Goal: Transaction & Acquisition: Purchase product/service

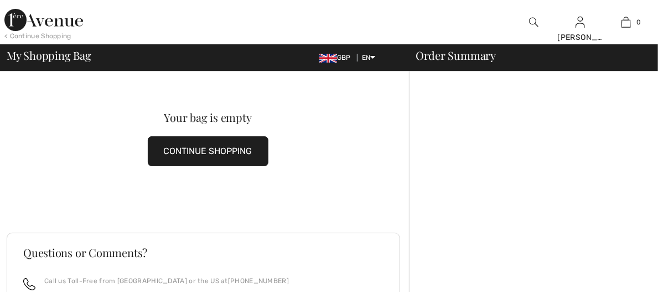
click at [246, 153] on button "CONTINUE SHOPPING" at bounding box center [208, 151] width 121 height 30
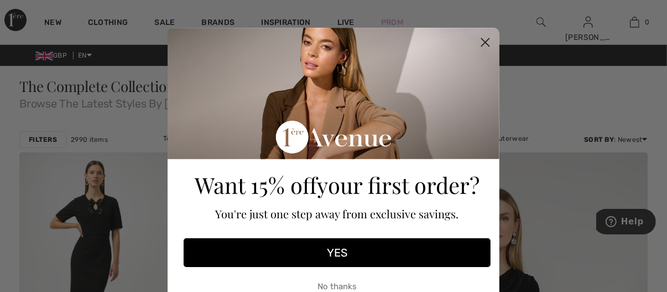
click at [479, 37] on circle "Close dialog" at bounding box center [486, 42] width 18 height 18
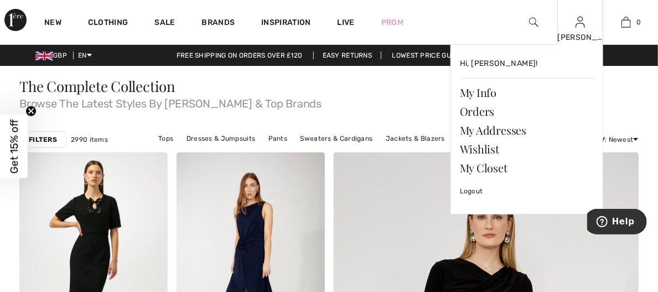
click at [588, 34] on div "[PERSON_NAME]" at bounding box center [580, 38] width 45 height 12
click at [491, 90] on link "My Info" at bounding box center [527, 92] width 134 height 19
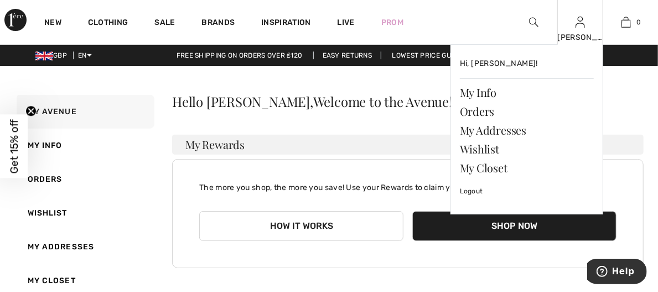
click at [593, 32] on div "[PERSON_NAME]" at bounding box center [580, 38] width 45 height 12
click at [477, 111] on link "Orders" at bounding box center [527, 111] width 134 height 19
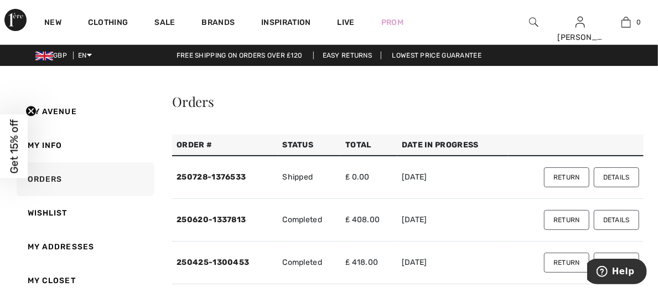
click at [615, 177] on button "Details" at bounding box center [616, 177] width 45 height 20
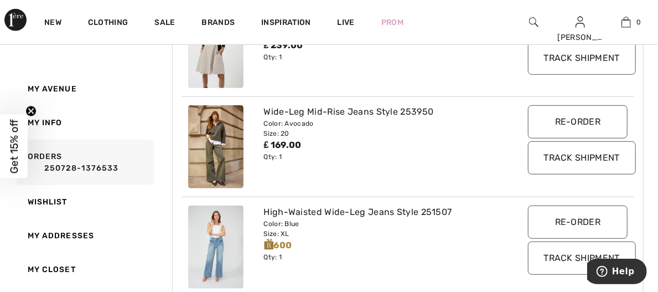
scroll to position [263, 0]
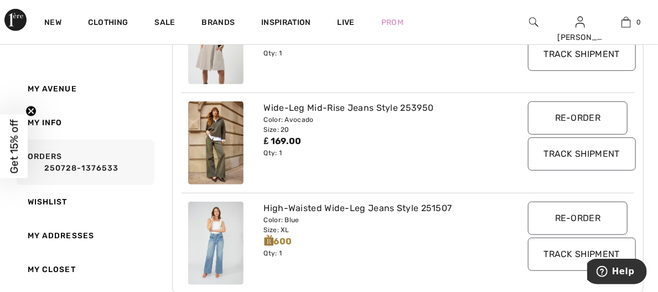
click at [568, 117] on input "Re-order" at bounding box center [578, 117] width 100 height 33
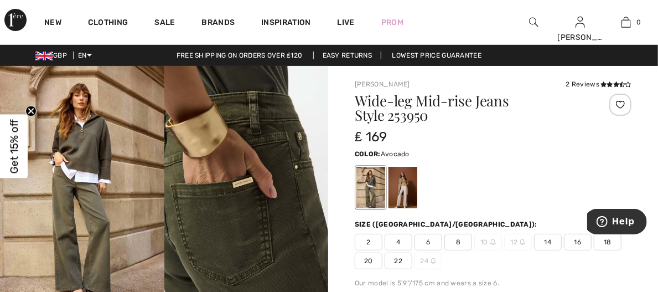
click at [613, 245] on span "18" at bounding box center [608, 242] width 28 height 17
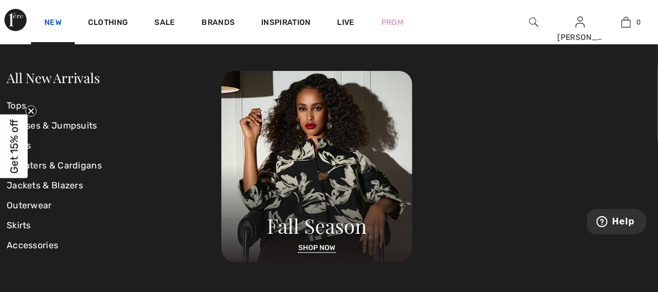
click at [53, 19] on link "New" at bounding box center [52, 24] width 17 height 12
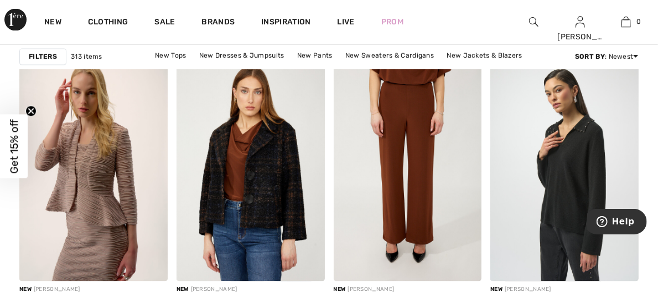
scroll to position [1001, 0]
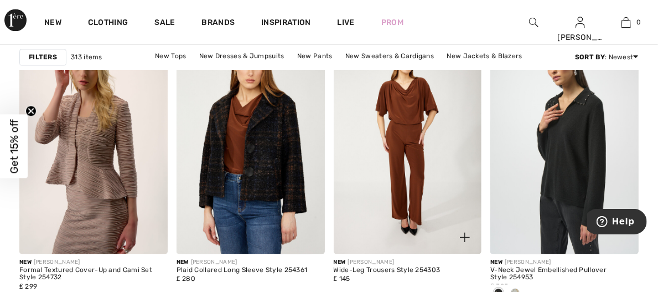
click at [443, 111] on img at bounding box center [408, 142] width 148 height 222
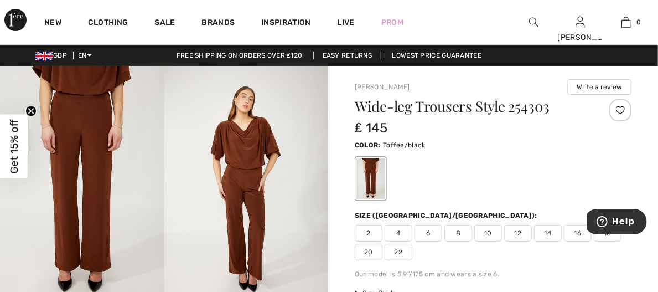
click at [236, 170] on img at bounding box center [246, 189] width 164 height 246
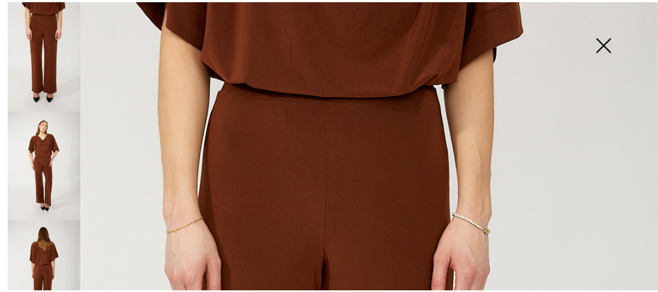
scroll to position [13, 0]
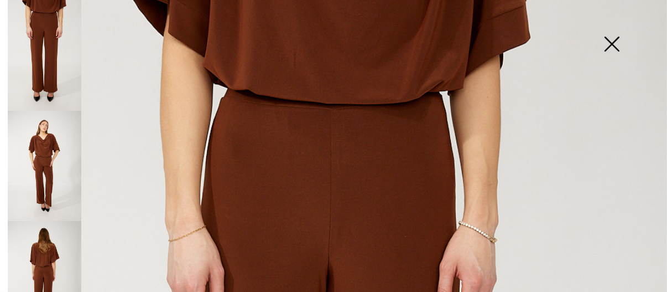
click at [611, 46] on img at bounding box center [611, 45] width 55 height 57
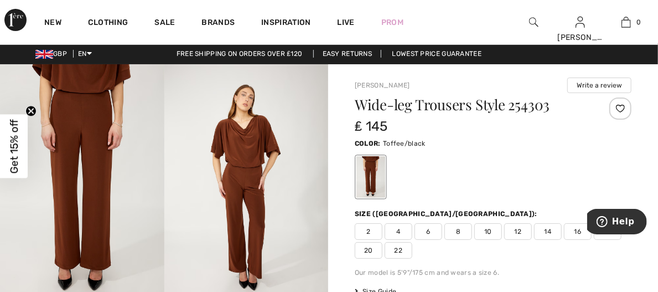
scroll to position [9, 0]
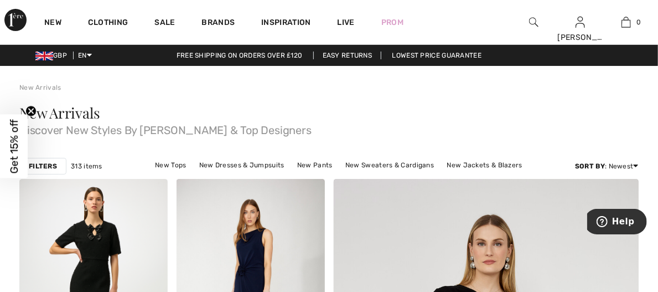
click at [45, 170] on strong "Filters" at bounding box center [43, 166] width 28 height 10
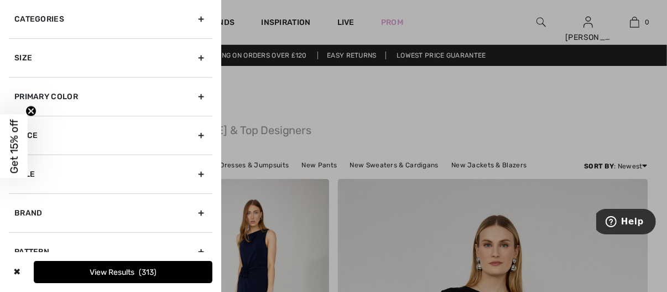
click at [11, 128] on span "Get 15% off" at bounding box center [14, 146] width 13 height 54
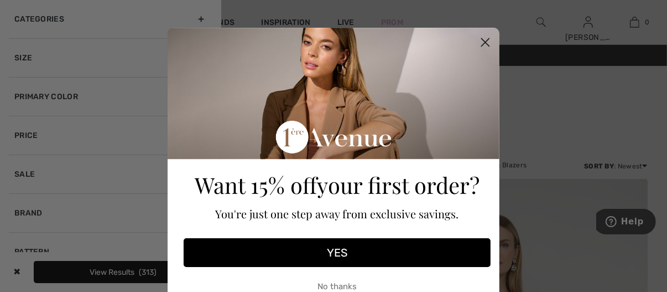
click at [355, 250] on button "YES" at bounding box center [337, 252] width 307 height 29
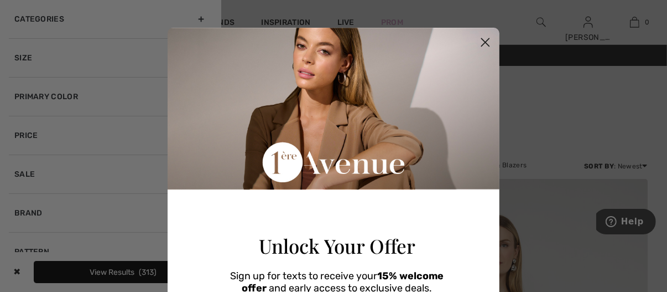
scroll to position [185, 0]
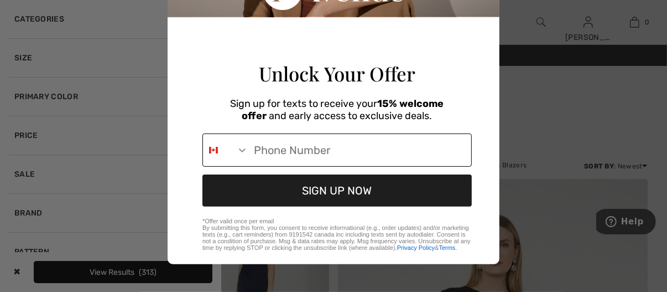
click at [237, 145] on icon "Search Countries" at bounding box center [242, 149] width 11 height 11
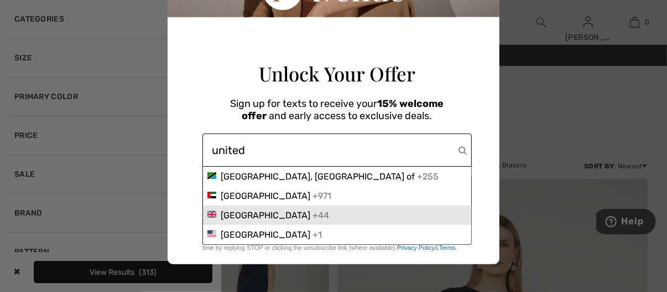
type input "united"
click at [224, 219] on span "United Kingdom" at bounding box center [266, 215] width 90 height 11
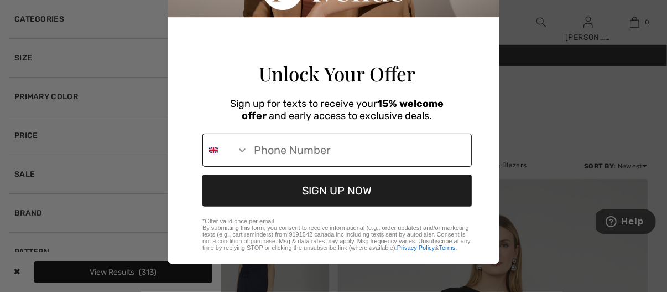
click at [258, 154] on input "Phone Number" at bounding box center [359, 150] width 223 height 32
click at [275, 150] on input "+44-7880-821423" at bounding box center [359, 150] width 223 height 32
click at [324, 149] on input "880-821-423" at bounding box center [359, 150] width 223 height 32
type input "8"
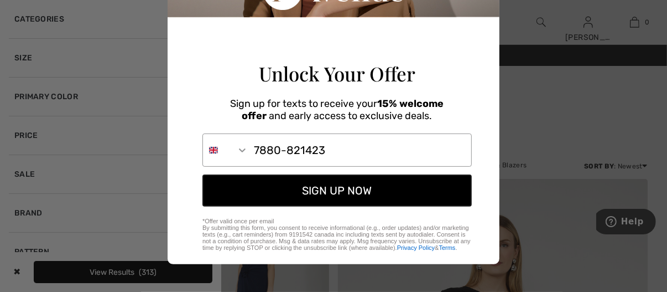
type input "7880-821423"
click at [319, 186] on button "SIGN UP NOW" at bounding box center [338, 190] width 270 height 32
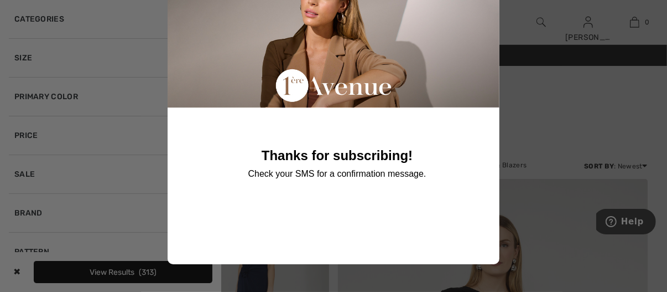
scroll to position [32, 0]
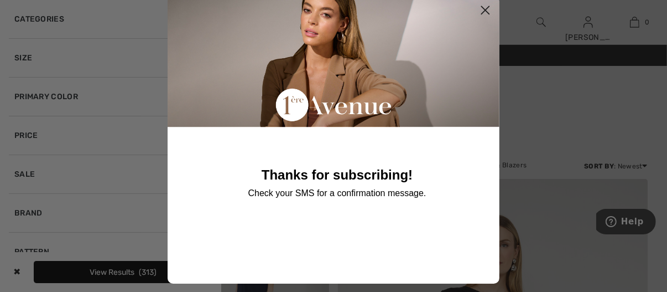
click at [478, 13] on circle "Close dialog" at bounding box center [486, 10] width 18 height 18
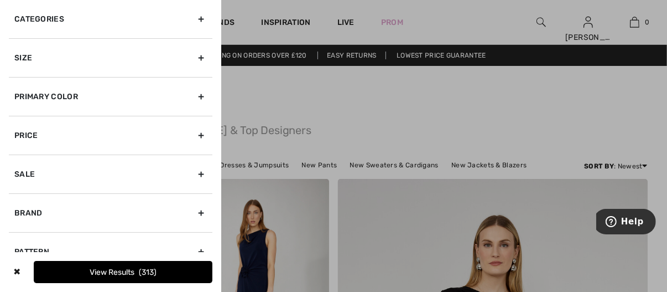
click at [190, 22] on div "Categories" at bounding box center [111, 19] width 204 height 38
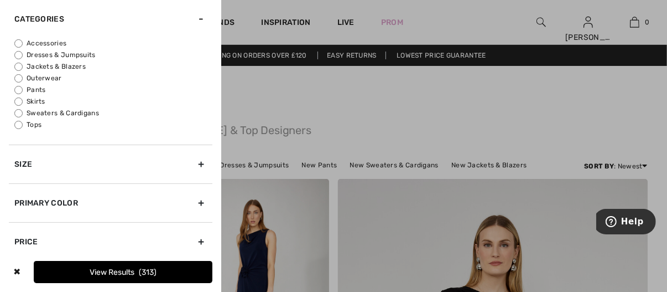
click at [20, 89] on input "Pants" at bounding box center [18, 90] width 8 height 8
radio input "true"
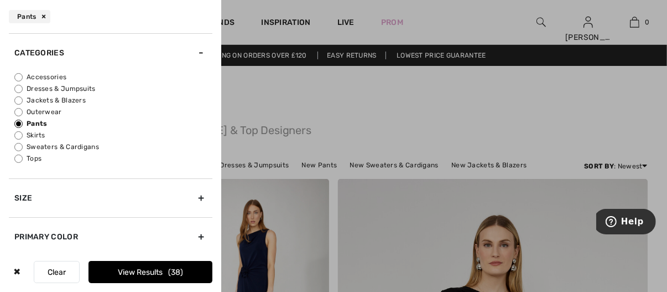
click at [193, 198] on div "Size" at bounding box center [111, 197] width 204 height 39
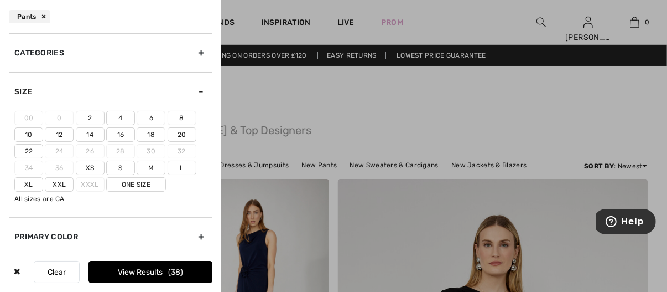
click at [153, 133] on label "18" at bounding box center [151, 134] width 29 height 14
click at [0, 0] on input"] "18" at bounding box center [0, 0] width 0 height 0
click at [181, 134] on label "20" at bounding box center [182, 134] width 29 height 14
click at [0, 0] on input"] "20" at bounding box center [0, 0] width 0 height 0
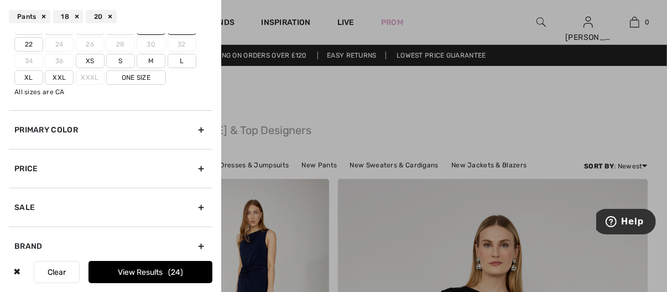
scroll to position [111, 0]
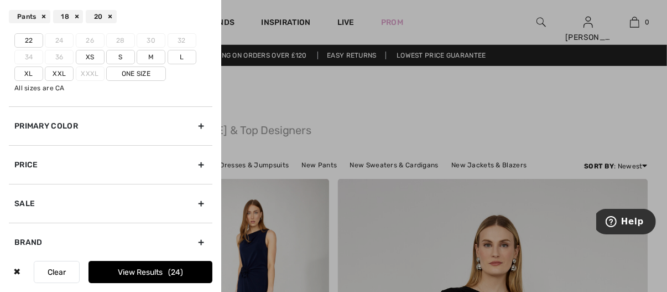
click at [192, 127] on div "Primary Color" at bounding box center [111, 125] width 204 height 39
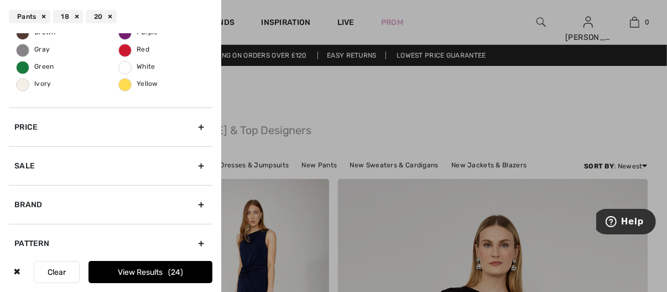
scroll to position [202, 0]
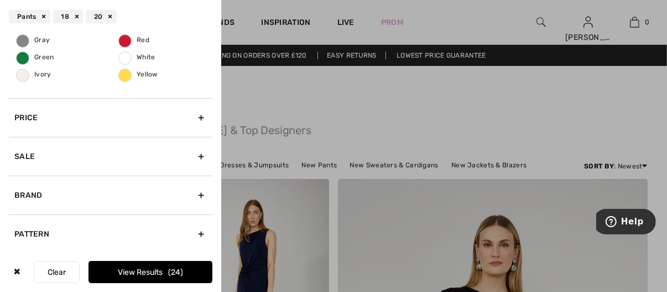
click at [193, 190] on div "Brand" at bounding box center [111, 194] width 204 height 39
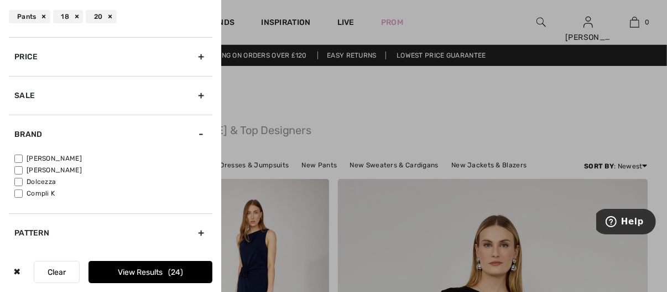
scroll to position [111, 0]
click at [18, 158] on input"] "[PERSON_NAME]" at bounding box center [18, 160] width 8 height 8
checkbox input"] "true"
click at [143, 277] on button "View Results 18" at bounding box center [151, 272] width 124 height 22
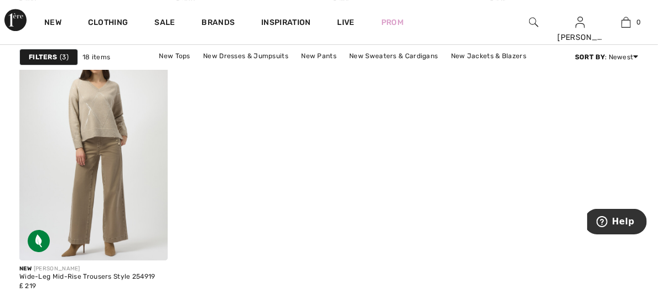
scroll to position [1671, 0]
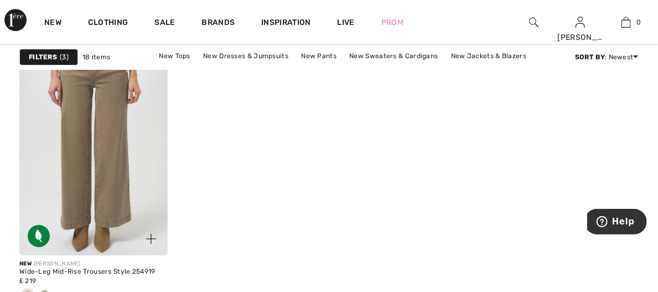
click at [116, 174] on img at bounding box center [93, 144] width 148 height 222
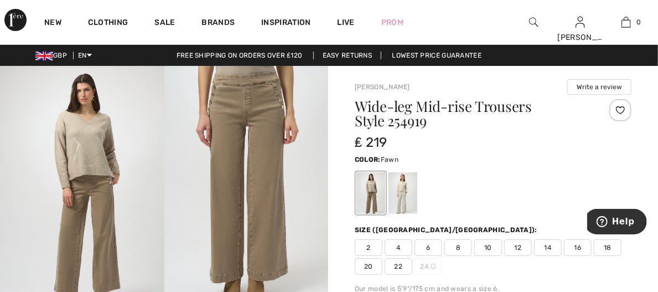
click at [286, 109] on img at bounding box center [246, 189] width 164 height 246
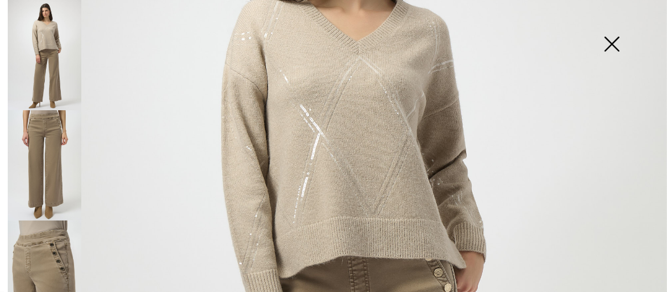
scroll to position [135, 0]
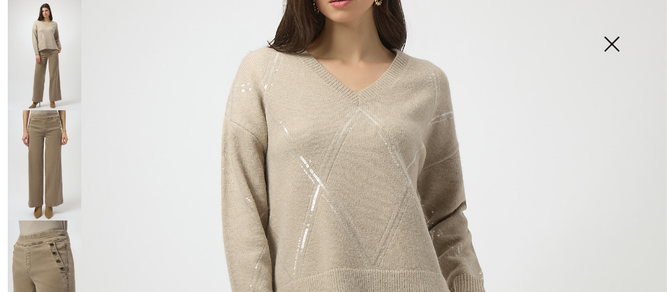
click at [37, 174] on img at bounding box center [45, 165] width 74 height 110
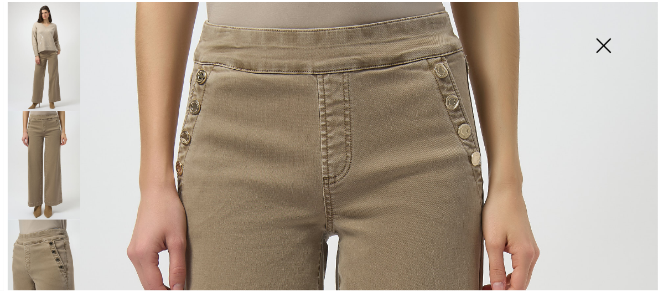
scroll to position [13, 0]
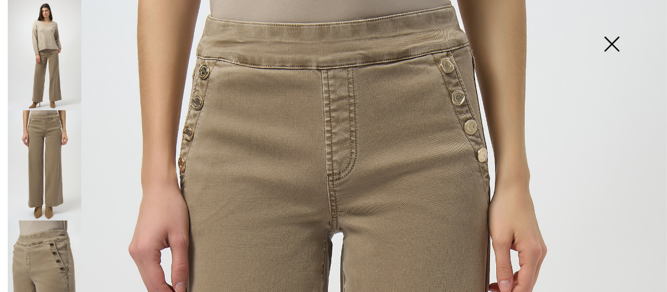
click at [607, 42] on img at bounding box center [611, 45] width 55 height 57
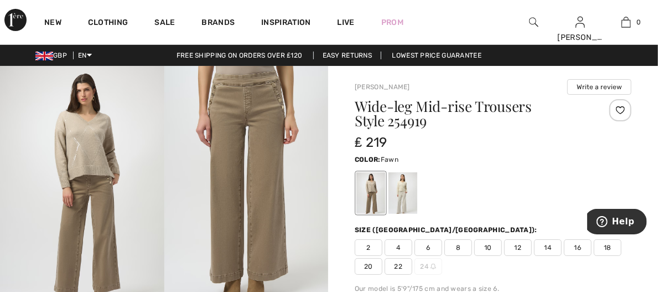
click at [607, 246] on span "18" at bounding box center [608, 247] width 28 height 17
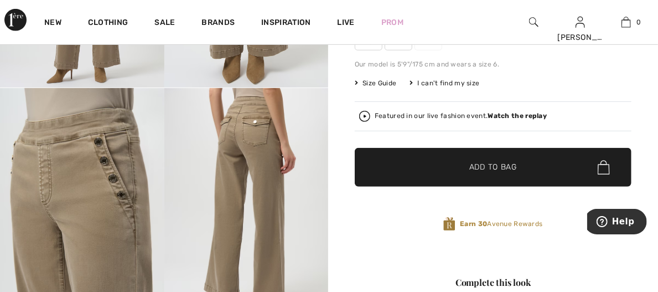
scroll to position [247, 0]
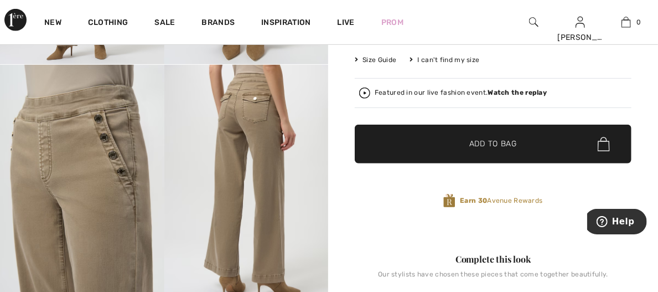
click at [475, 144] on span "Add to Bag" at bounding box center [493, 144] width 48 height 12
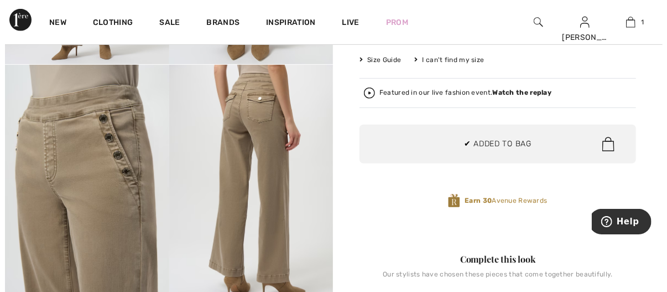
scroll to position [0, 0]
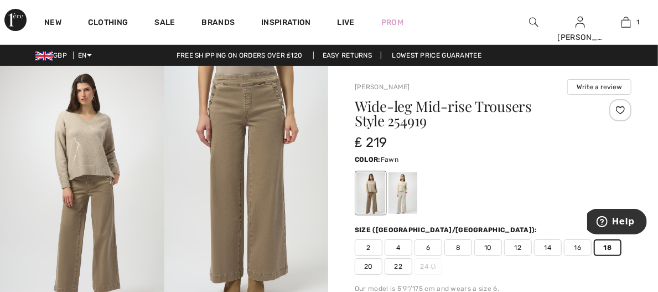
click at [534, 24] on img at bounding box center [533, 21] width 9 height 13
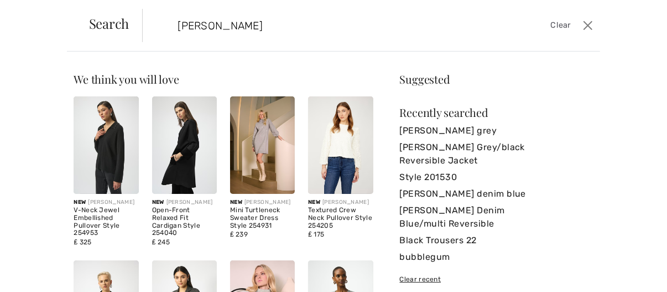
type input "jeans"
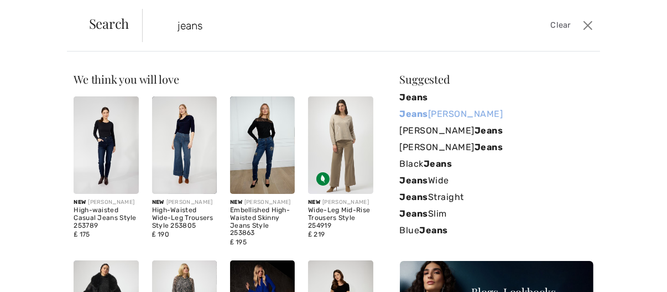
click at [452, 117] on link "Jeans Joseph Ribkoff" at bounding box center [497, 114] width 194 height 17
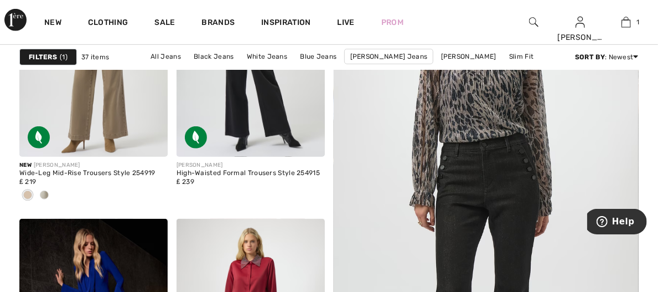
scroll to position [237, 0]
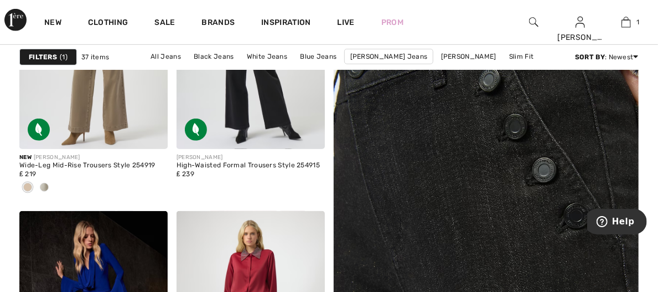
click at [475, 241] on img at bounding box center [486, 201] width 366 height 550
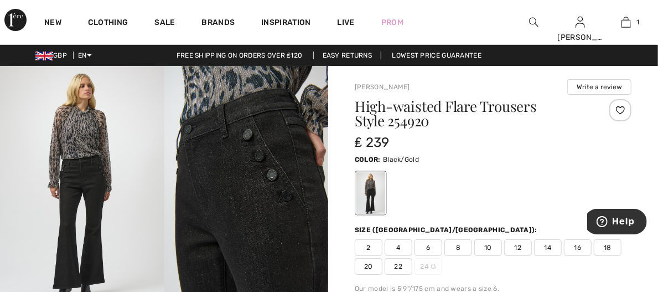
click at [368, 270] on span "20" at bounding box center [369, 266] width 28 height 17
click at [244, 168] on img at bounding box center [246, 189] width 164 height 246
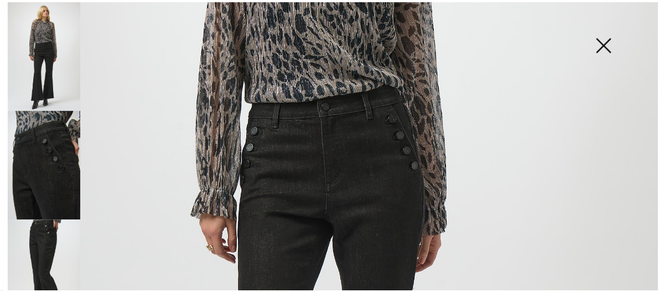
scroll to position [283, 0]
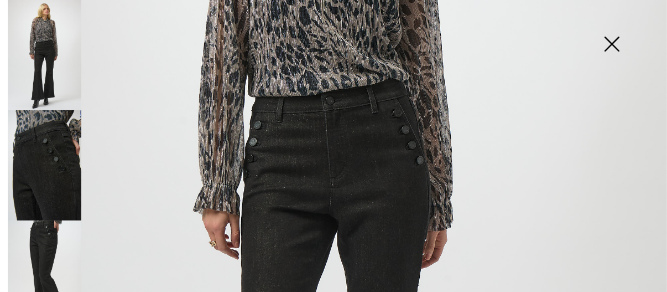
click at [35, 246] on img at bounding box center [45, 275] width 74 height 110
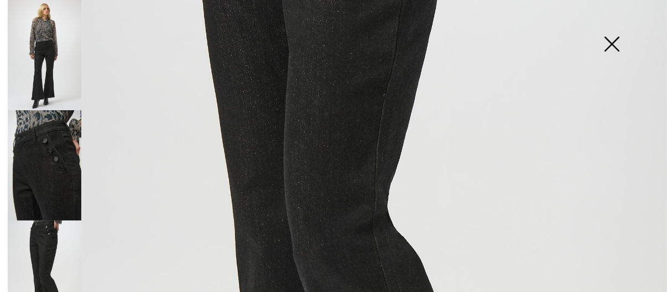
click at [378, 77] on img at bounding box center [333, 217] width 667 height 1000
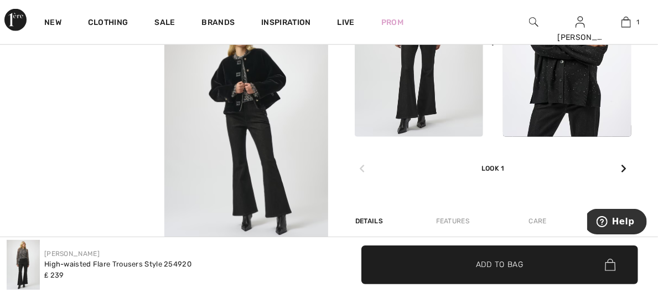
scroll to position [331, 0]
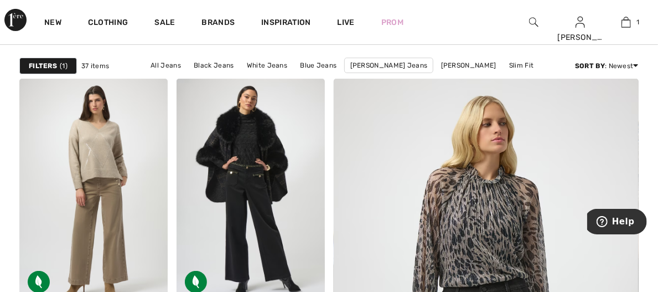
scroll to position [92, 0]
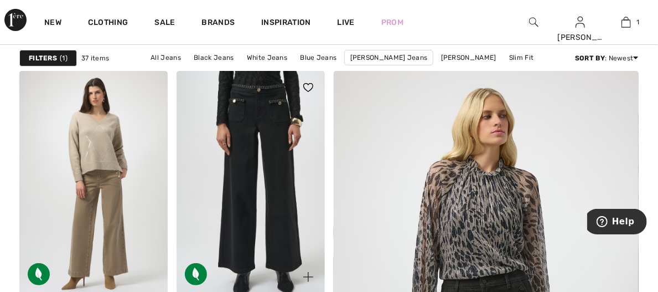
click at [276, 158] on img at bounding box center [251, 182] width 148 height 222
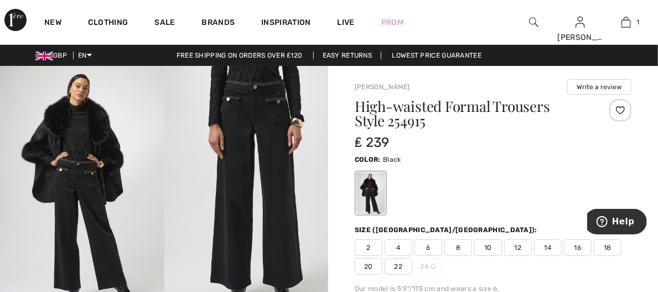
click at [256, 97] on img at bounding box center [246, 189] width 164 height 246
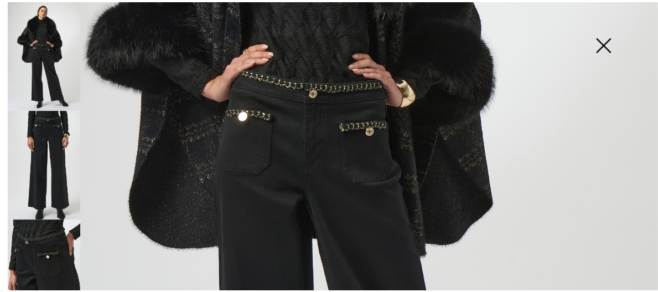
scroll to position [310, 0]
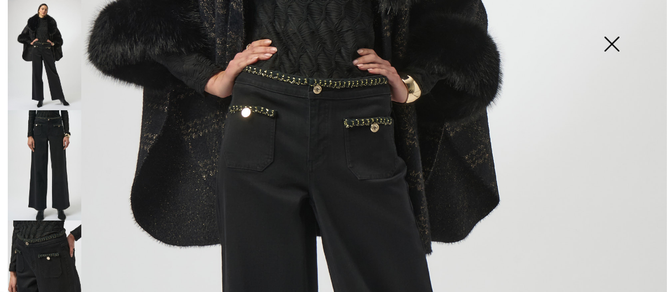
click at [612, 45] on img at bounding box center [611, 45] width 55 height 57
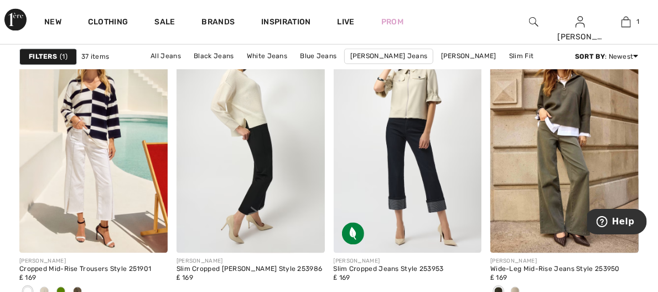
scroll to position [993, 0]
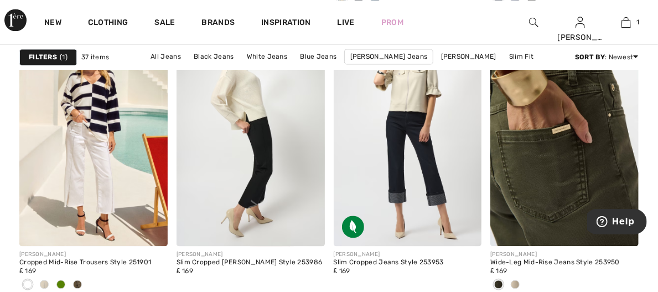
click at [587, 134] on img at bounding box center [564, 134] width 148 height 222
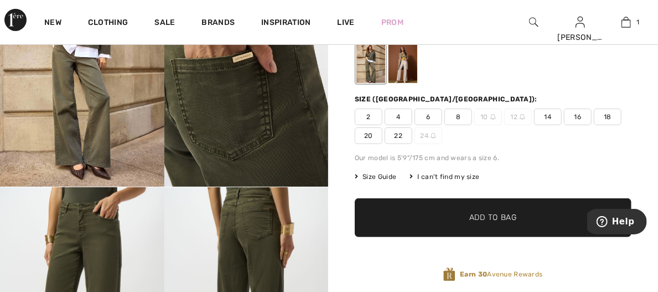
scroll to position [130, 0]
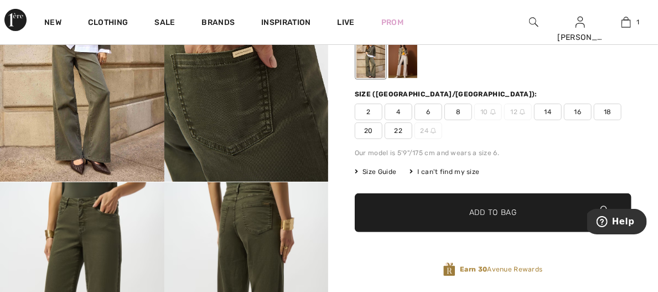
click at [494, 210] on span "Add to Bag" at bounding box center [493, 213] width 48 height 12
click at [618, 111] on span "18" at bounding box center [608, 111] width 28 height 17
click at [487, 213] on span "Add to Bag" at bounding box center [493, 213] width 48 height 12
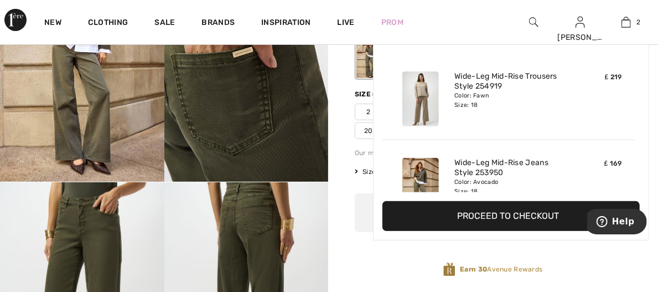
scroll to position [34, 0]
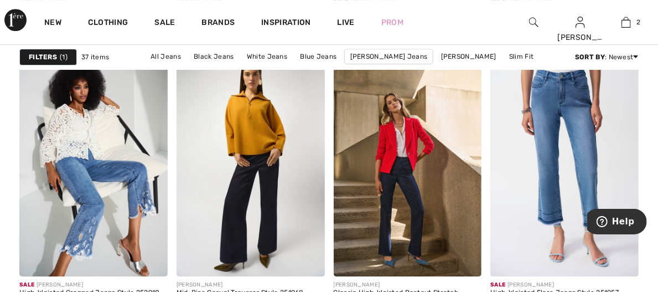
scroll to position [1683, 0]
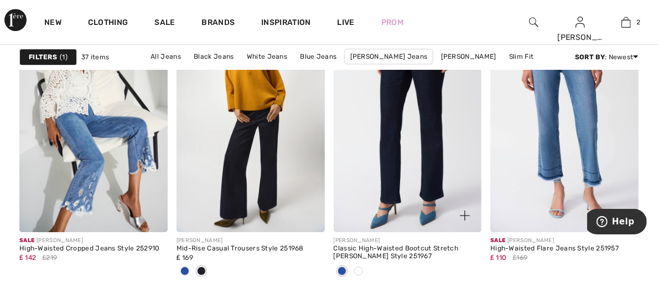
click at [415, 126] on img at bounding box center [408, 121] width 148 height 222
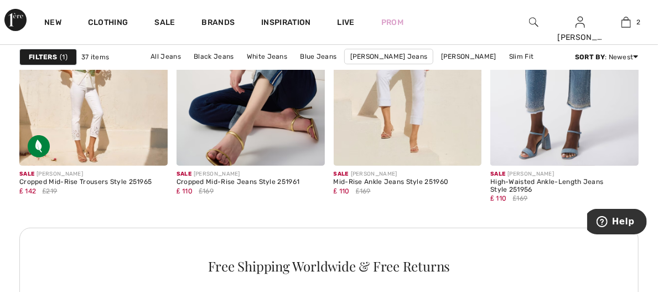
scroll to position [2019, 0]
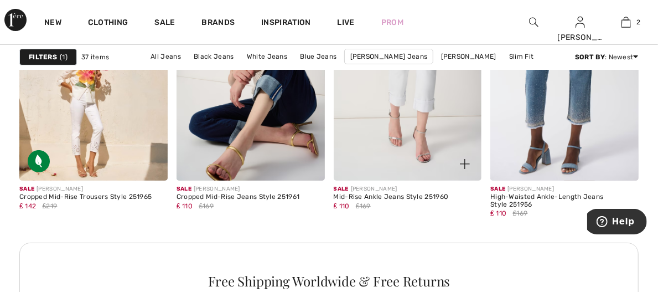
click at [402, 108] on img at bounding box center [408, 69] width 148 height 222
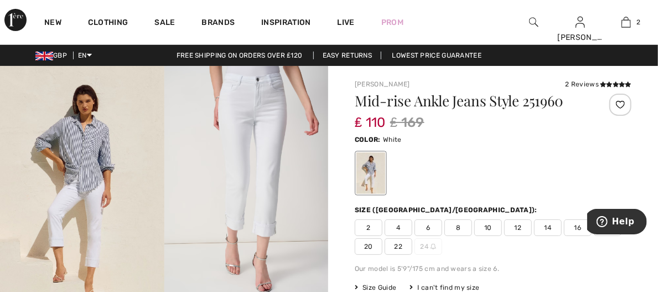
click at [259, 103] on img at bounding box center [246, 189] width 164 height 246
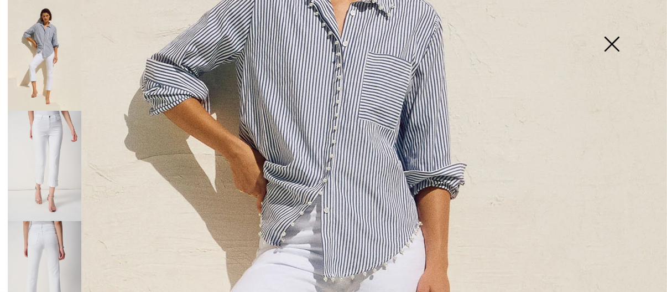
scroll to position [224, 0]
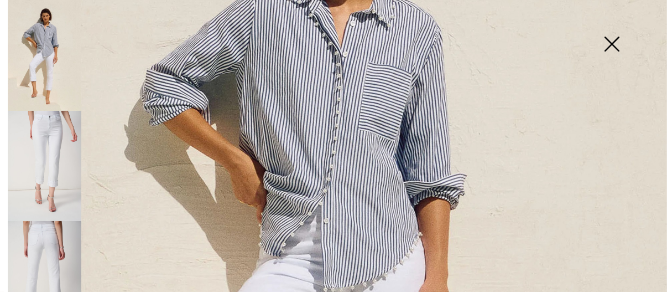
click at [35, 63] on img at bounding box center [45, 55] width 74 height 111
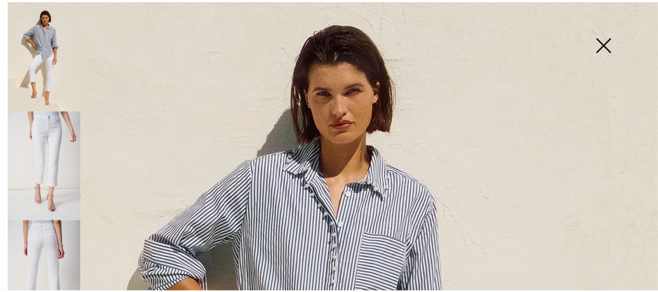
scroll to position [51, 0]
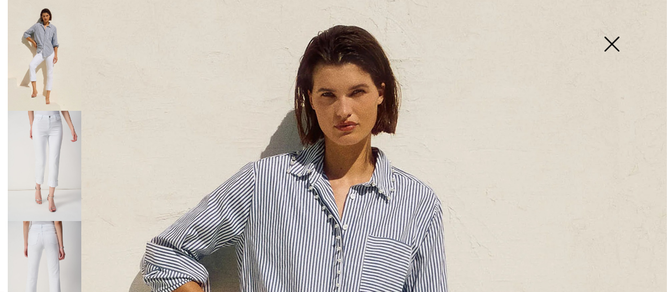
click at [615, 40] on img at bounding box center [611, 45] width 55 height 57
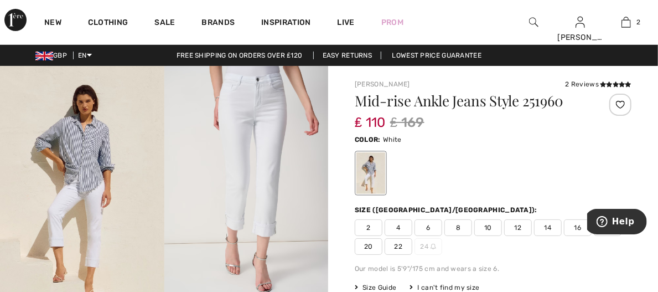
click at [620, 270] on div "Our model is 5'9"/175 cm and wears a size 6." at bounding box center [493, 268] width 277 height 10
click at [368, 250] on span "20" at bounding box center [369, 246] width 28 height 17
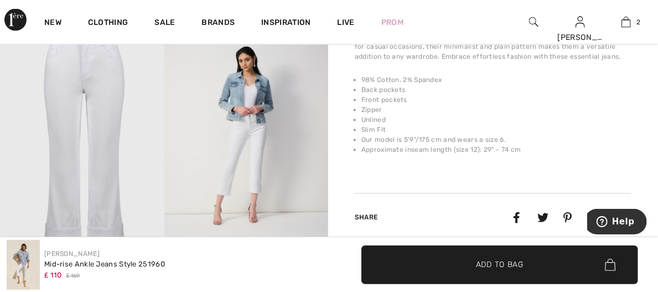
scroll to position [835, 0]
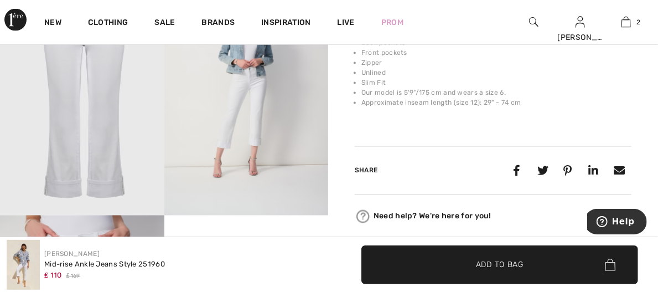
click at [510, 256] on span "✔ Added to Bag Add to Bag" at bounding box center [499, 264] width 277 height 39
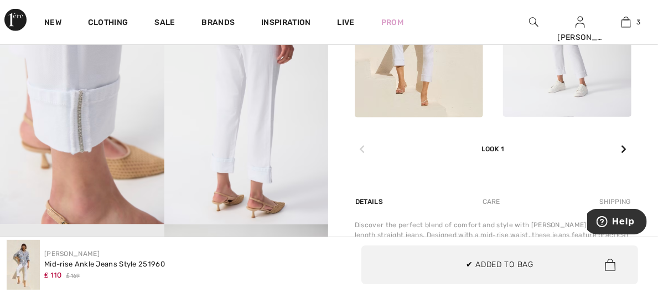
scroll to position [0, 0]
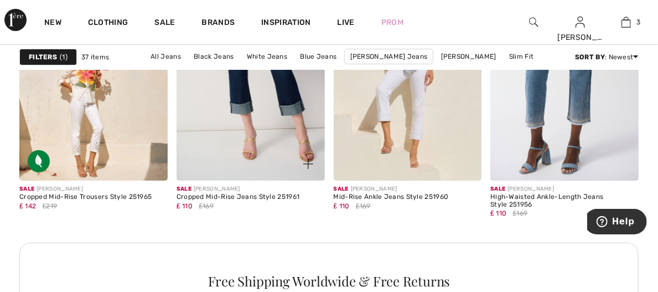
click at [267, 117] on img at bounding box center [251, 69] width 148 height 222
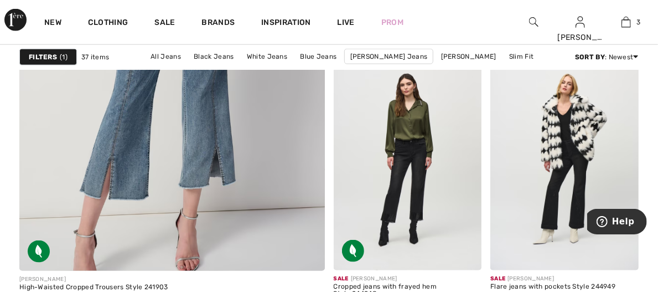
scroll to position [2643, 0]
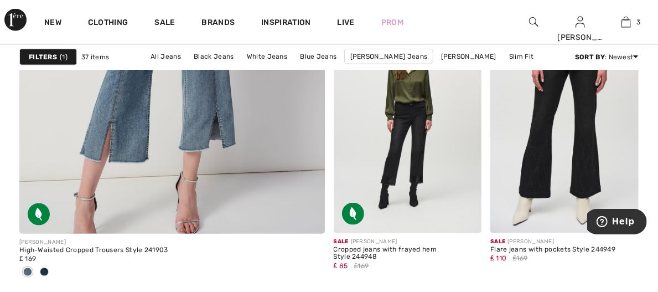
click at [607, 146] on img at bounding box center [564, 122] width 148 height 222
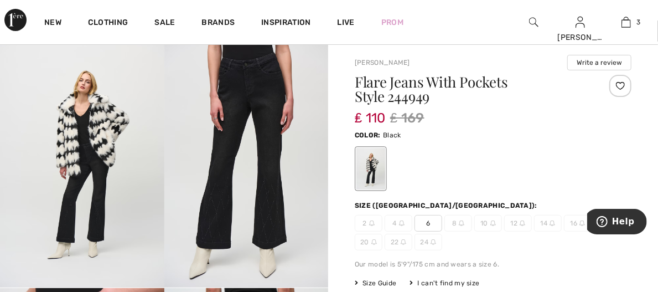
scroll to position [106, 0]
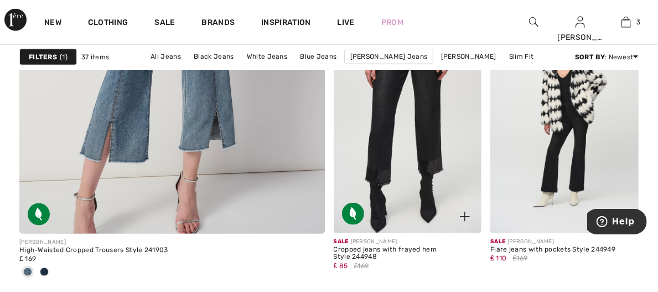
click at [455, 132] on img at bounding box center [408, 122] width 148 height 222
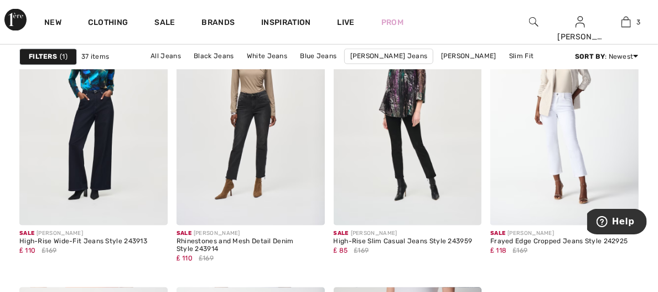
scroll to position [2942, 0]
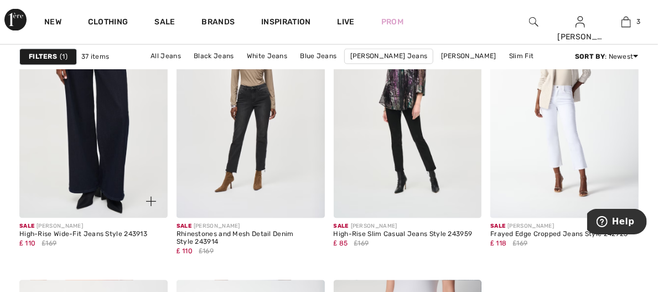
click at [79, 141] on img at bounding box center [93, 107] width 148 height 222
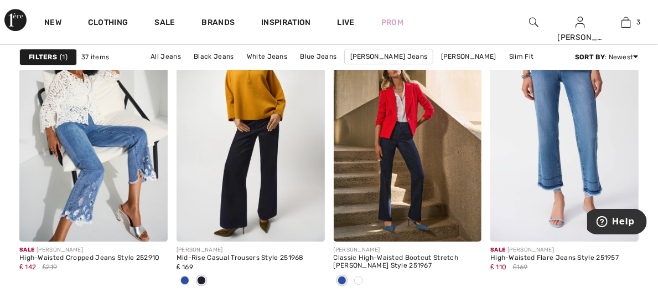
scroll to position [1681, 0]
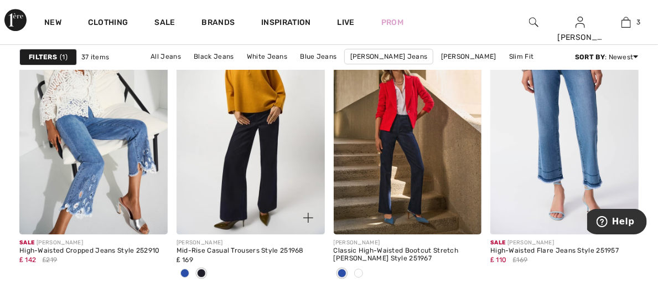
click at [193, 265] on div at bounding box center [185, 274] width 17 height 18
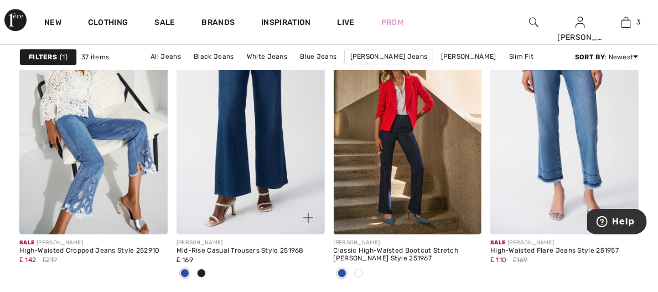
click at [267, 166] on img at bounding box center [251, 123] width 148 height 222
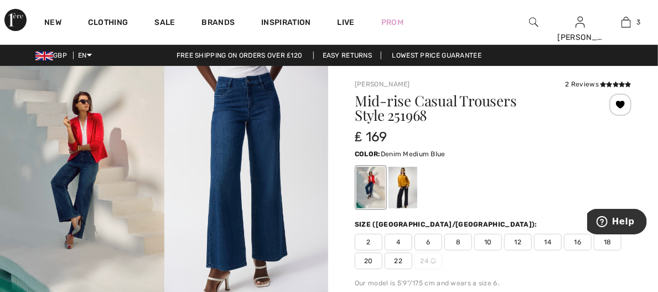
click at [611, 244] on span "18" at bounding box center [608, 242] width 28 height 17
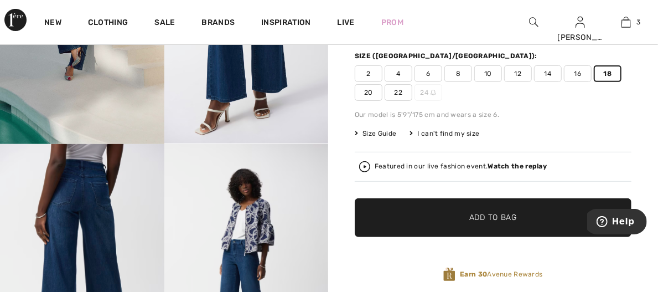
scroll to position [225, 0]
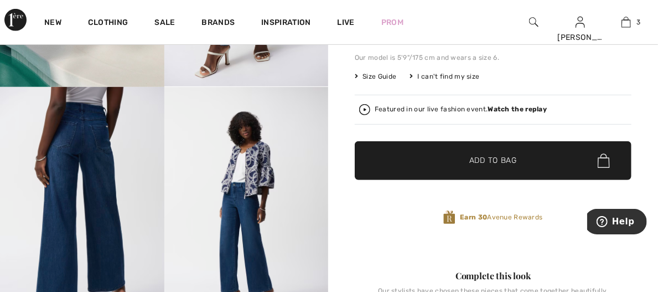
click at [498, 153] on span "✔ Added to Bag Add to Bag" at bounding box center [493, 160] width 277 height 39
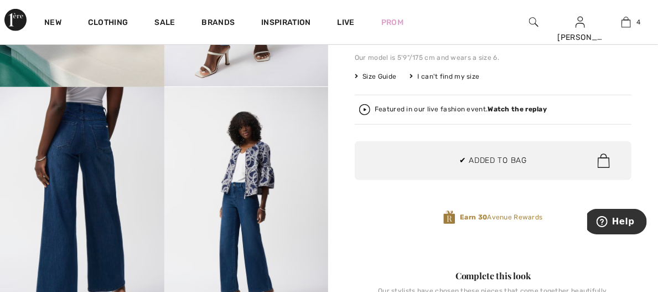
scroll to position [0, 0]
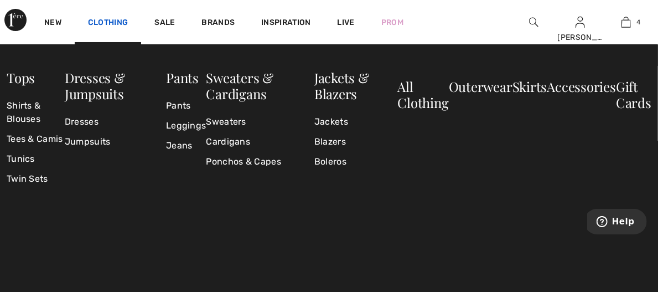
click at [113, 20] on link "Clothing" at bounding box center [108, 24] width 40 height 12
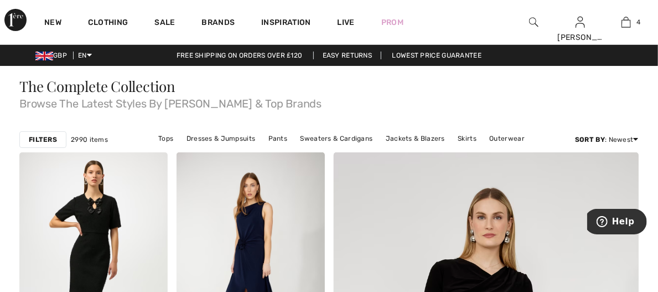
click at [29, 136] on strong "Filters" at bounding box center [43, 139] width 28 height 10
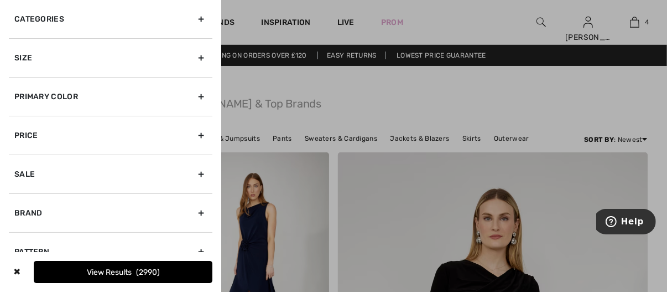
click at [191, 56] on div "Size" at bounding box center [111, 57] width 204 height 39
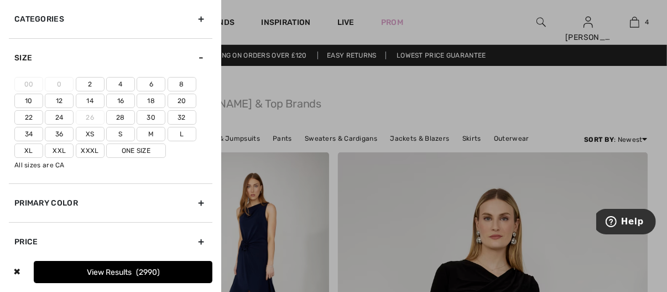
click at [148, 102] on label "18" at bounding box center [151, 101] width 29 height 14
click at [0, 0] on input"] "18" at bounding box center [0, 0] width 0 height 0
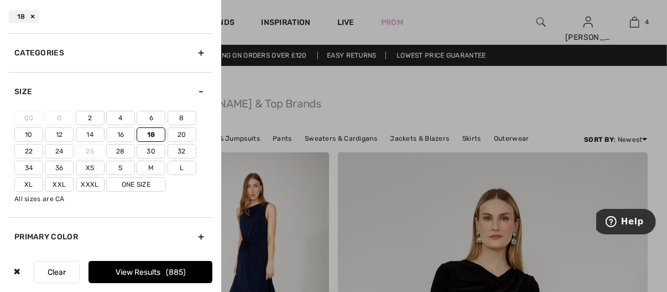
click at [179, 132] on label "20" at bounding box center [182, 134] width 29 height 14
click at [0, 0] on input"] "20" at bounding box center [0, 0] width 0 height 0
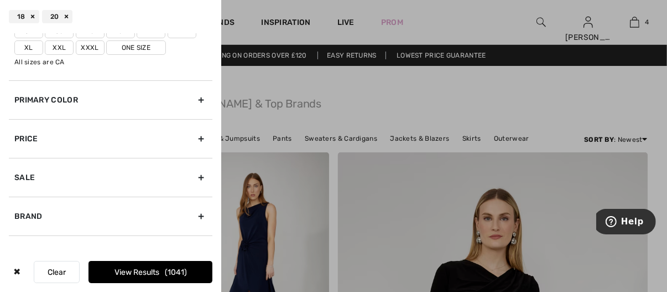
scroll to position [157, 0]
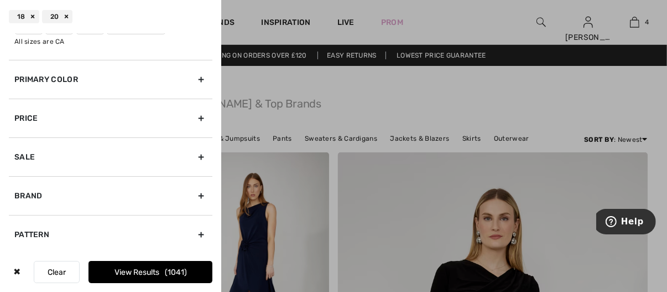
click at [193, 196] on div "Brand" at bounding box center [111, 195] width 204 height 39
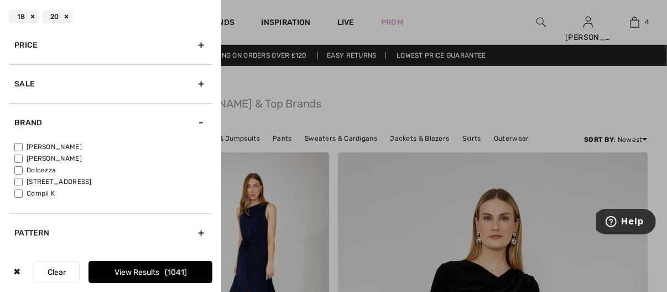
scroll to position [79, 0]
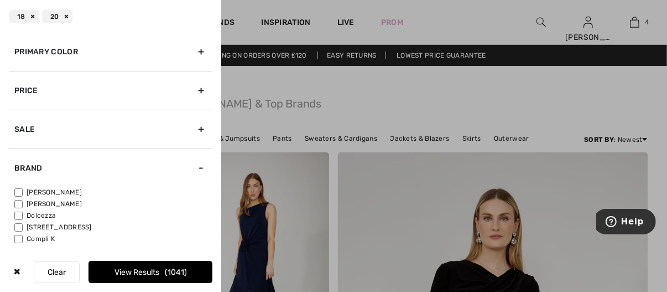
click at [22, 189] on input"] "[PERSON_NAME]" at bounding box center [18, 192] width 8 height 8
checkbox input"] "true"
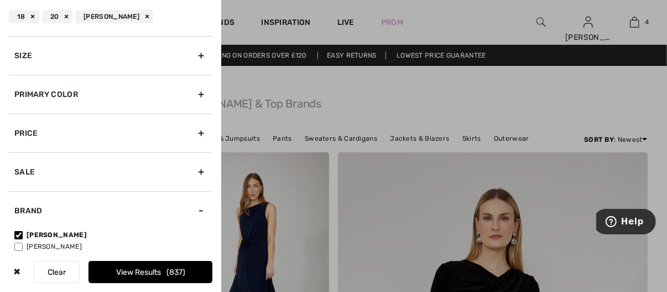
scroll to position [0, 0]
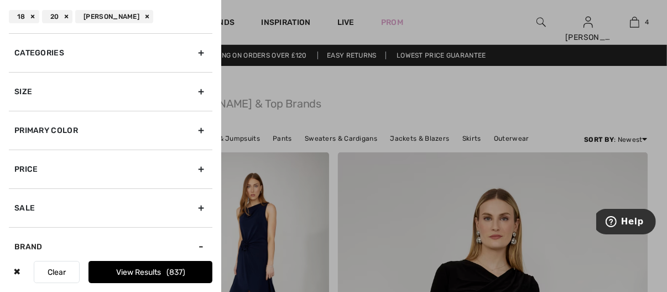
click at [147, 268] on button "View Results 837" at bounding box center [151, 272] width 124 height 22
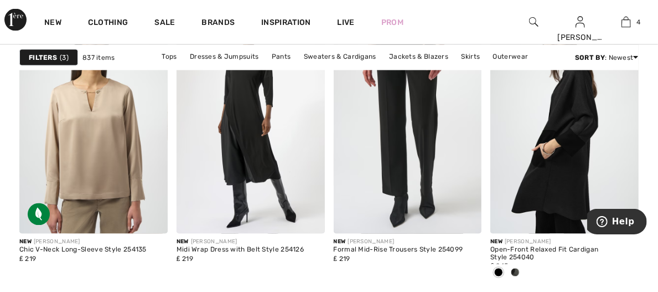
scroll to position [922, 0]
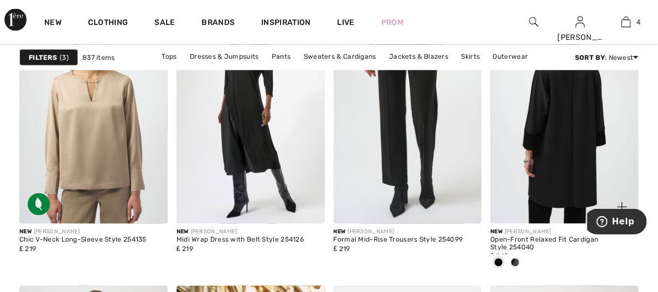
click at [588, 101] on img at bounding box center [564, 112] width 148 height 222
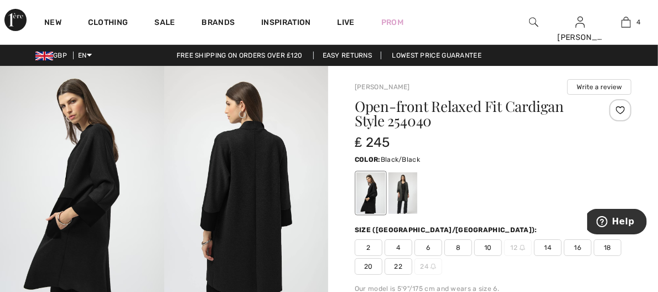
click at [115, 200] on img at bounding box center [82, 189] width 164 height 246
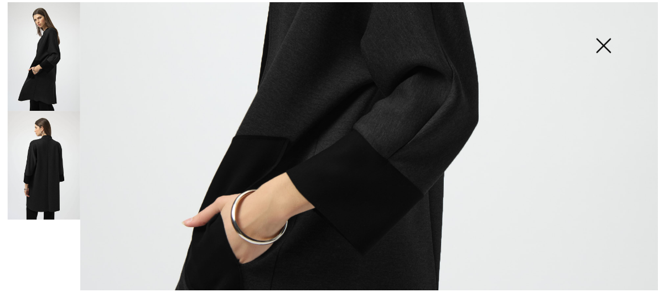
scroll to position [397, 0]
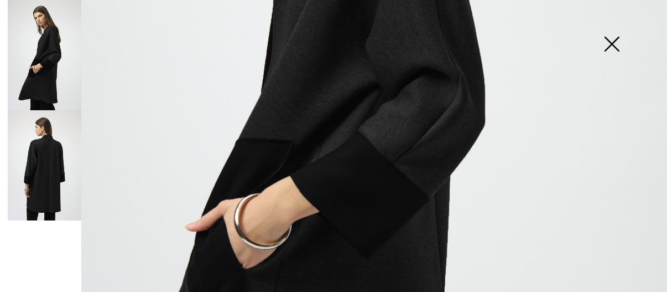
click at [64, 185] on img at bounding box center [45, 165] width 74 height 110
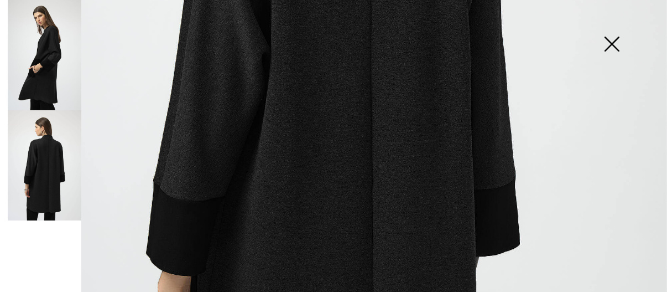
click at [62, 61] on img at bounding box center [45, 55] width 74 height 110
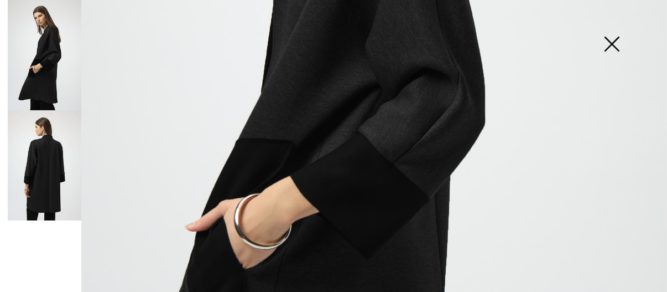
click at [428, 154] on img at bounding box center [333, 103] width 667 height 1000
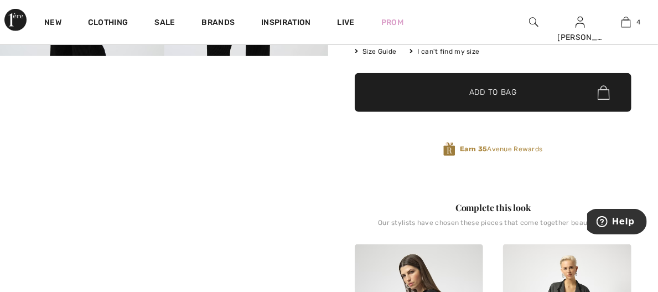
scroll to position [0, 0]
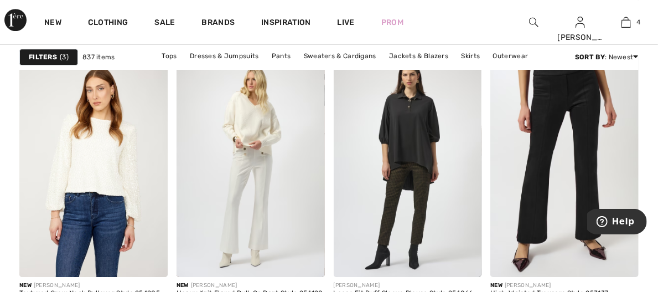
scroll to position [1570, 0]
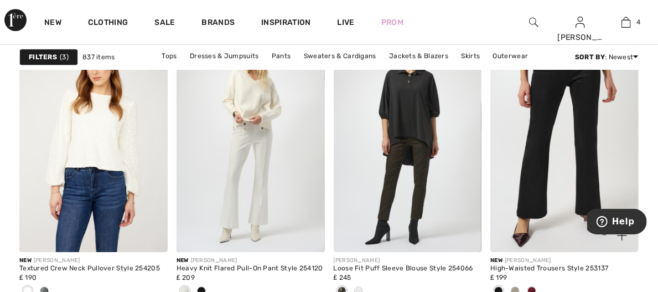
click at [536, 286] on span at bounding box center [531, 290] width 9 height 9
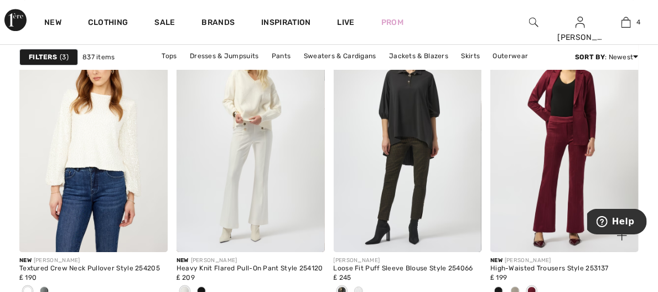
click at [611, 205] on img at bounding box center [564, 141] width 148 height 222
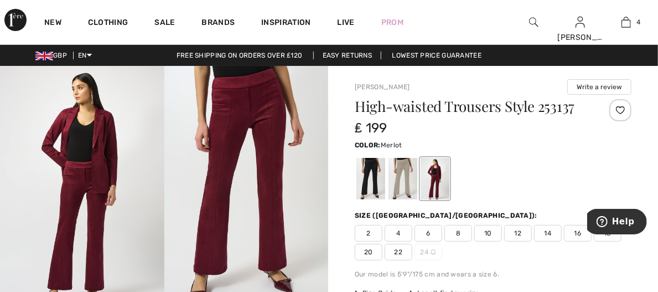
click at [243, 117] on img at bounding box center [246, 189] width 164 height 246
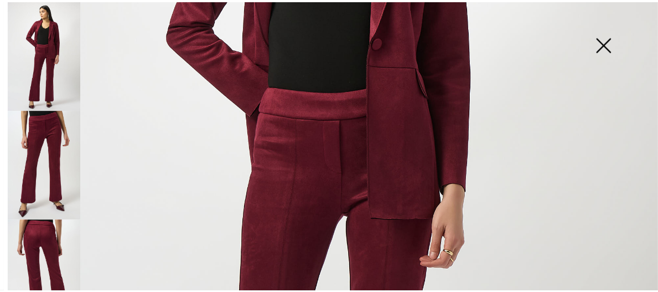
scroll to position [286, 0]
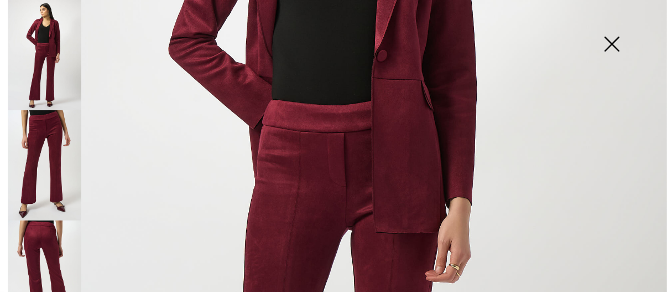
click at [611, 42] on img at bounding box center [611, 45] width 55 height 57
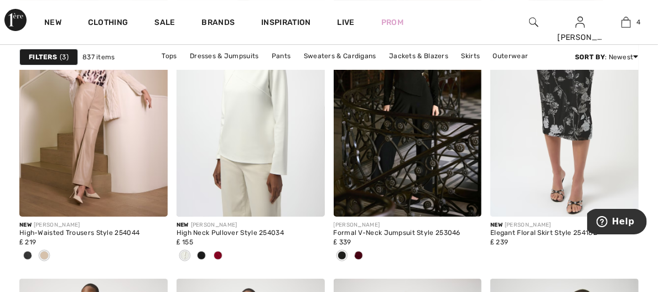
scroll to position [1899, 0]
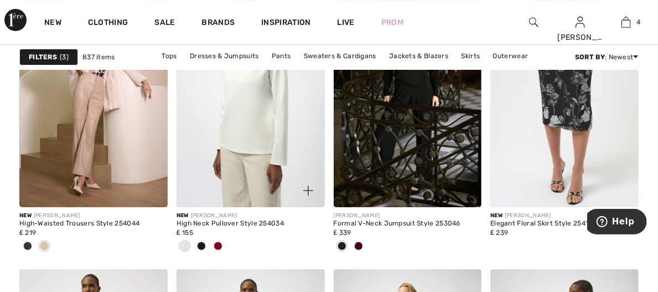
click at [222, 241] on span at bounding box center [218, 245] width 9 height 9
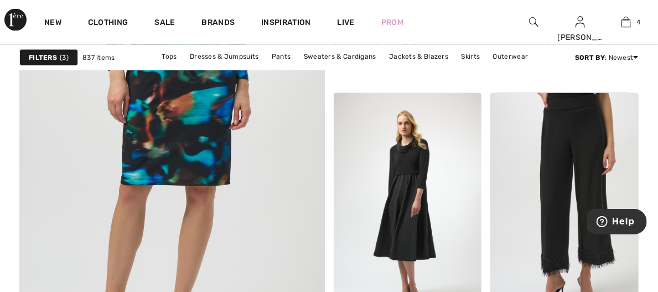
scroll to position [2802, 0]
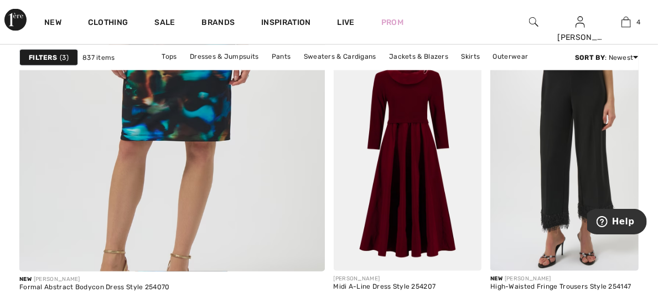
scroll to position [2807, 0]
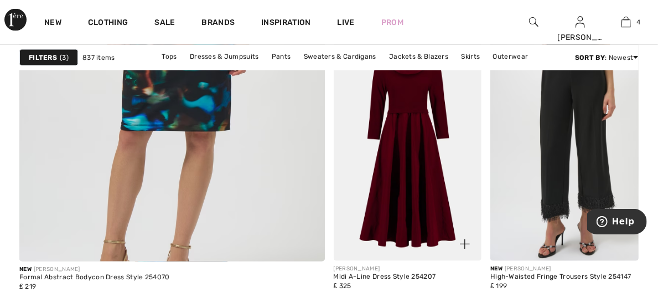
click at [421, 198] on img at bounding box center [408, 150] width 148 height 222
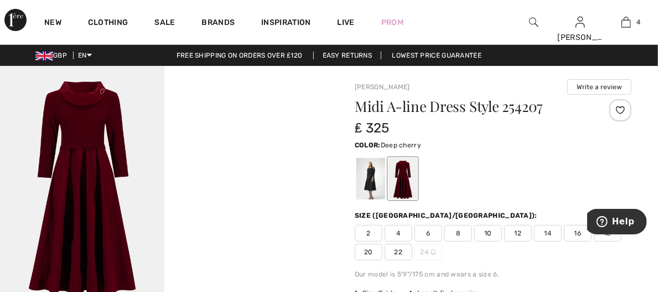
click at [102, 107] on img at bounding box center [82, 189] width 164 height 246
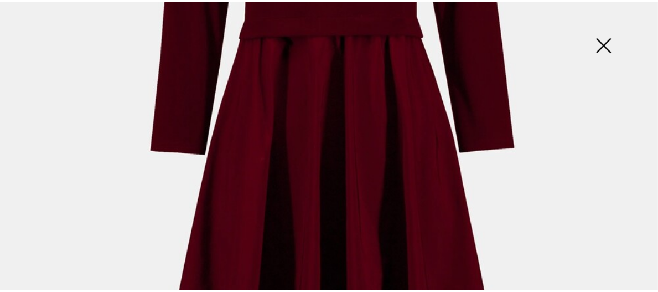
scroll to position [292, 0]
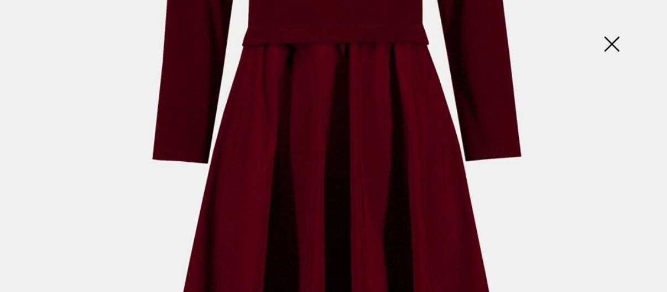
click at [616, 45] on img at bounding box center [611, 45] width 55 height 57
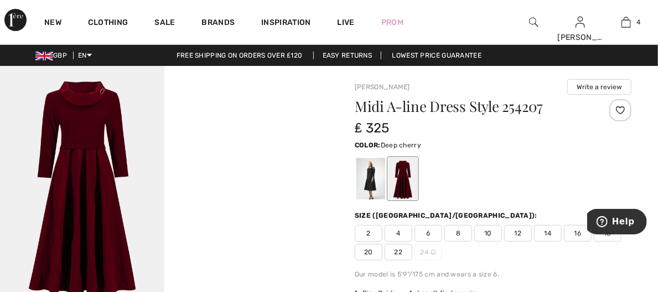
click at [614, 235] on body "Help" at bounding box center [617, 222] width 60 height 28
click at [624, 187] on div at bounding box center [493, 179] width 277 height 46
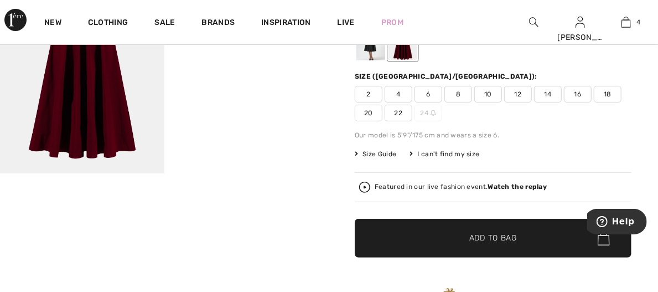
scroll to position [147, 0]
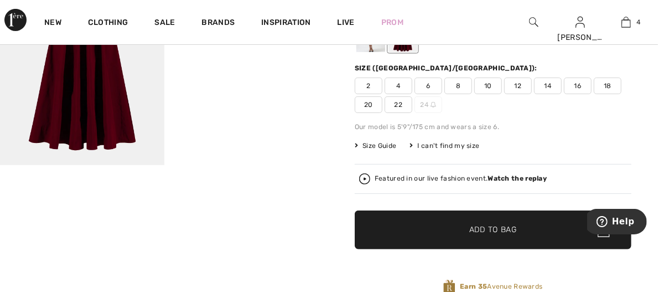
click at [612, 82] on span "18" at bounding box center [608, 85] width 28 height 17
click at [479, 232] on span "Add to Bag" at bounding box center [493, 230] width 48 height 12
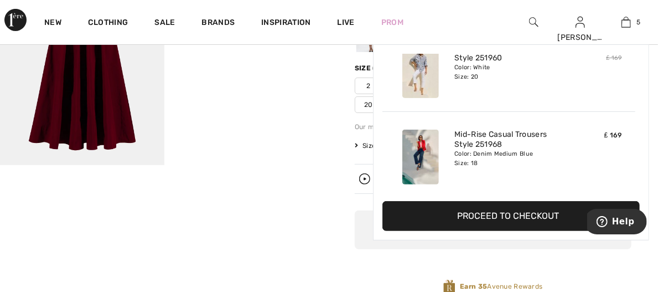
scroll to position [293, 0]
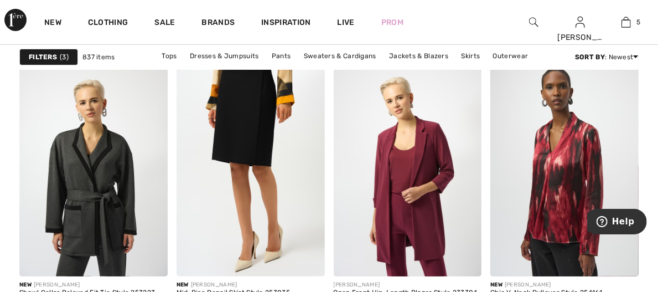
scroll to position [4061, 0]
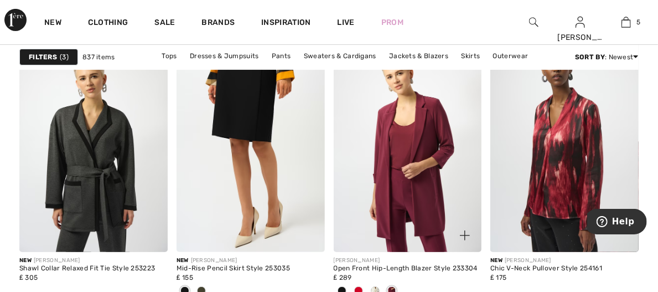
click at [350, 282] on div at bounding box center [342, 291] width 17 height 18
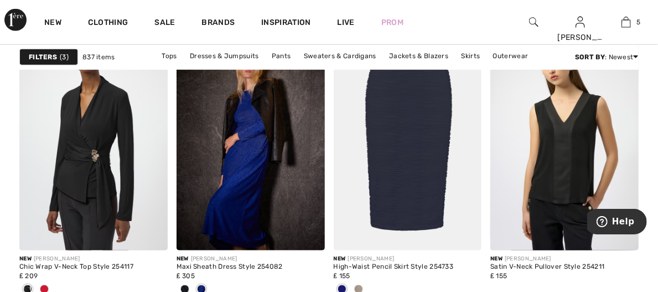
scroll to position [4356, 0]
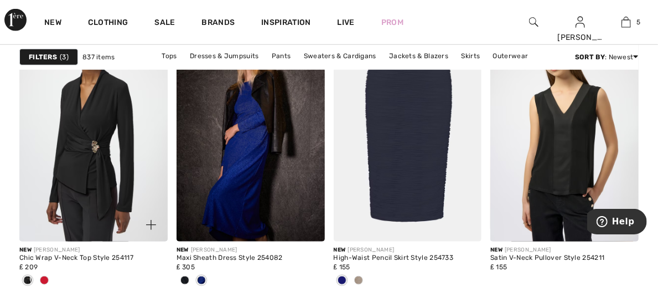
click at [49, 276] on span at bounding box center [44, 280] width 9 height 9
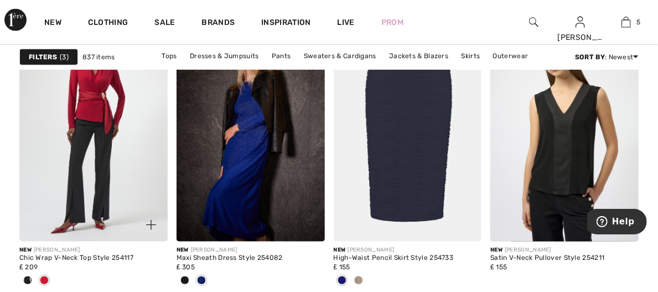
click at [108, 101] on img at bounding box center [93, 130] width 148 height 222
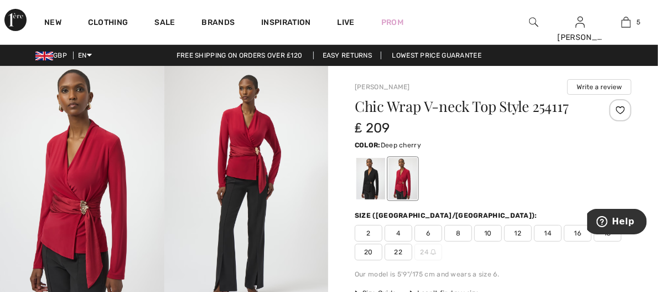
click at [370, 247] on span "20" at bounding box center [369, 252] width 28 height 17
click at [613, 232] on button "Help" at bounding box center [615, 220] width 63 height 25
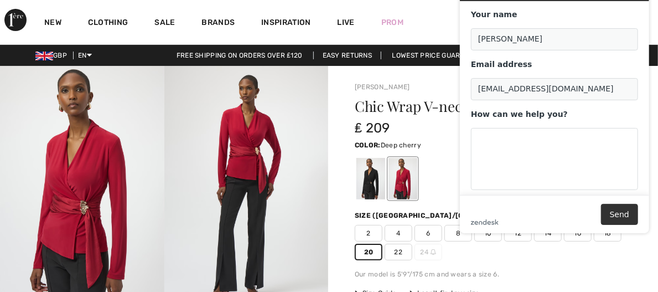
click at [613, 234] on div "Leave us a message Your name Renata Riha Email address rlriha@hotmail.com How c…" at bounding box center [554, 105] width 207 height 274
click at [449, 141] on div "Color: Deep cherry" at bounding box center [493, 144] width 277 height 13
click at [630, 258] on div "2 4 6 8 10 12 14 16 18 20 22 24" at bounding box center [493, 242] width 277 height 35
click at [478, 224] on icon "zendesk .cls-1{fill:#03363d;}" at bounding box center [484, 223] width 28 height 6
click at [576, 271] on div "Our model is 5'9"/175 cm and wears a size 6." at bounding box center [493, 274] width 277 height 10
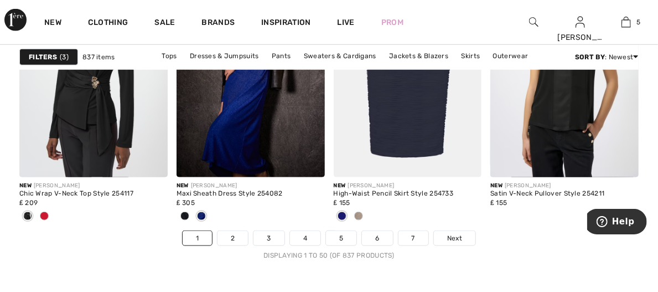
scroll to position [4430, 0]
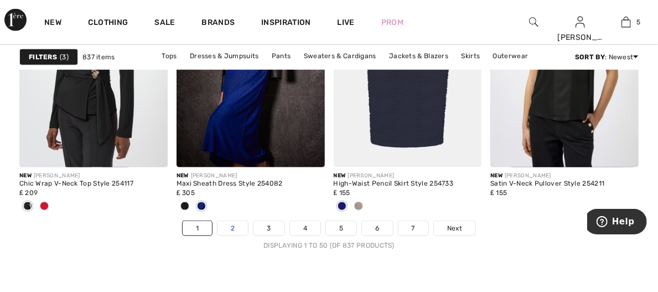
click at [243, 231] on link "2" at bounding box center [233, 228] width 30 height 14
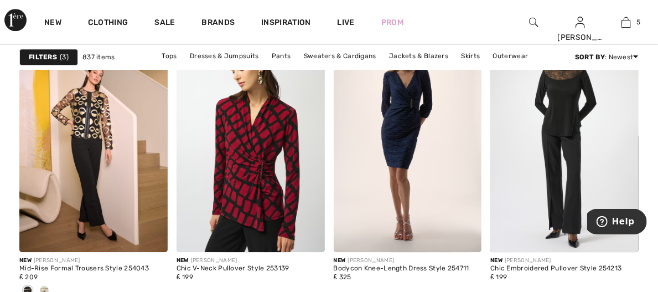
scroll to position [1373, 0]
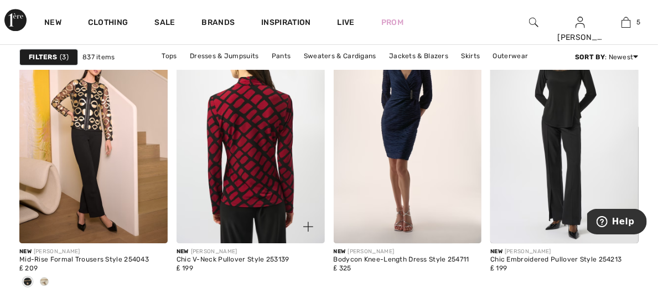
click at [264, 130] on img at bounding box center [251, 131] width 148 height 222
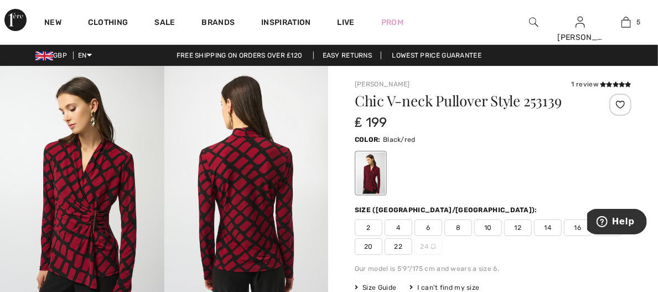
click at [534, 284] on div "Size Guide I can't find my size Select Size US 2 US 4 US 6 US 8 US 10 US 12 US …" at bounding box center [493, 287] width 277 height 10
click at [369, 243] on span "20" at bounding box center [369, 246] width 28 height 17
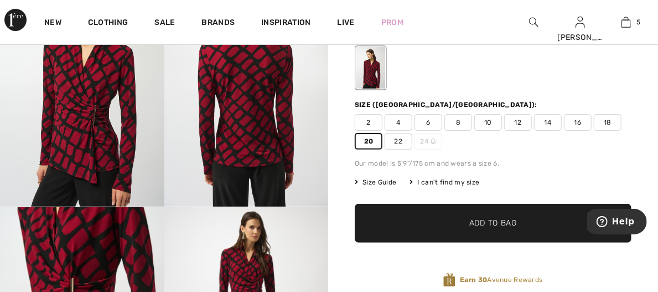
scroll to position [147, 0]
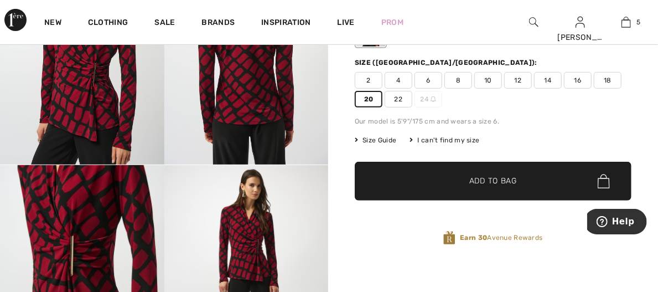
click at [500, 179] on span "Add to Bag" at bounding box center [493, 181] width 48 height 12
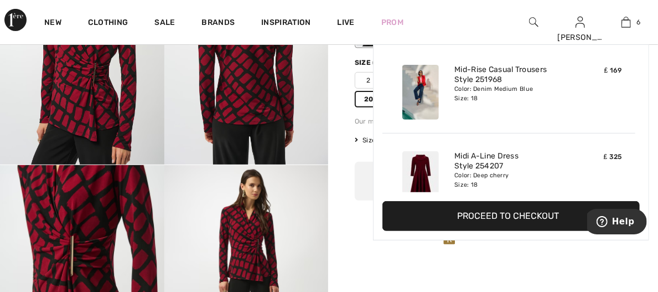
scroll to position [379, 0]
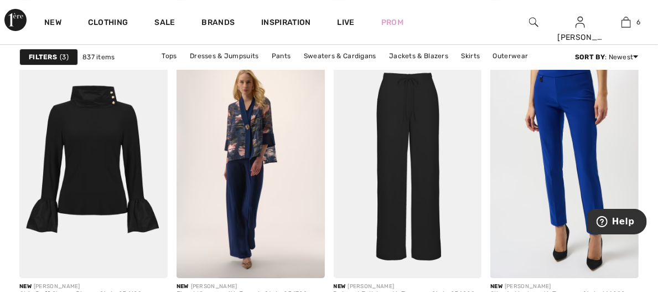
scroll to position [1914, 0]
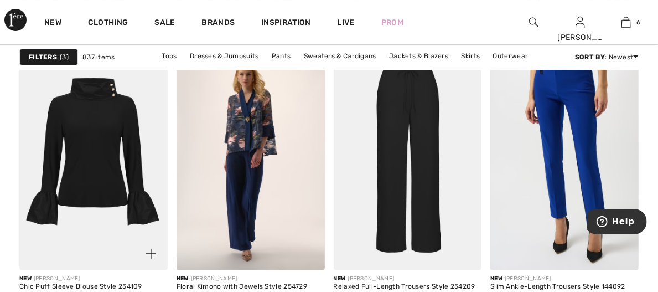
click at [125, 157] on img at bounding box center [93, 159] width 148 height 222
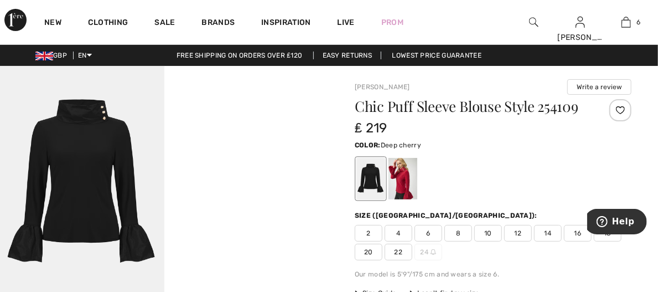
click at [403, 184] on div at bounding box center [403, 179] width 29 height 42
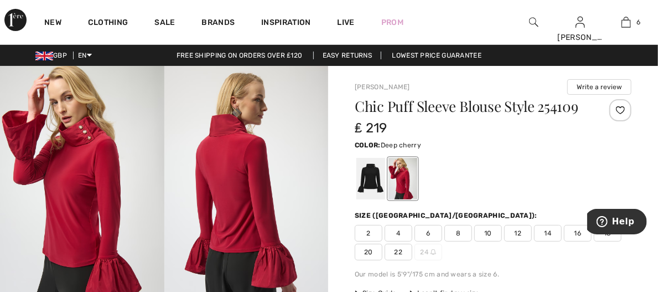
click at [374, 247] on span "20" at bounding box center [369, 252] width 28 height 17
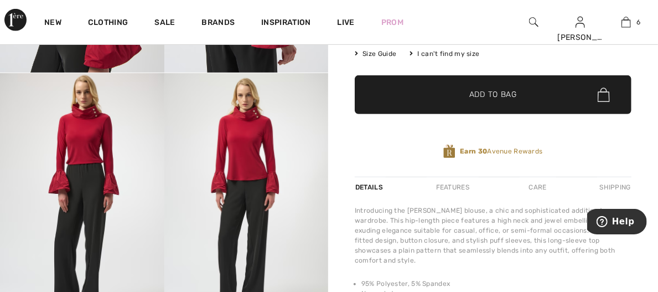
scroll to position [243, 0]
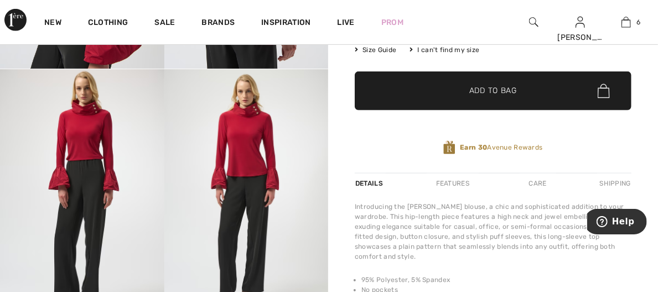
click at [471, 95] on span "Add to Bag" at bounding box center [493, 91] width 48 height 12
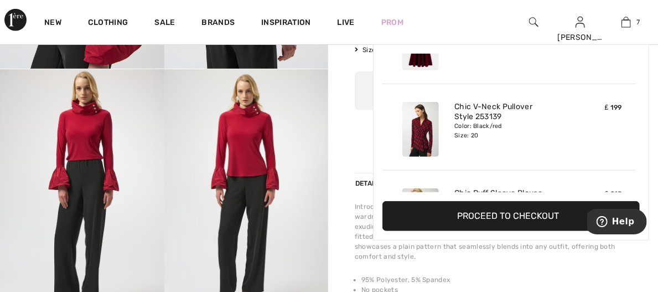
scroll to position [465, 0]
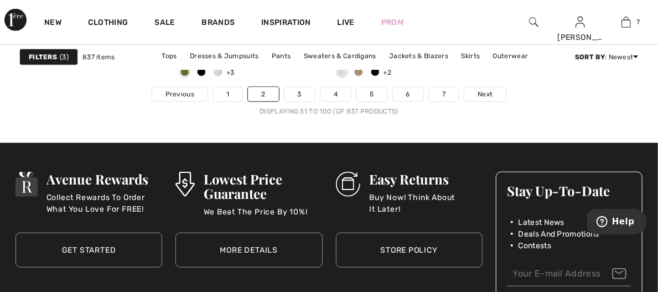
scroll to position [4324, 0]
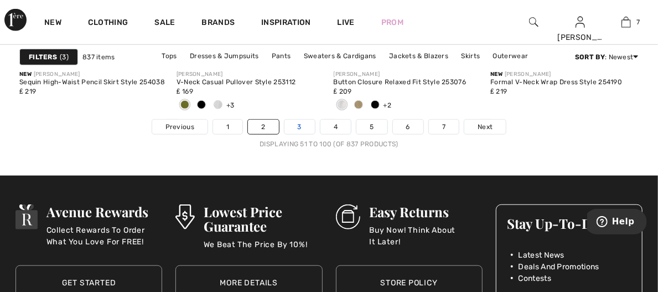
click at [299, 126] on link "3" at bounding box center [299, 127] width 30 height 14
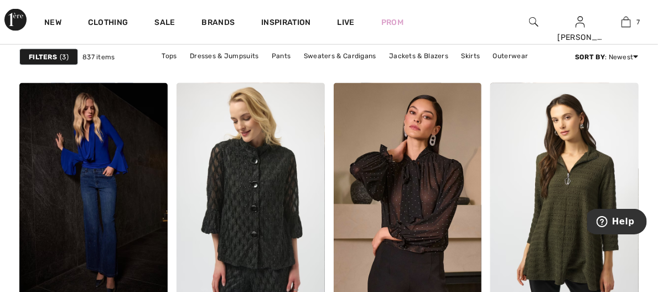
scroll to position [975, 0]
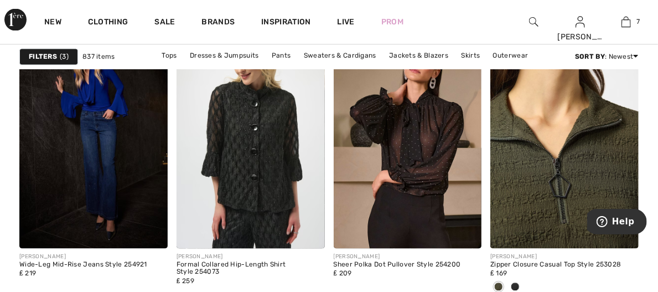
click at [567, 204] on img at bounding box center [564, 137] width 148 height 222
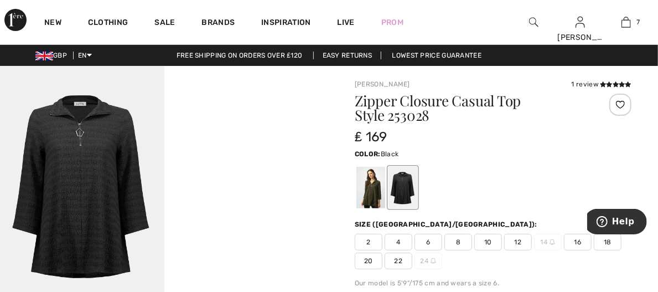
click at [405, 188] on div at bounding box center [403, 188] width 29 height 42
click at [380, 189] on div at bounding box center [370, 188] width 29 height 42
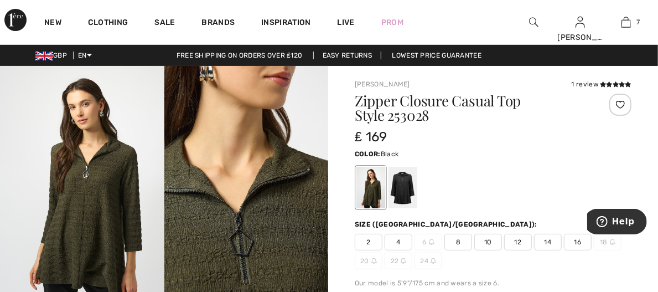
click at [400, 187] on div at bounding box center [403, 188] width 29 height 42
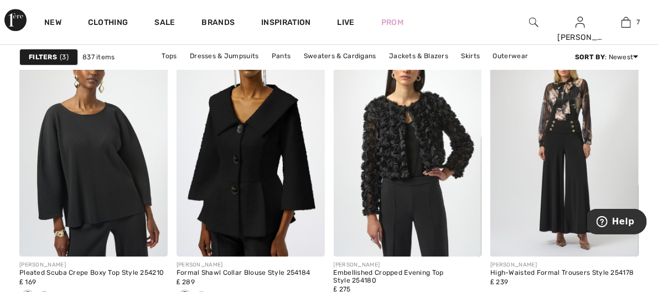
scroll to position [3590, 0]
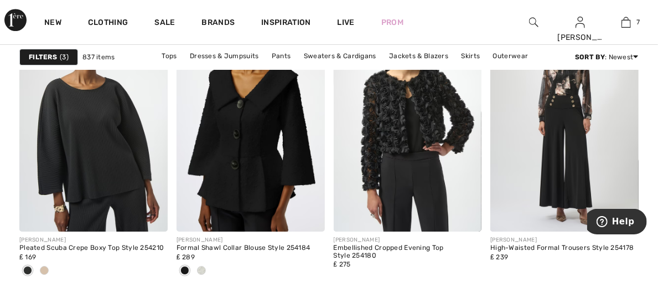
click at [49, 266] on span at bounding box center [44, 270] width 9 height 9
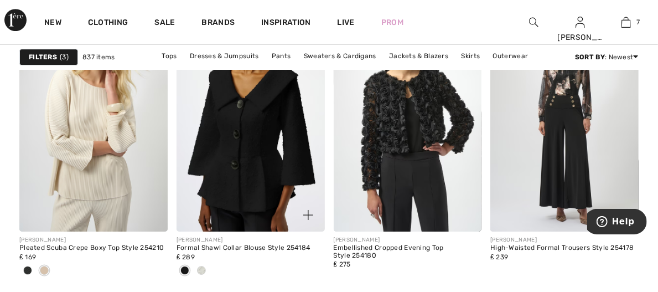
click at [210, 262] on div at bounding box center [201, 271] width 17 height 18
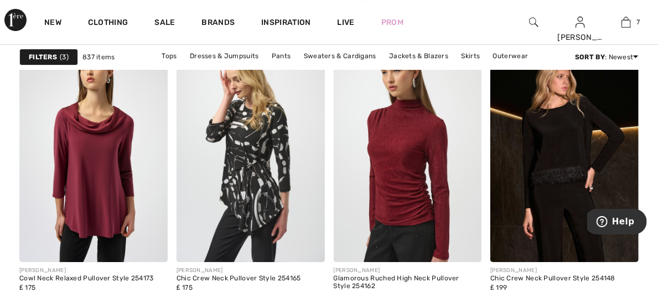
scroll to position [3861, 0]
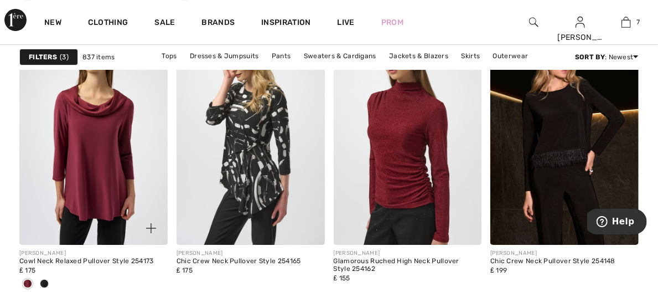
click at [49, 279] on span at bounding box center [44, 283] width 9 height 9
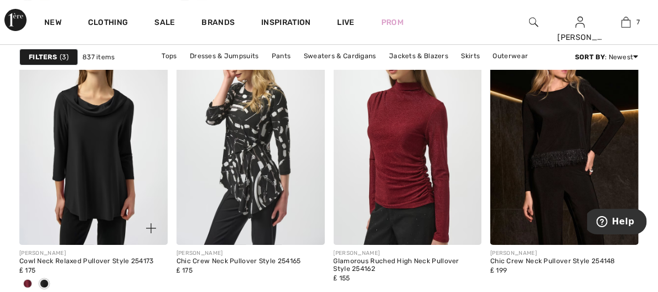
click at [32, 279] on span at bounding box center [27, 283] width 9 height 9
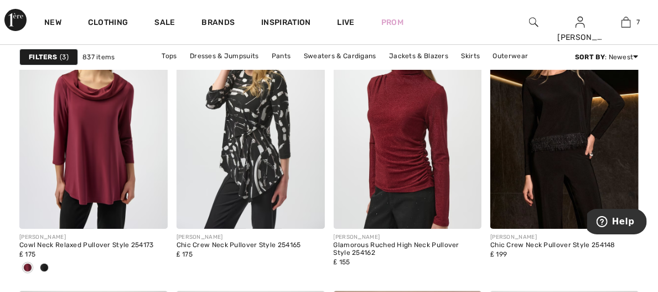
scroll to position [3885, 0]
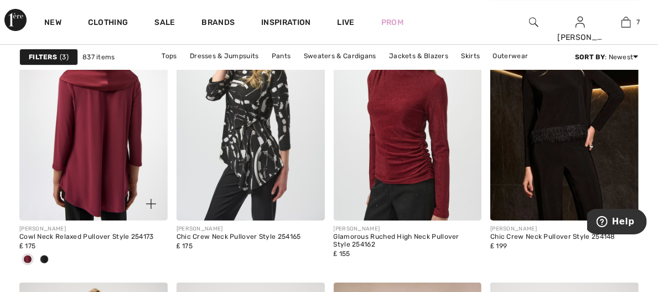
click at [116, 136] on img at bounding box center [93, 109] width 148 height 222
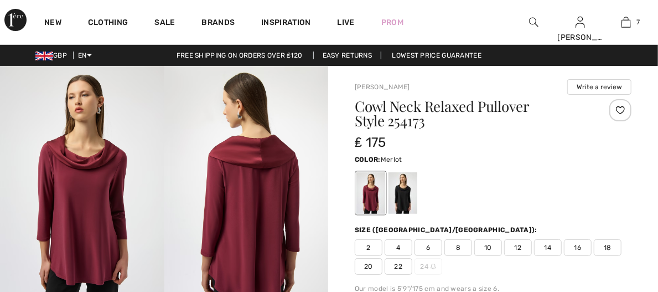
click at [370, 267] on span "20" at bounding box center [369, 266] width 28 height 17
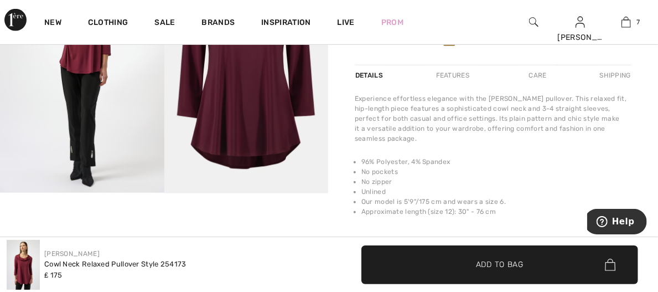
scroll to position [376, 0]
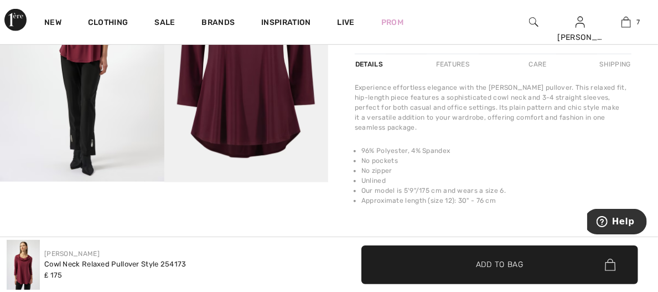
click at [493, 268] on span "Add to Bag" at bounding box center [500, 264] width 48 height 12
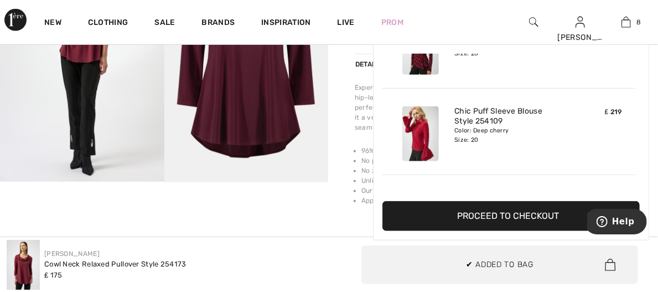
scroll to position [552, 0]
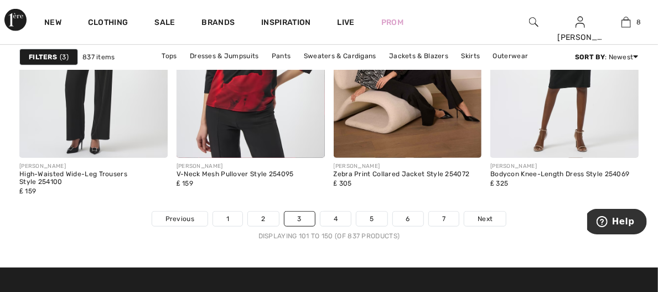
scroll to position [4242, 0]
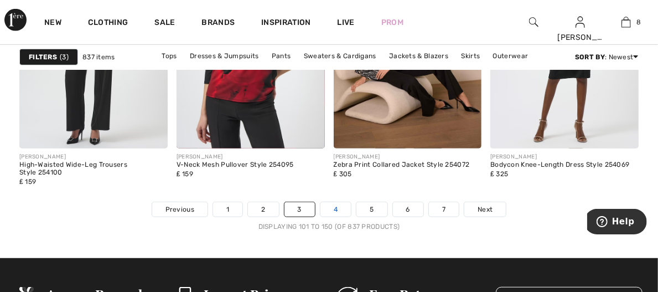
click at [343, 210] on link "4" at bounding box center [335, 209] width 30 height 14
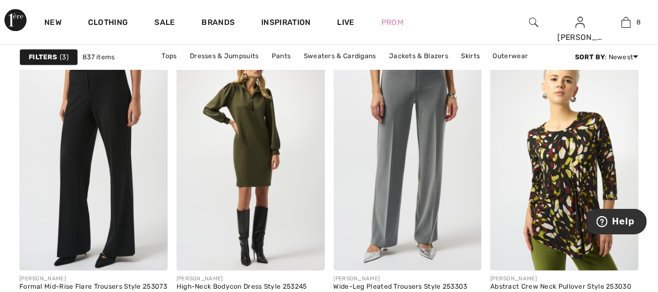
scroll to position [1355, 0]
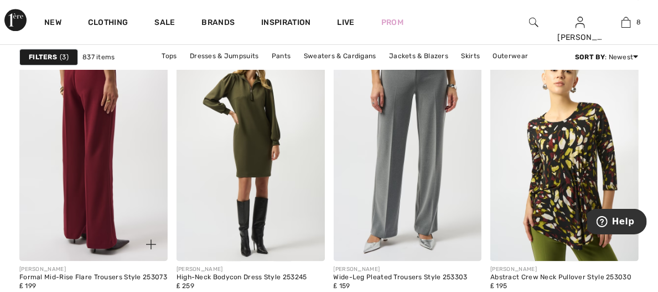
click at [142, 201] on img at bounding box center [93, 149] width 148 height 222
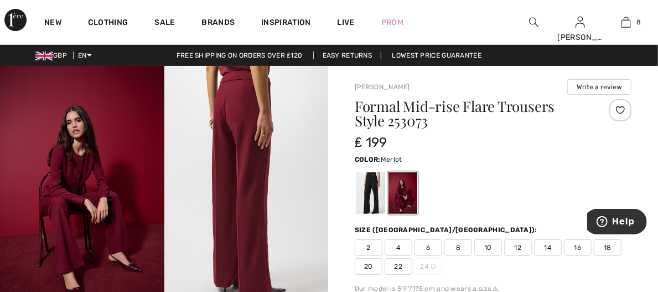
click at [86, 222] on img at bounding box center [82, 189] width 164 height 246
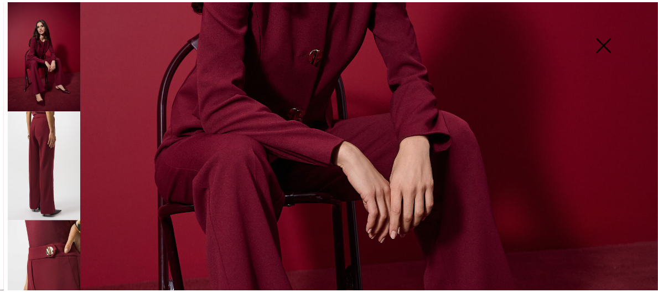
scroll to position [396, 0]
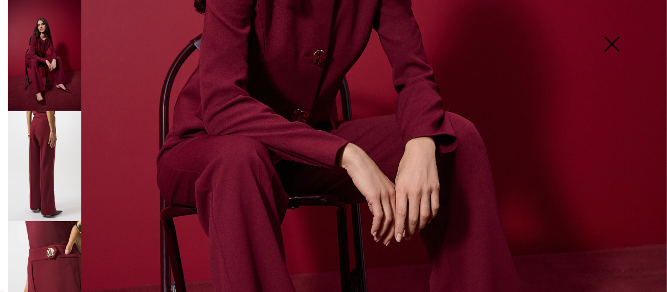
click at [609, 46] on img at bounding box center [611, 45] width 55 height 57
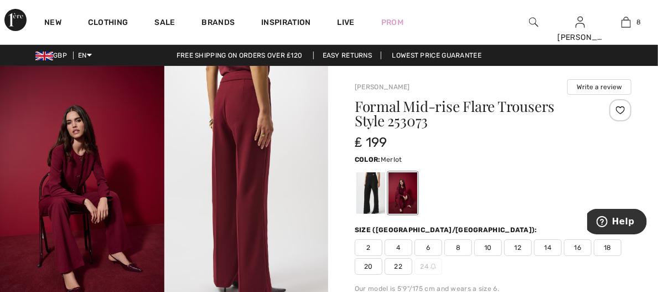
click at [369, 268] on span "20" at bounding box center [369, 266] width 28 height 17
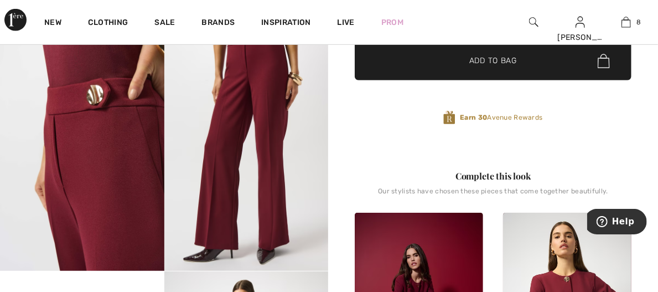
scroll to position [189, 0]
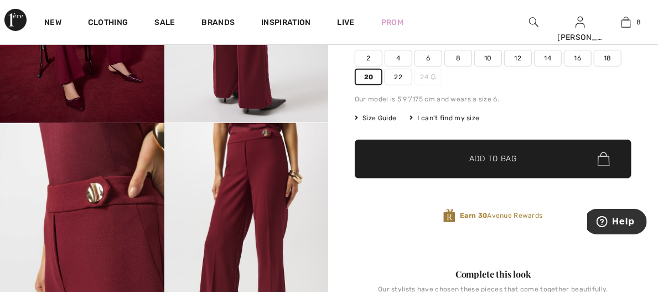
click at [465, 162] on span "✔ Added to Bag" at bounding box center [477, 159] width 68 height 12
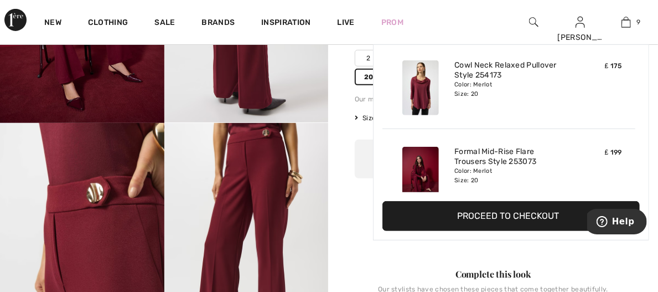
scroll to position [638, 0]
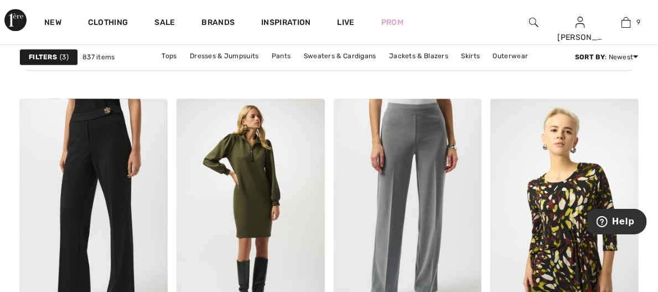
scroll to position [1332, 0]
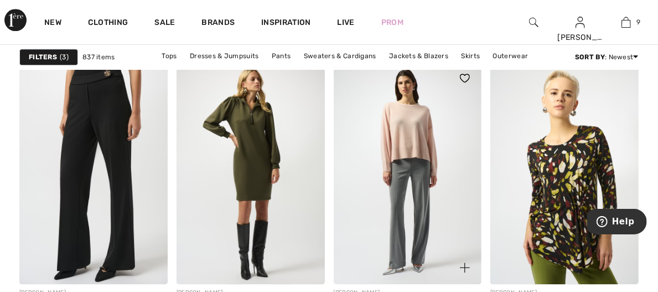
click at [429, 131] on img at bounding box center [408, 172] width 148 height 222
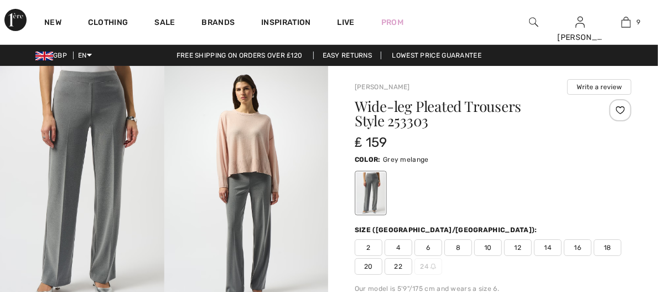
click at [367, 269] on span "20" at bounding box center [369, 266] width 28 height 17
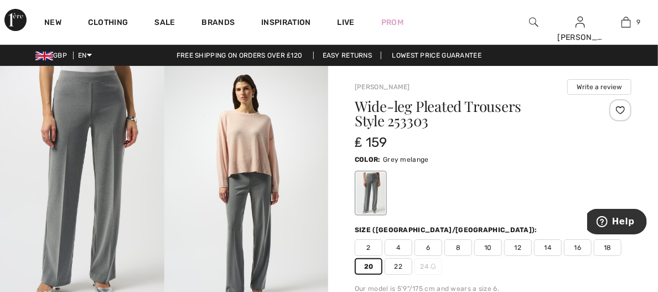
click at [401, 268] on span "22" at bounding box center [399, 266] width 28 height 17
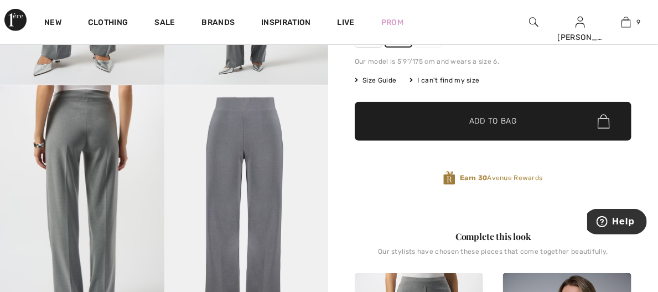
scroll to position [218, 0]
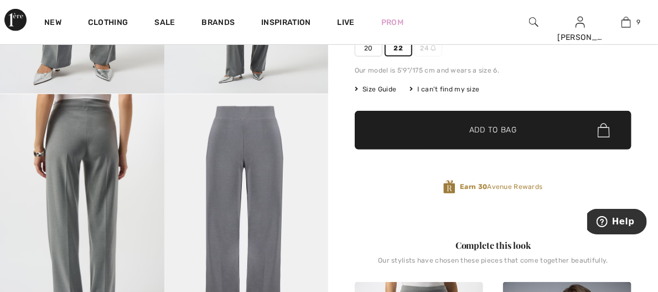
click at [493, 137] on span "✔ Added to Bag Add to Bag" at bounding box center [493, 130] width 277 height 39
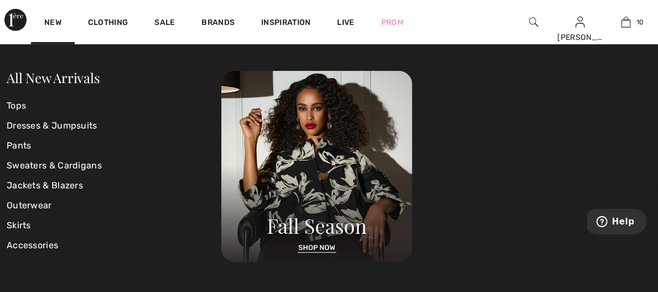
scroll to position [724, 0]
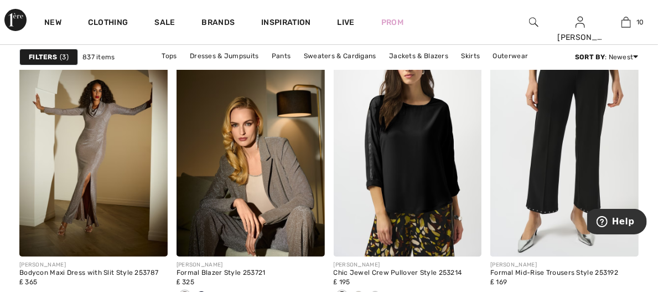
scroll to position [1937, 0]
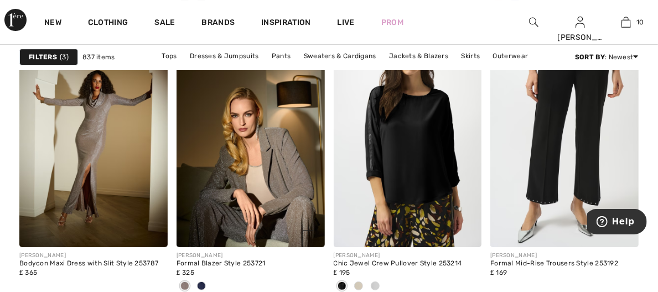
click at [206, 281] on span at bounding box center [201, 285] width 9 height 9
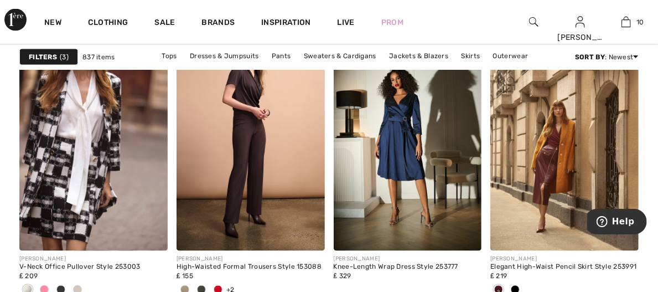
scroll to position [2903, 0]
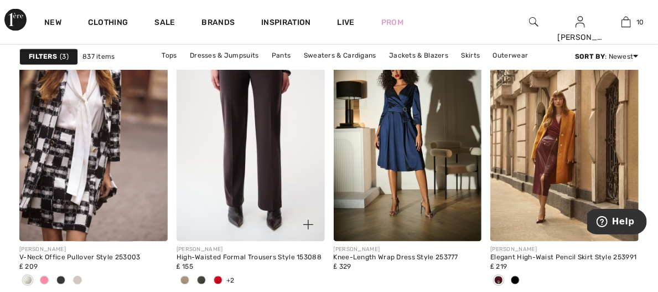
click at [265, 163] on img at bounding box center [251, 130] width 148 height 222
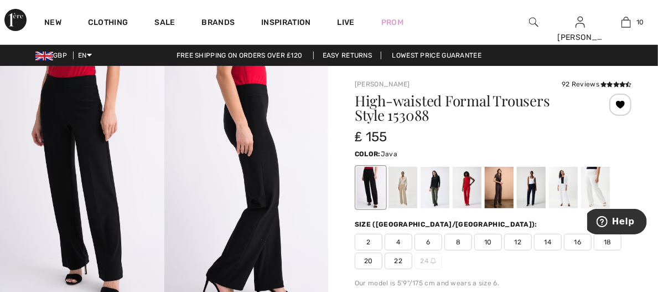
click at [403, 189] on div at bounding box center [403, 188] width 29 height 42
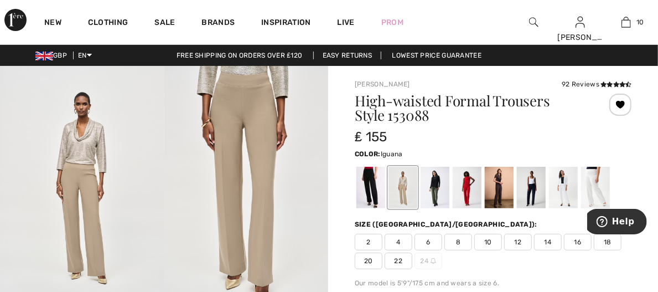
click at [433, 189] on div at bounding box center [435, 188] width 29 height 42
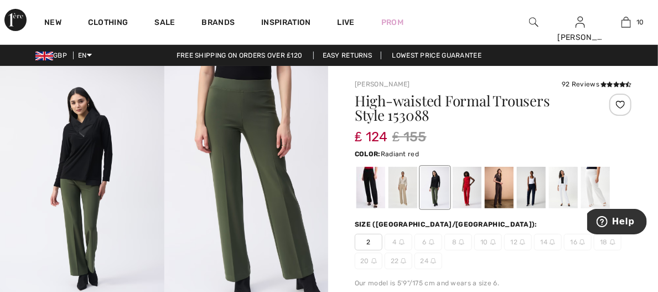
click at [470, 190] on div at bounding box center [467, 188] width 29 height 42
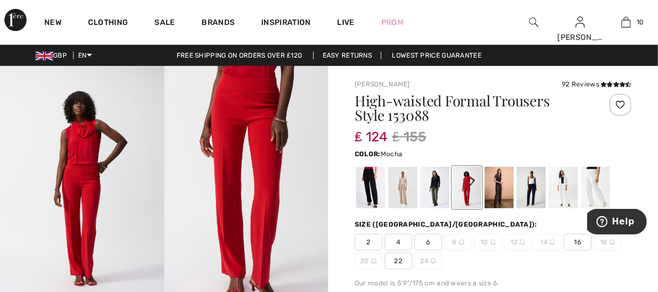
click at [506, 194] on div at bounding box center [499, 188] width 29 height 42
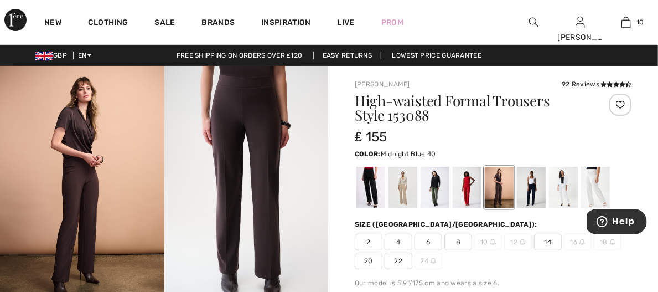
click at [527, 188] on div at bounding box center [531, 188] width 29 height 42
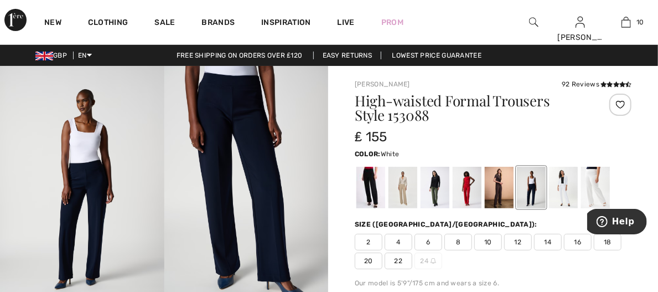
click at [567, 194] on div at bounding box center [563, 188] width 29 height 42
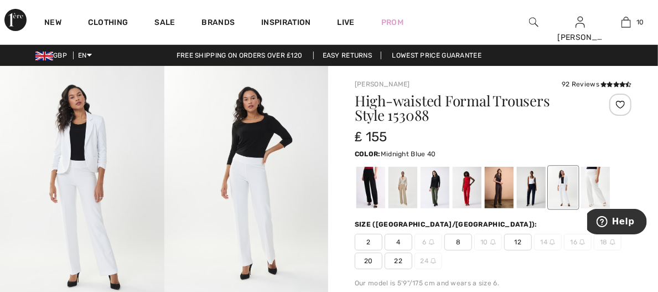
click at [531, 188] on div at bounding box center [531, 188] width 29 height 42
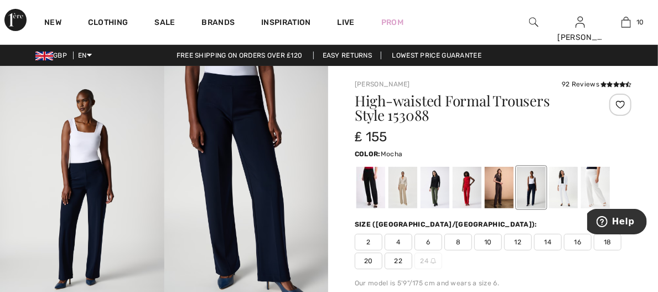
click at [495, 190] on div at bounding box center [499, 188] width 29 height 42
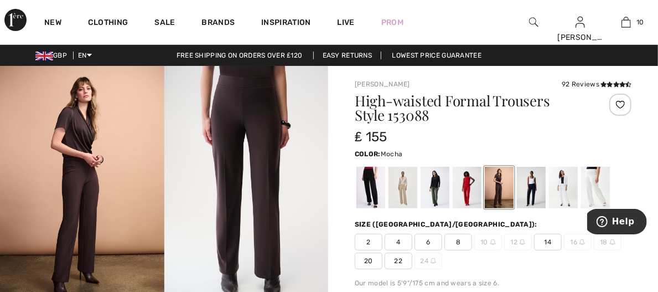
click at [367, 260] on span "20" at bounding box center [369, 260] width 28 height 17
click at [403, 263] on span "22" at bounding box center [399, 260] width 28 height 17
click at [361, 263] on span "20" at bounding box center [369, 260] width 28 height 17
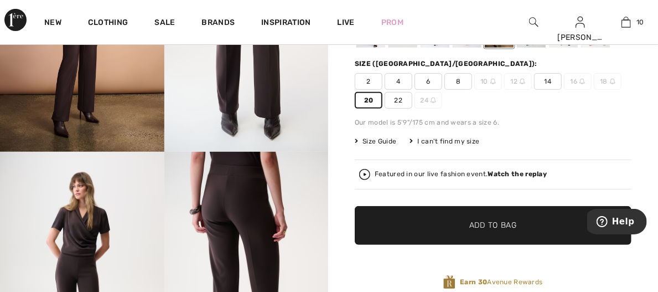
scroll to position [150, 0]
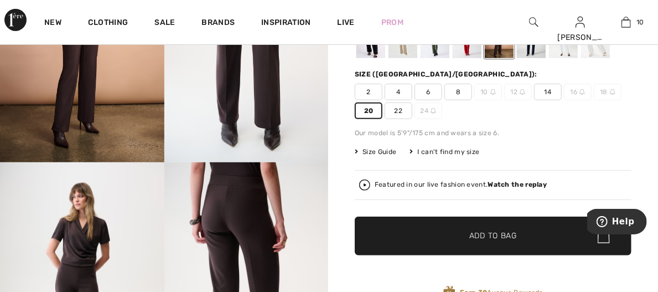
click at [402, 117] on span "22" at bounding box center [399, 110] width 28 height 17
click at [466, 231] on span "✔ Added to Bag" at bounding box center [477, 236] width 68 height 12
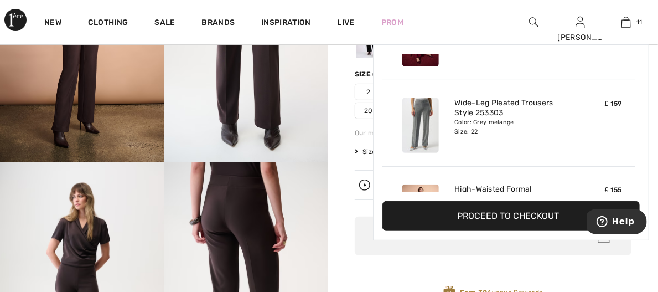
scroll to position [810, 0]
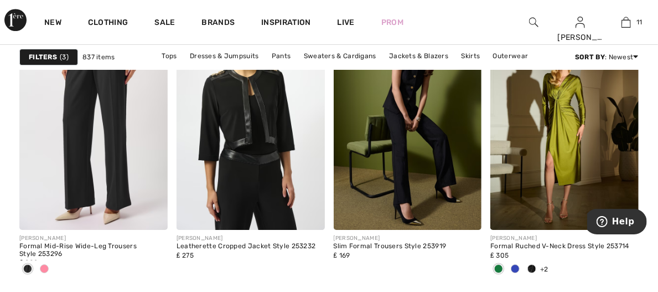
scroll to position [3601, 0]
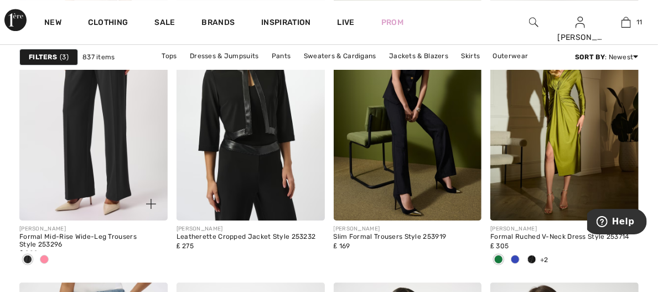
click at [117, 113] on img at bounding box center [93, 109] width 148 height 222
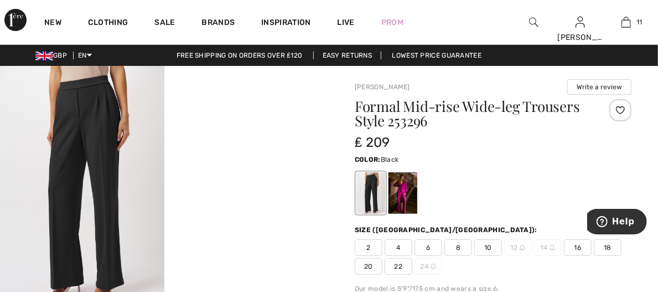
click at [372, 185] on div at bounding box center [370, 193] width 29 height 42
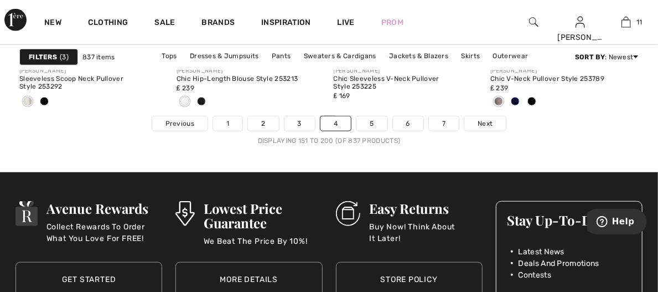
scroll to position [4337, 0]
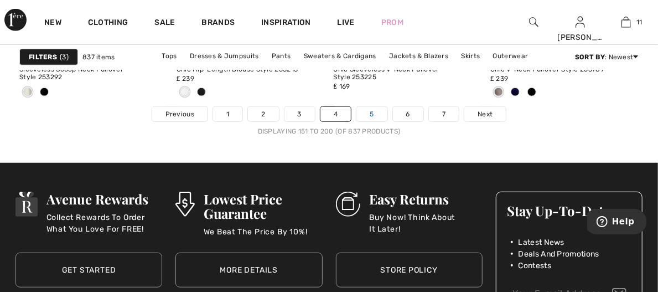
click at [379, 116] on link "5" at bounding box center [371, 114] width 30 height 14
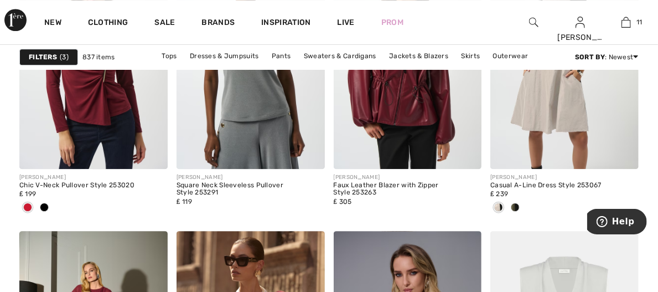
scroll to position [1400, 0]
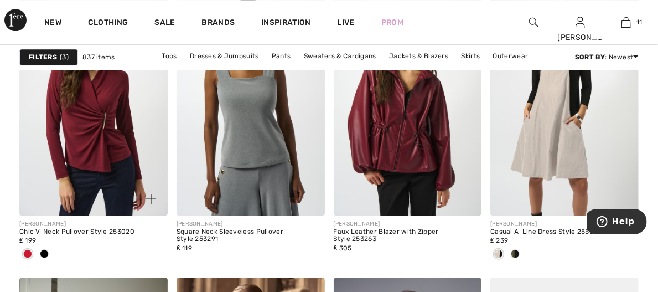
click at [49, 249] on span at bounding box center [44, 253] width 9 height 9
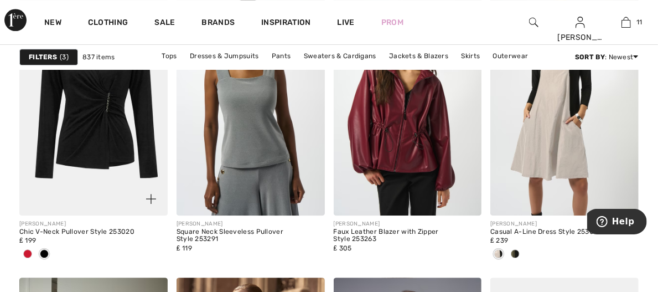
click at [32, 249] on span at bounding box center [27, 253] width 9 height 9
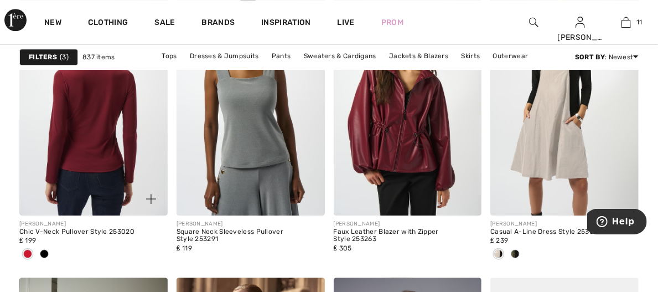
click at [124, 123] on img at bounding box center [93, 104] width 148 height 222
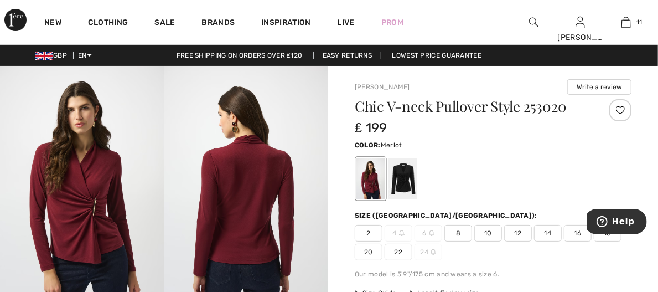
click at [364, 249] on span "20" at bounding box center [369, 252] width 28 height 17
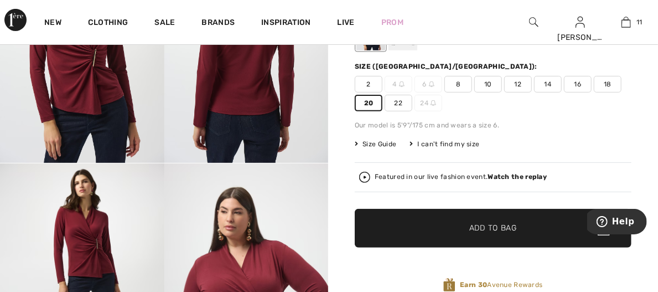
scroll to position [154, 0]
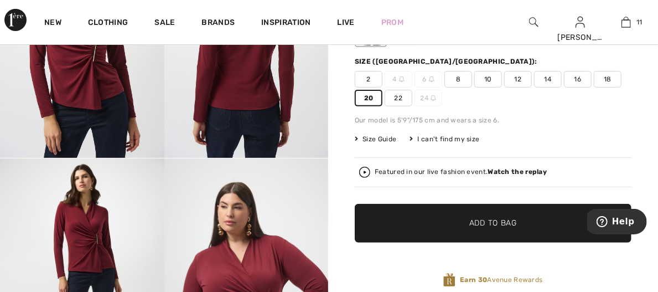
click at [487, 227] on span "Add to Bag" at bounding box center [493, 224] width 48 height 12
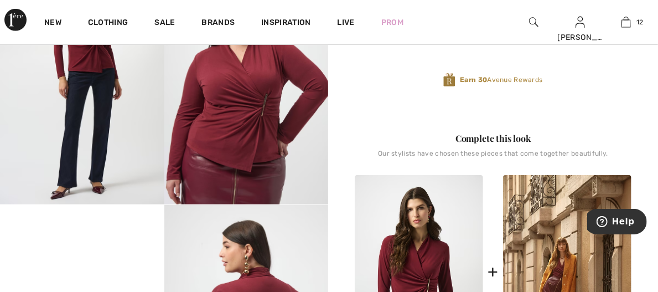
scroll to position [358, 0]
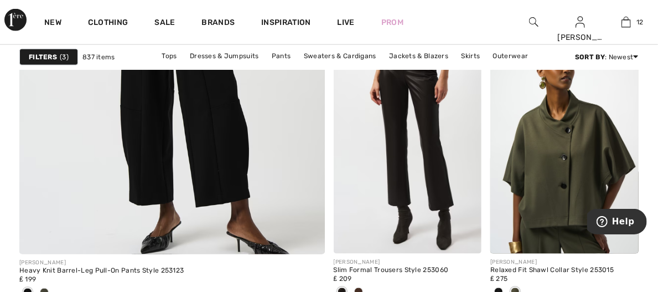
scroll to position [2617, 0]
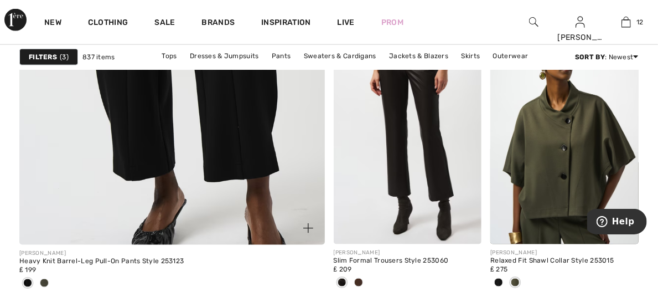
click at [193, 124] on img at bounding box center [172, 12] width 366 height 550
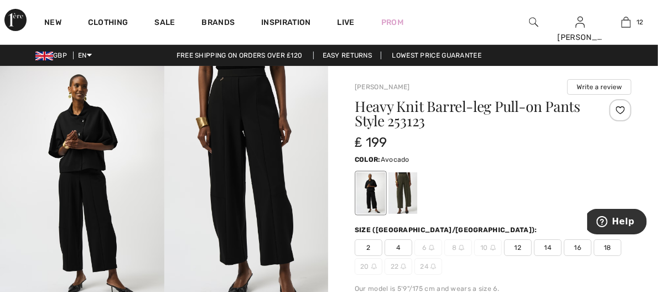
click at [400, 198] on div at bounding box center [403, 193] width 29 height 42
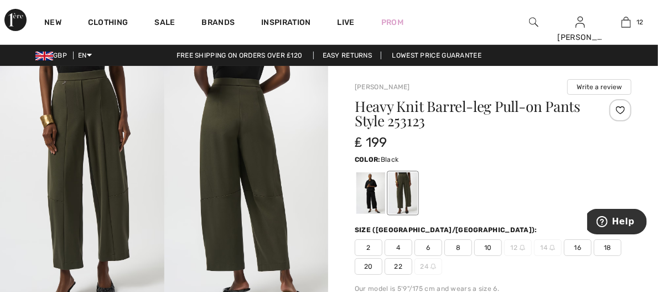
click at [370, 197] on div at bounding box center [370, 193] width 29 height 42
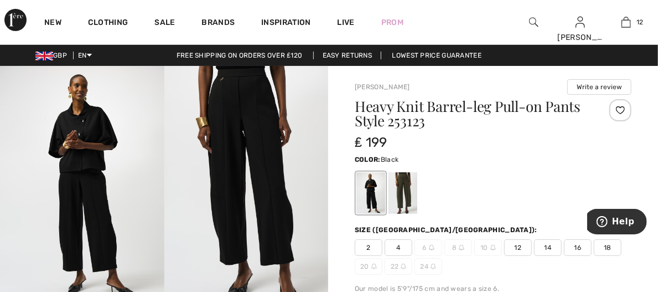
click at [610, 247] on span "18" at bounding box center [608, 247] width 28 height 17
click at [405, 197] on div at bounding box center [403, 193] width 29 height 42
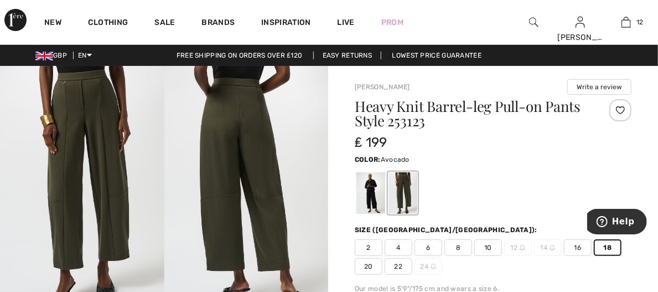
click at [258, 120] on img at bounding box center [246, 189] width 164 height 246
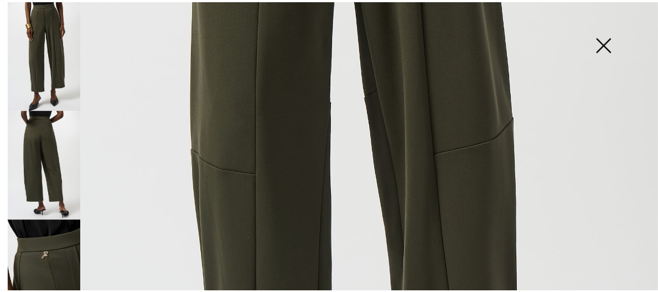
scroll to position [369, 0]
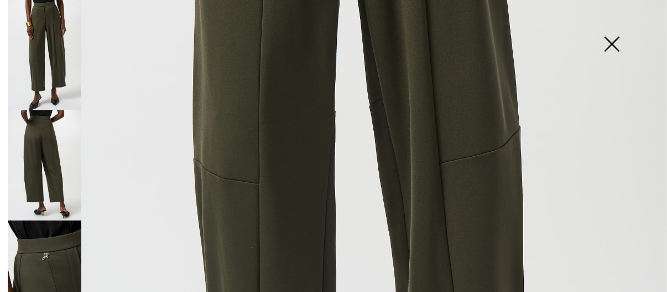
click at [48, 263] on img at bounding box center [45, 275] width 74 height 110
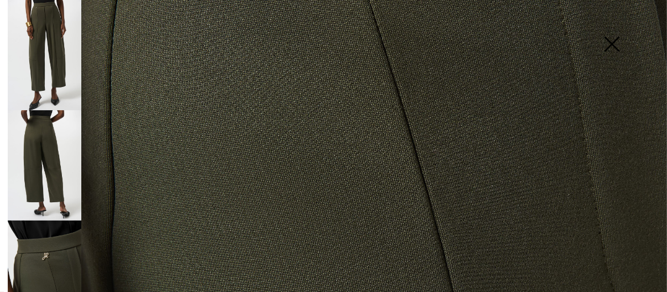
click at [34, 126] on img at bounding box center [45, 165] width 74 height 110
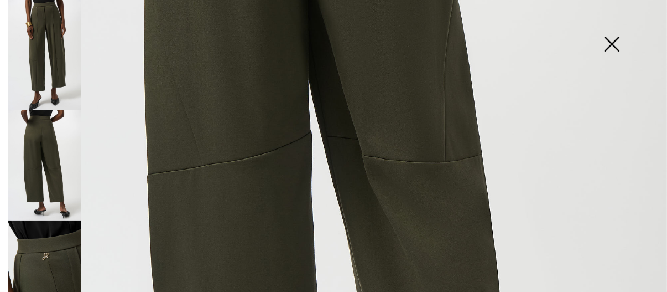
click at [59, 51] on img at bounding box center [45, 55] width 74 height 110
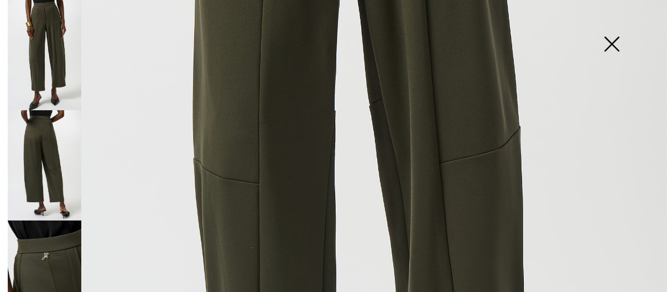
click at [610, 40] on img at bounding box center [611, 45] width 55 height 57
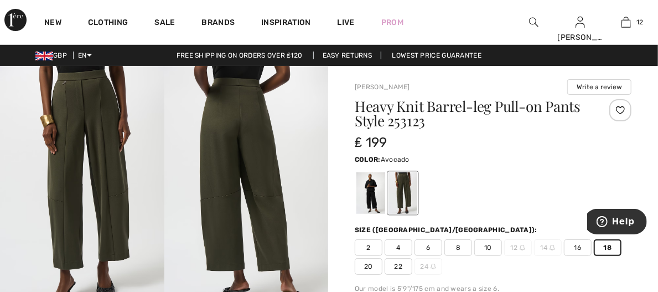
click at [629, 260] on div "2 4 6 8 10 12 14 16 18 20 22 24" at bounding box center [493, 256] width 277 height 35
click at [365, 271] on span "20" at bounding box center [369, 266] width 28 height 17
click at [375, 179] on div at bounding box center [370, 193] width 29 height 42
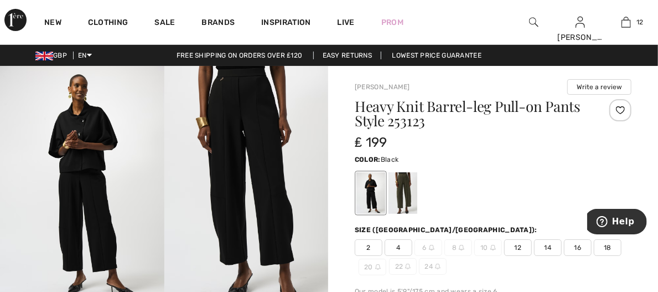
click at [375, 264] on img at bounding box center [378, 267] width 6 height 6
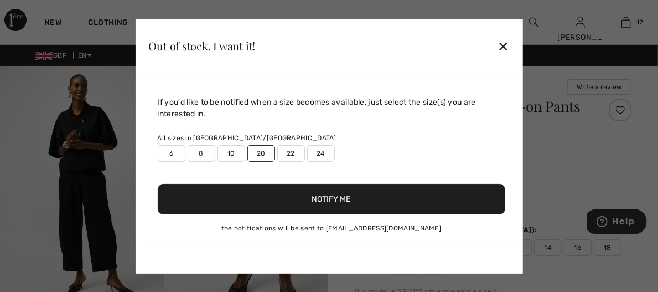
click at [611, 246] on div at bounding box center [329, 146] width 658 height 292
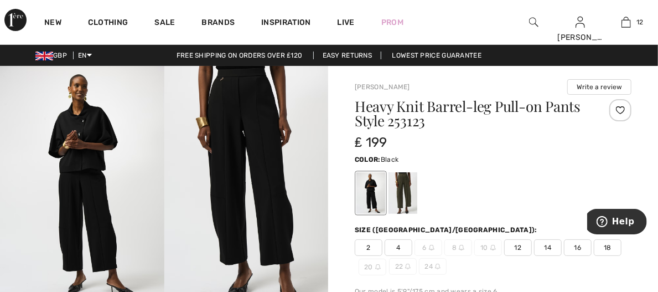
click at [605, 241] on span "18" at bounding box center [608, 247] width 28 height 17
drag, startPoint x: 434, startPoint y: 125, endPoint x: 387, endPoint y: 122, distance: 47.1
click at [387, 122] on h1 "Heavy Knit Barrel-leg Pull-on Pants Style 253123" at bounding box center [470, 113] width 231 height 29
drag, startPoint x: 387, startPoint y: 122, endPoint x: 396, endPoint y: 123, distance: 9.0
copy h1 "253123"
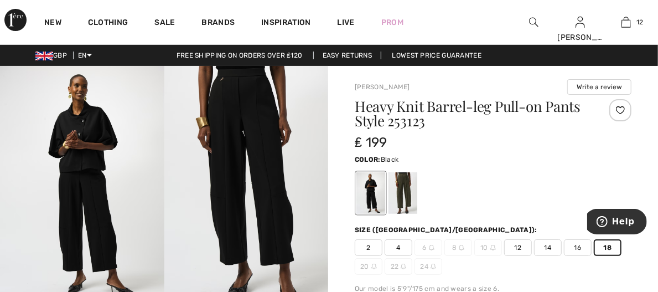
click at [534, 216] on div "Heavy Knit Barrel-leg Pull-on Pants Style 253123 ₤ 199 Color: Black Size (CA/US…" at bounding box center [493, 264] width 277 height 331
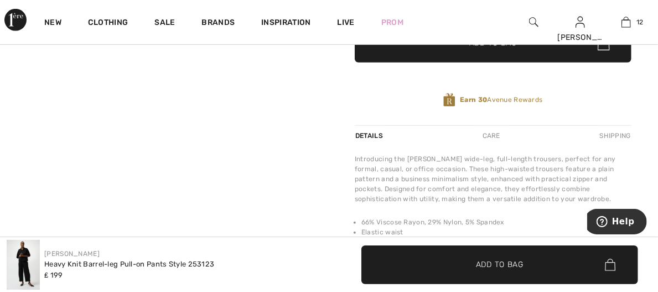
scroll to position [297, 0]
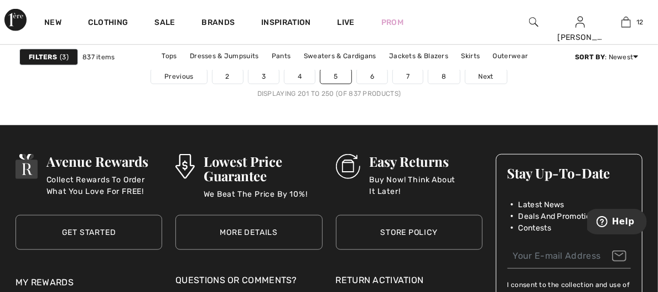
scroll to position [4227, 0]
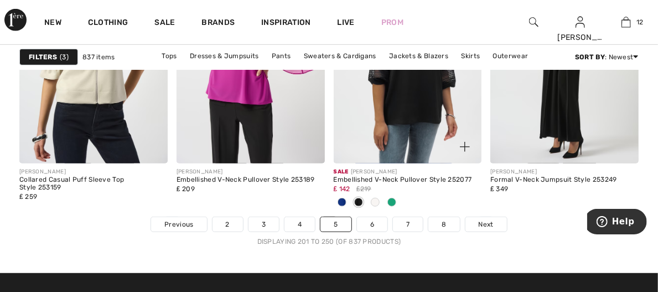
click at [346, 198] on span at bounding box center [342, 202] width 9 height 9
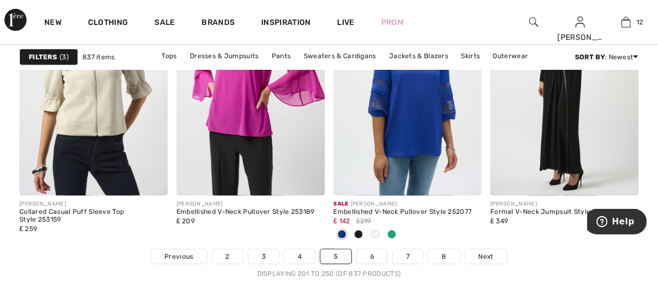
scroll to position [4202, 0]
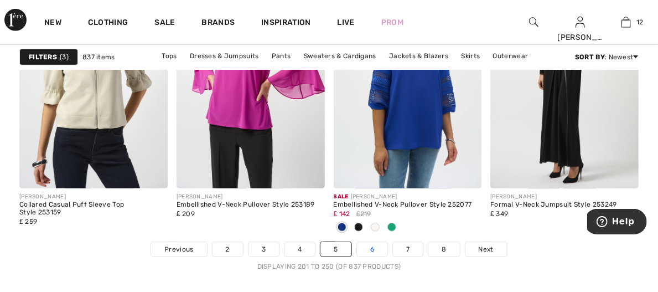
click at [374, 250] on link "6" at bounding box center [372, 249] width 30 height 14
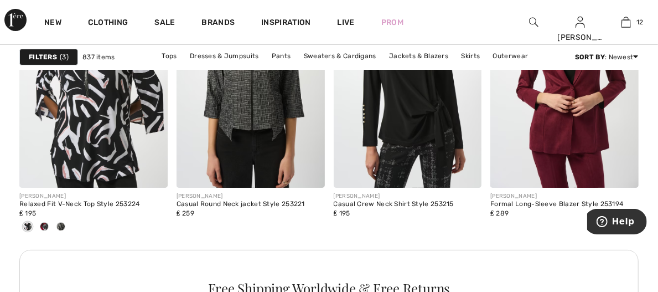
scroll to position [1977, 0]
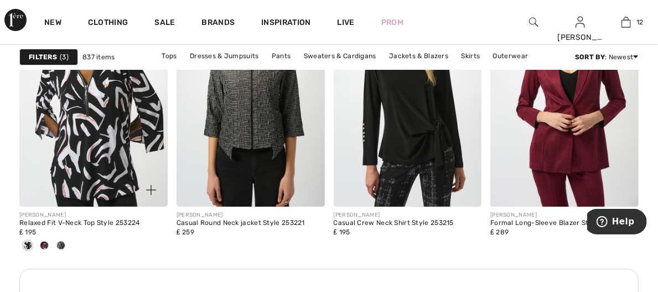
click at [49, 241] on span at bounding box center [44, 245] width 9 height 9
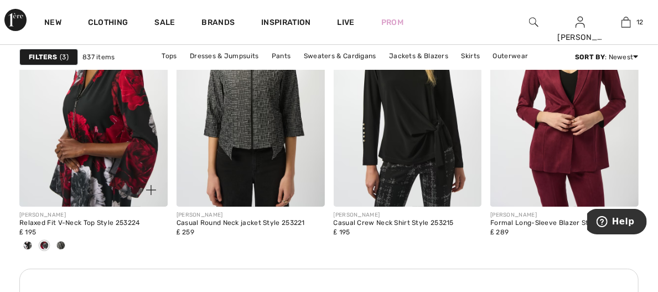
click at [65, 241] on span at bounding box center [60, 245] width 9 height 9
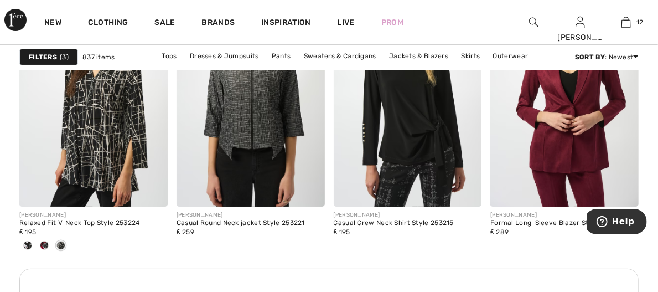
drag, startPoint x: 657, startPoint y: 130, endPoint x: 654, endPoint y: 158, distance: 29.0
click at [654, 158] on div "[PERSON_NAME] by [PERSON_NAME] Filters 3 837 items Tops Dresses & Jumpsuits Pan…" at bounding box center [329, 291] width 658 height 4407
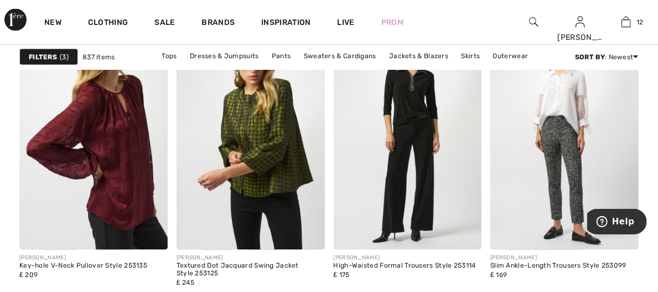
scroll to position [2905, 0]
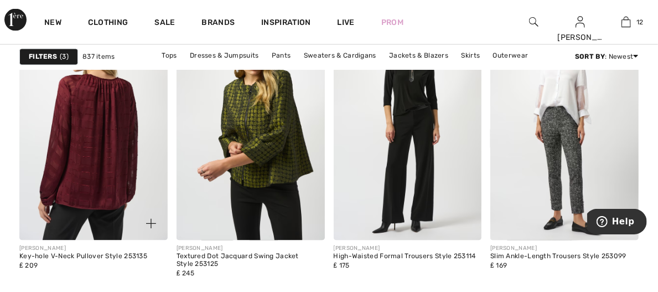
click at [100, 174] on img at bounding box center [93, 129] width 148 height 222
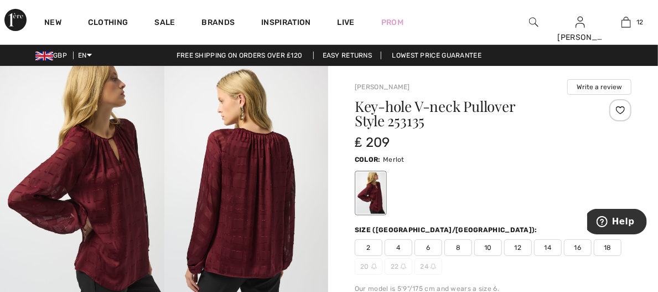
click at [232, 186] on img at bounding box center [246, 189] width 164 height 246
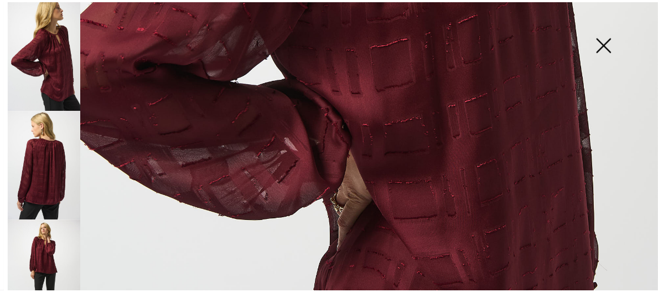
scroll to position [452, 0]
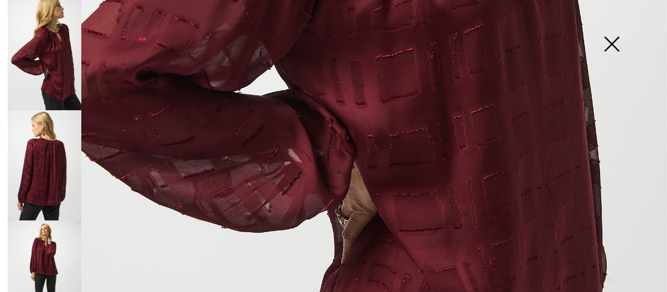
click at [614, 42] on img at bounding box center [611, 45] width 55 height 57
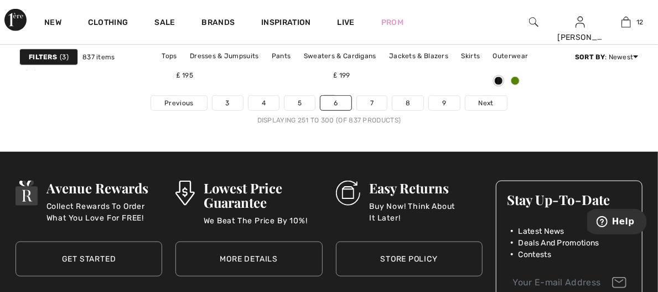
scroll to position [4299, 0]
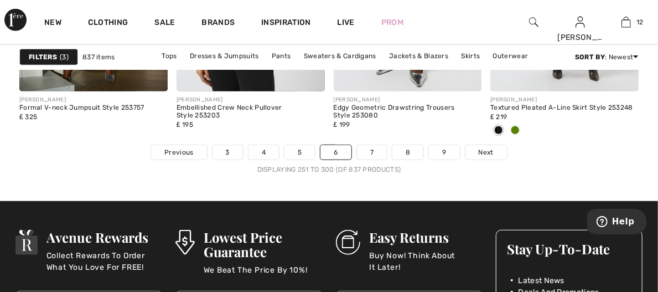
click at [373, 160] on li "7" at bounding box center [371, 151] width 31 height 15
click at [372, 153] on link "7" at bounding box center [372, 152] width 30 height 14
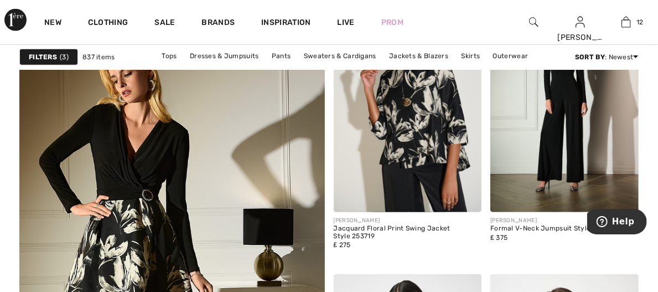
scroll to position [2619, 0]
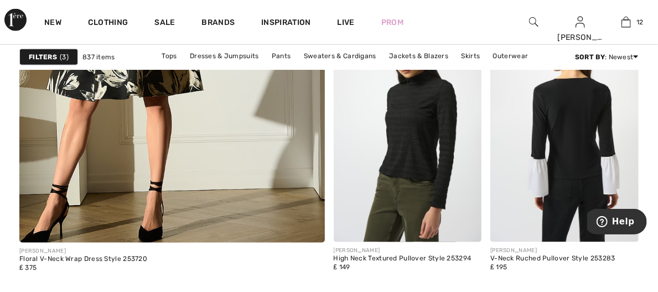
click at [554, 101] on img at bounding box center [564, 130] width 148 height 222
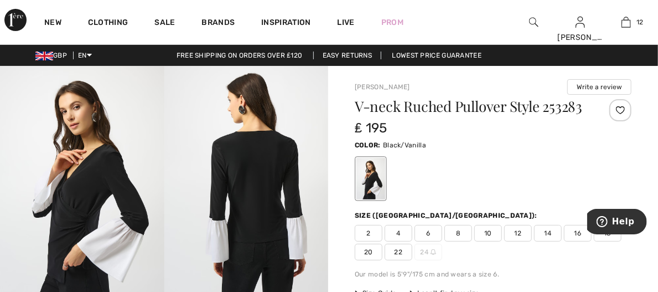
click at [366, 252] on span "20" at bounding box center [369, 252] width 28 height 17
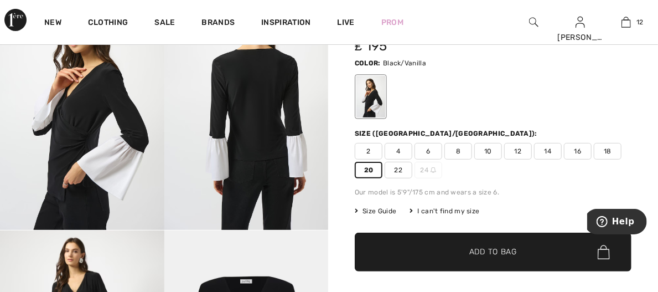
click at [515, 243] on span "✔ Added to Bag Add to Bag" at bounding box center [493, 251] width 277 height 39
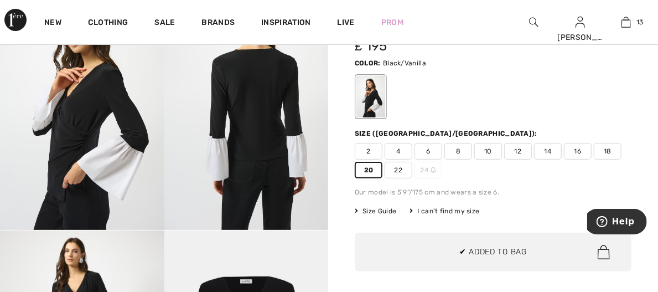
scroll to position [921, 0]
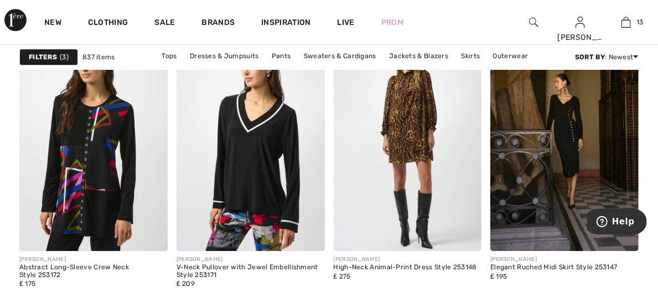
scroll to position [3578, 0]
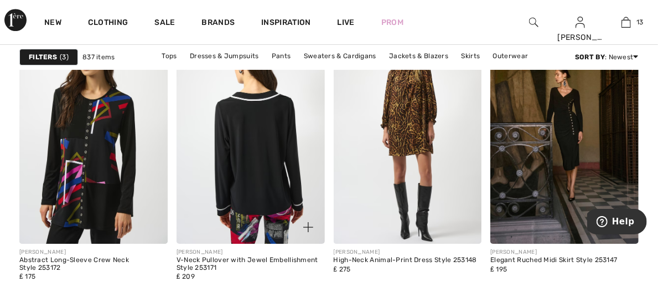
click at [274, 161] on img at bounding box center [251, 132] width 148 height 222
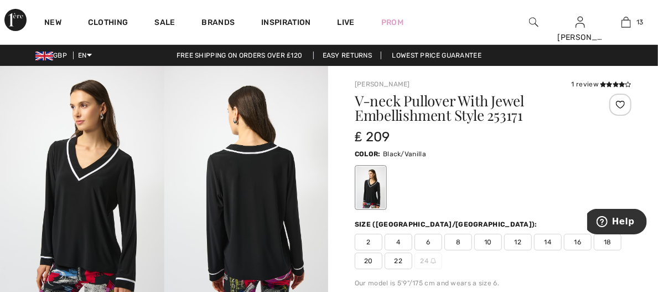
click at [365, 259] on span "20" at bounding box center [369, 260] width 28 height 17
click at [89, 192] on img at bounding box center [82, 189] width 164 height 246
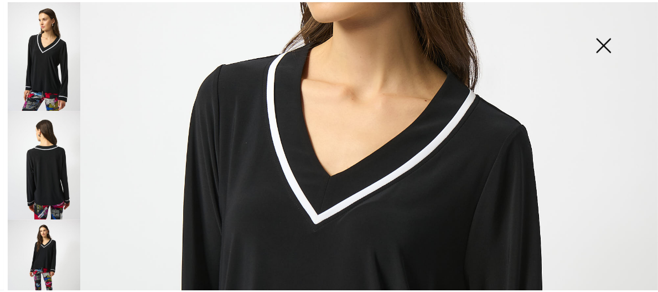
scroll to position [244, 0]
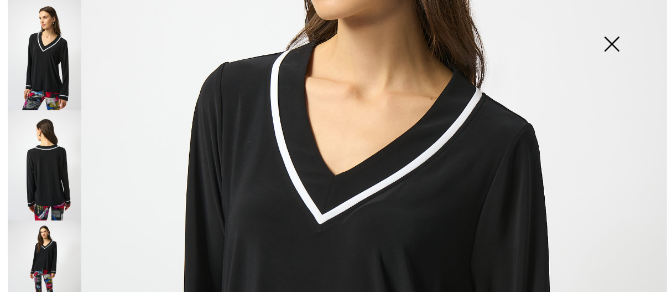
click at [613, 44] on img at bounding box center [611, 45] width 55 height 57
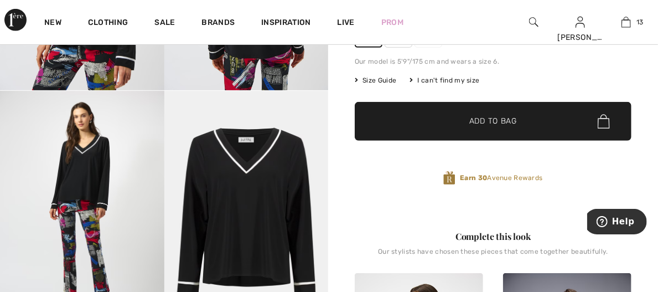
scroll to position [230, 0]
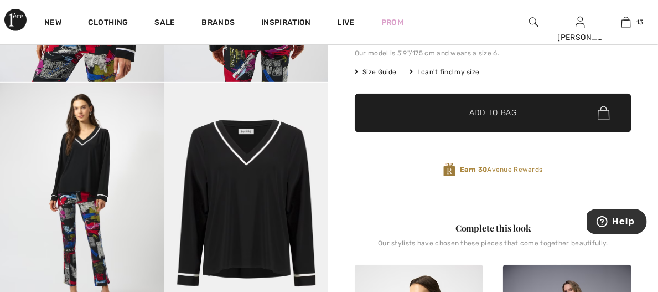
click at [462, 117] on span "✔ Added to Bag" at bounding box center [477, 113] width 68 height 12
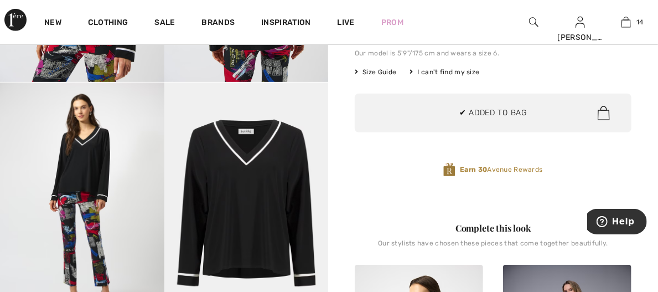
scroll to position [1069, 0]
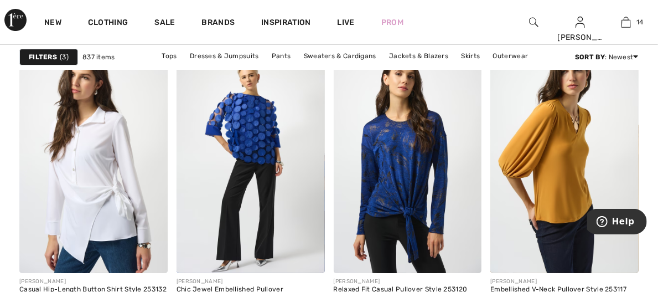
scroll to position [3857, 0]
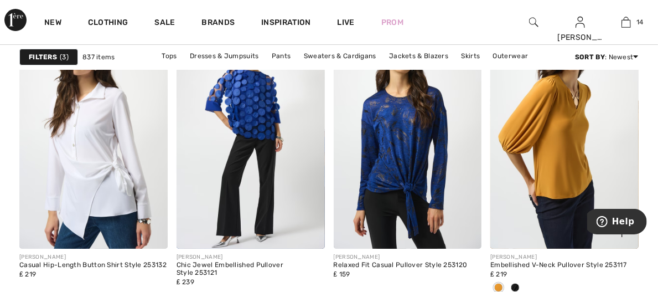
click at [520, 283] on span at bounding box center [515, 287] width 9 height 9
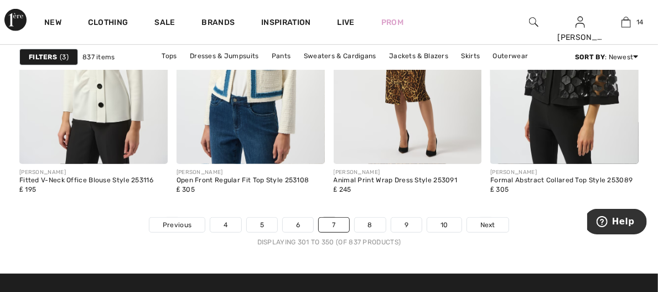
scroll to position [4242, 0]
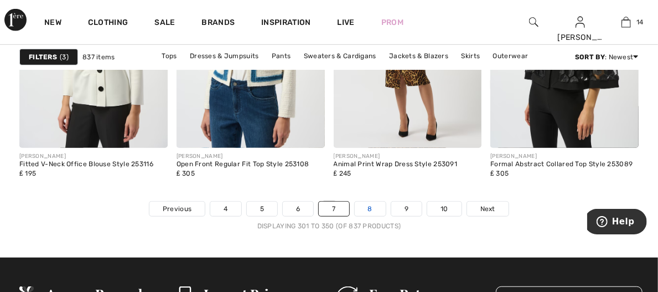
click at [373, 211] on link "8" at bounding box center [370, 208] width 31 height 14
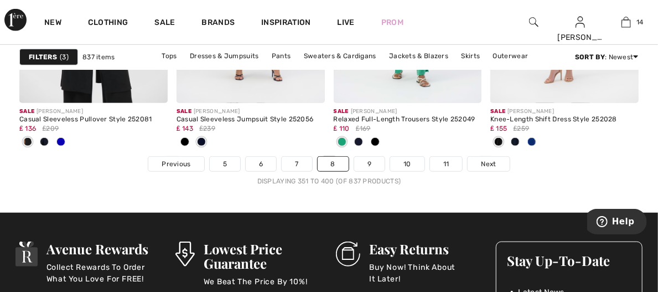
scroll to position [4378, 0]
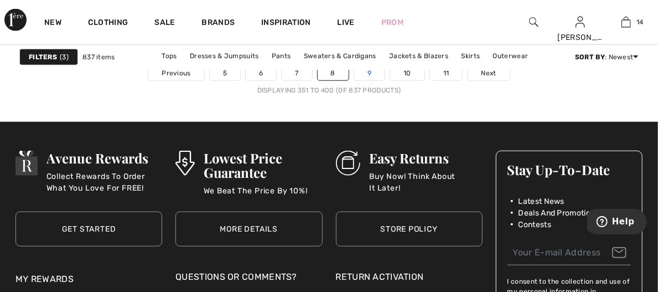
click at [373, 73] on link "9" at bounding box center [369, 73] width 30 height 14
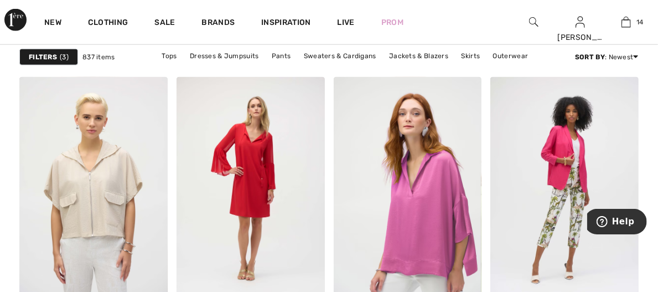
scroll to position [680, 0]
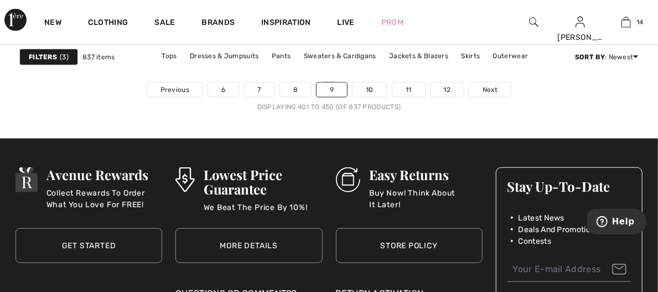
scroll to position [4435, 0]
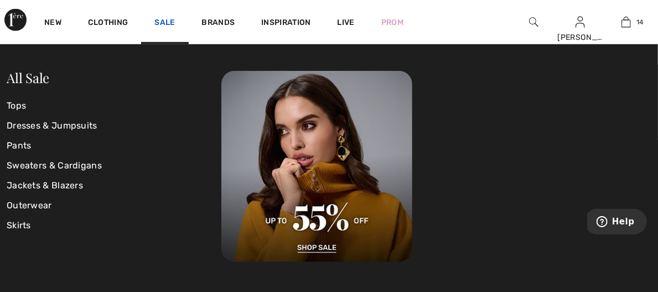
click at [161, 24] on link "Sale" at bounding box center [164, 24] width 20 height 12
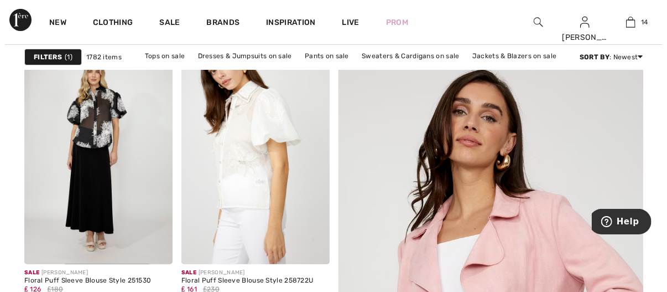
scroll to position [43, 0]
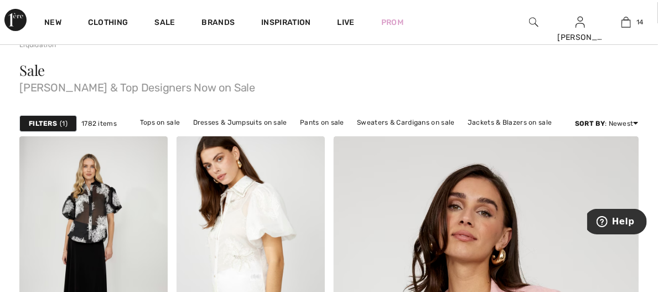
click at [56, 121] on strong "Filters" at bounding box center [43, 123] width 28 height 10
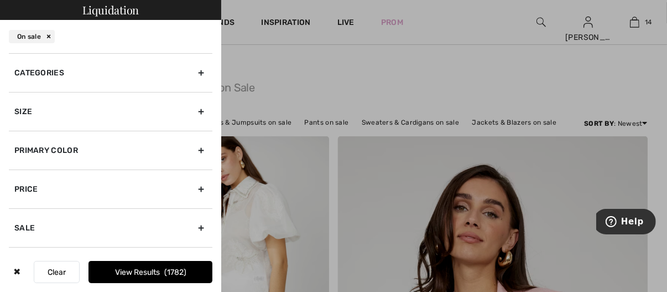
click at [191, 70] on div "Categories" at bounding box center [111, 72] width 204 height 39
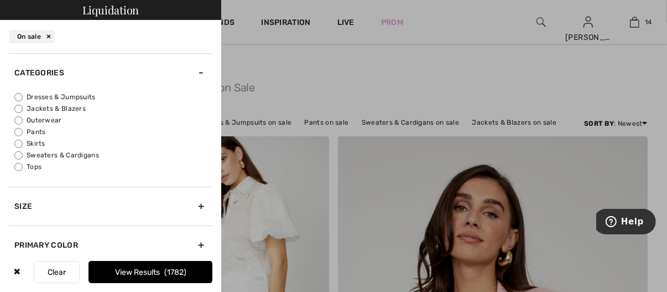
click at [18, 97] on input "Dresses & Jumpsuits" at bounding box center [18, 97] width 8 height 8
radio input "true"
click at [17, 164] on input "Tops" at bounding box center [18, 167] width 8 height 8
radio input "true"
click at [18, 152] on input "Sweaters & Cardigans" at bounding box center [18, 155] width 8 height 8
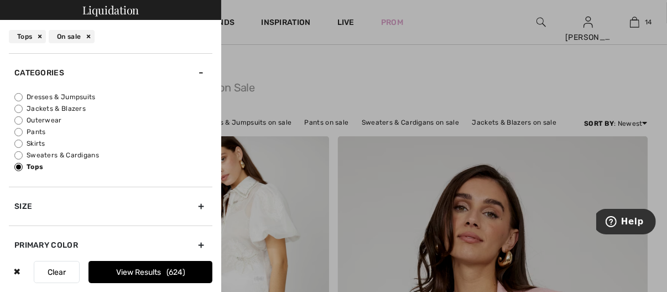
radio input "true"
click at [19, 167] on input "Tops" at bounding box center [18, 167] width 8 height 8
radio input "true"
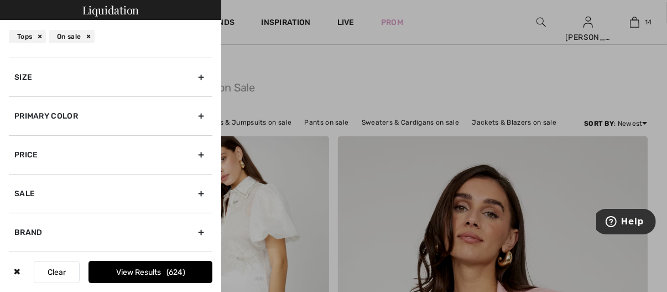
scroll to position [126, 0]
click at [194, 82] on div "Size" at bounding box center [111, 80] width 204 height 39
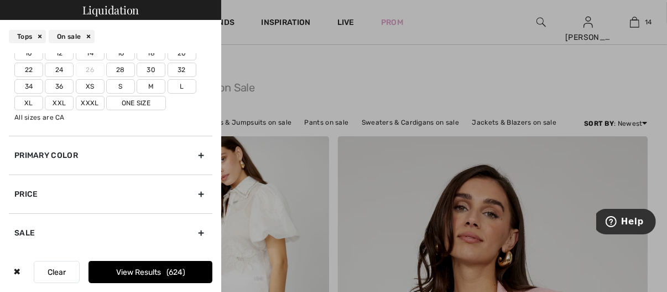
scroll to position [76, 0]
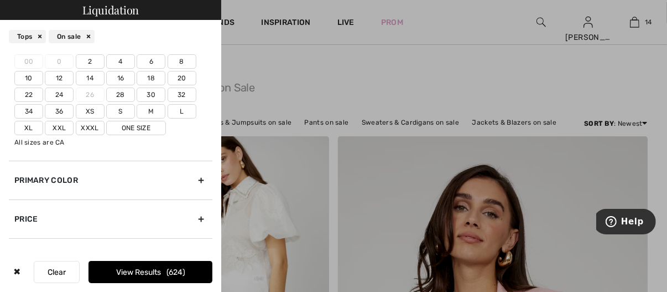
click at [143, 78] on label "18" at bounding box center [151, 78] width 29 height 14
click at [0, 0] on input"] "18" at bounding box center [0, 0] width 0 height 0
click at [178, 79] on label "20" at bounding box center [182, 78] width 29 height 14
click at [0, 0] on input"] "20" at bounding box center [0, 0] width 0 height 0
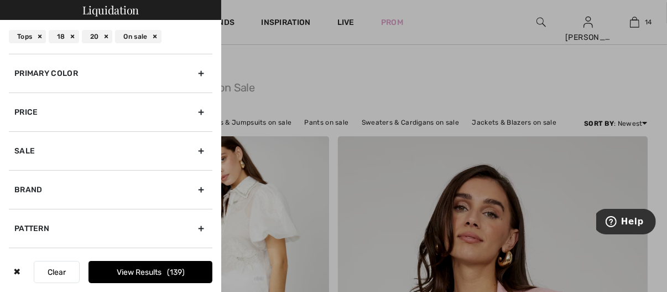
scroll to position [191, 0]
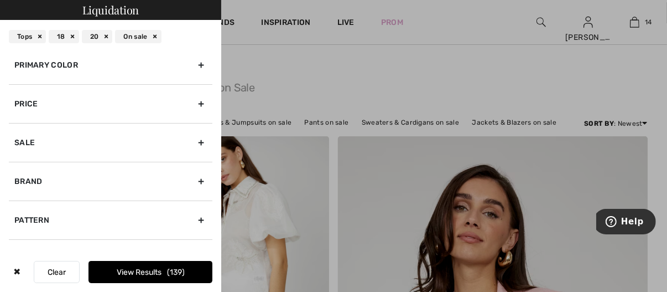
click at [192, 141] on div "Sale" at bounding box center [111, 142] width 204 height 39
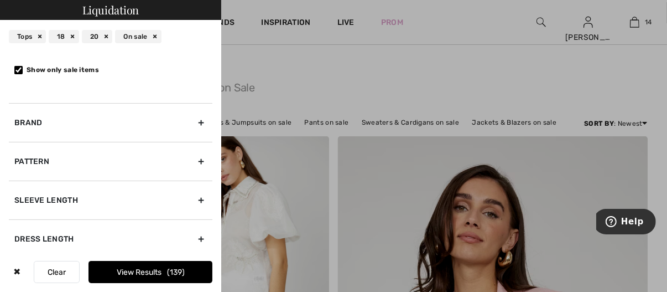
scroll to position [172, 0]
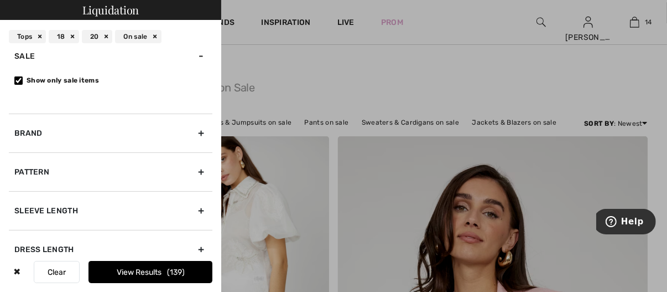
click at [194, 133] on div "Brand" at bounding box center [111, 132] width 204 height 39
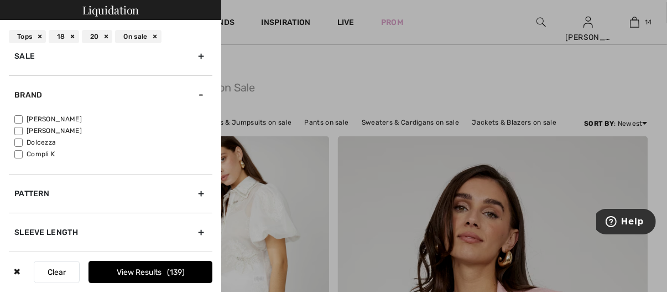
click at [18, 116] on input"] "[PERSON_NAME]" at bounding box center [18, 119] width 8 height 8
checkbox input"] "true"
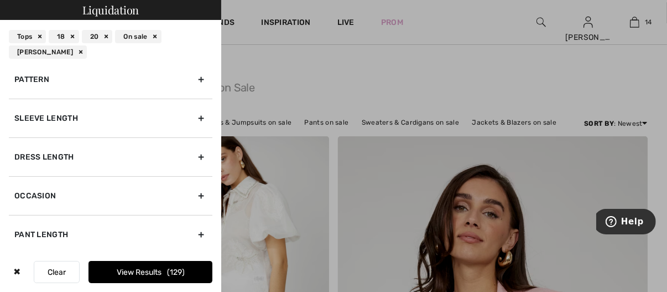
scroll to position [296, 0]
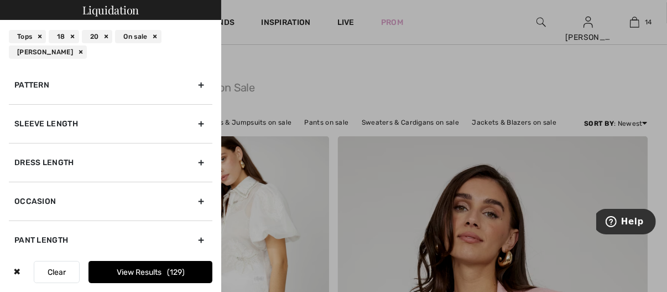
click at [193, 127] on div "Sleeve length" at bounding box center [111, 123] width 204 height 39
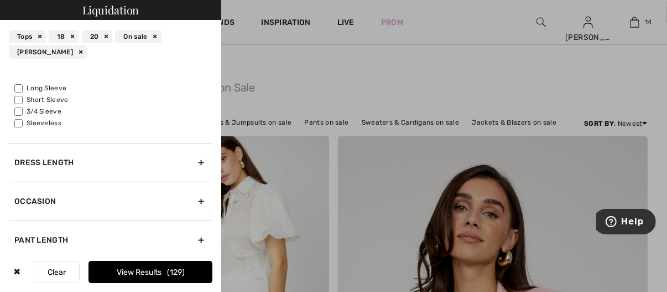
scroll to position [236, 0]
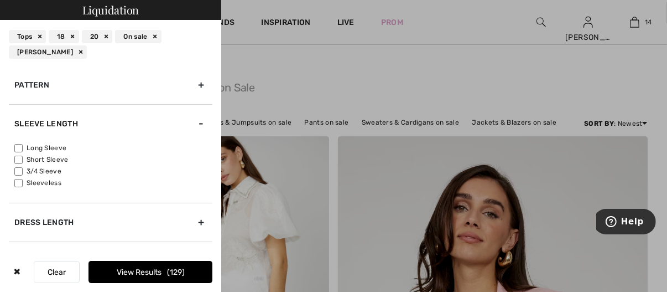
click at [18, 167] on input"] "3/4 Sleeve" at bounding box center [18, 171] width 8 height 8
checkbox input"] "true"
click at [20, 158] on input"] "Short Sleeve" at bounding box center [18, 160] width 8 height 8
checkbox input"] "true"
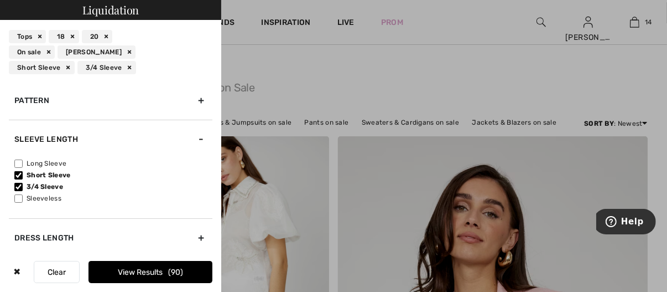
click at [19, 164] on input"] "Long Sleeve" at bounding box center [18, 163] width 8 height 8
checkbox input"] "true"
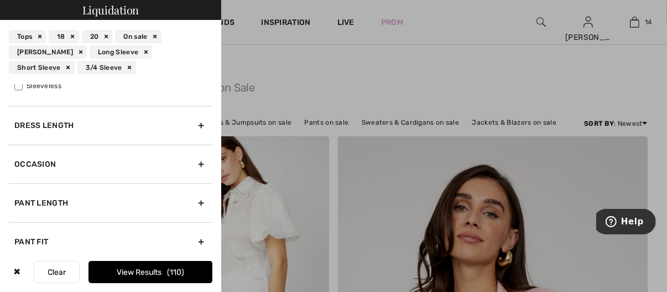
scroll to position [395, 0]
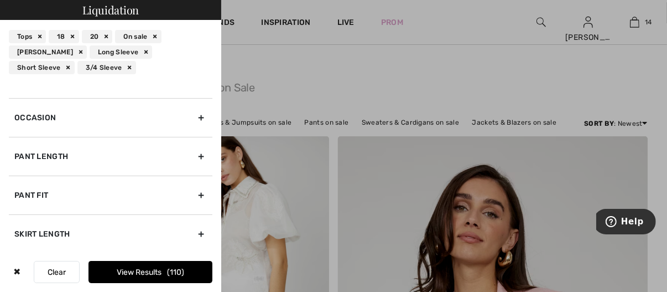
click at [193, 117] on div "Occasion" at bounding box center [111, 117] width 204 height 39
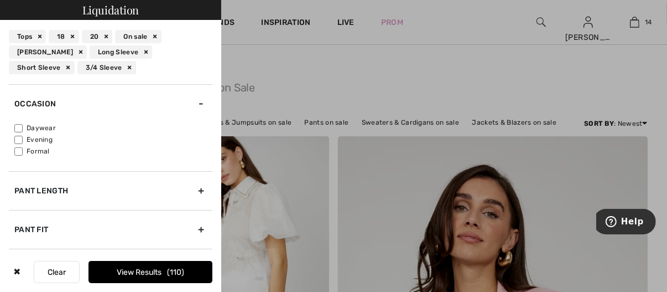
scroll to position [335, 0]
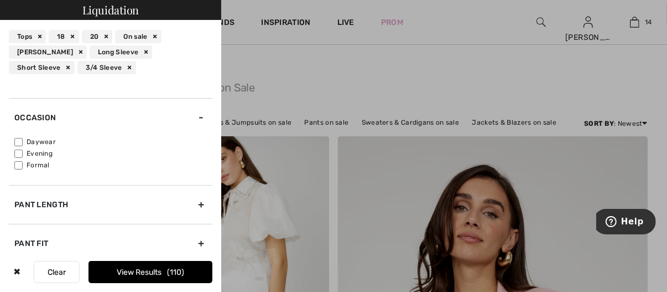
click at [20, 140] on input"] "Daywear" at bounding box center [18, 142] width 8 height 8
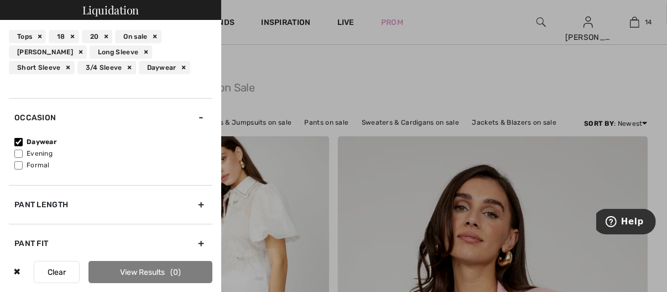
click at [19, 143] on input"] "Daywear" at bounding box center [18, 142] width 8 height 8
checkbox input"] "false"
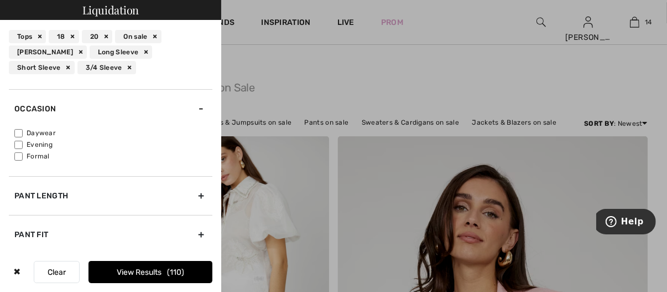
scroll to position [383, 0]
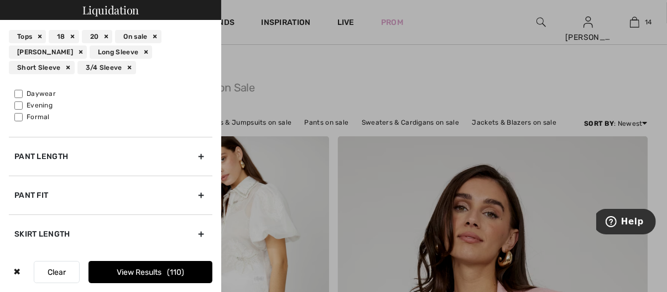
click at [134, 275] on button "View Results 110" at bounding box center [151, 272] width 124 height 22
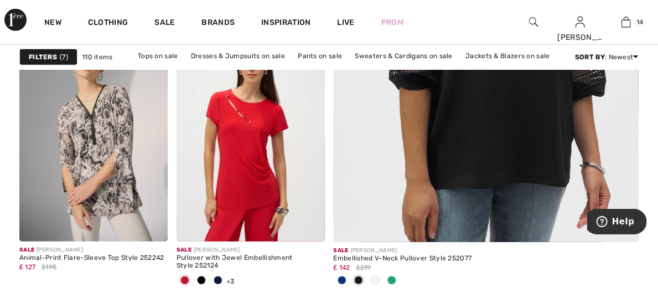
scroll to position [458, 0]
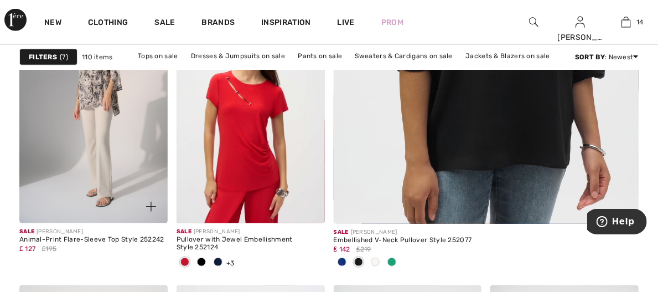
click at [152, 175] on img at bounding box center [93, 112] width 148 height 222
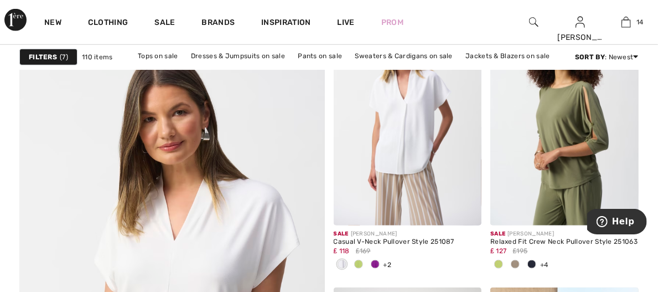
scroll to position [2387, 0]
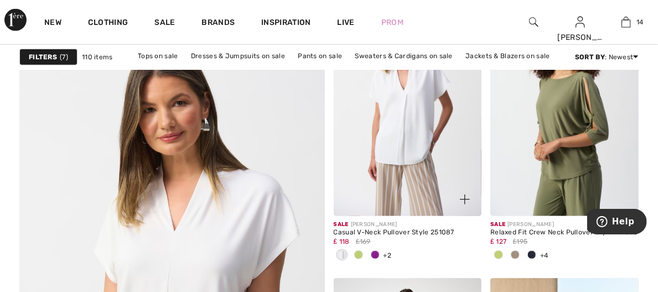
click at [380, 250] on span at bounding box center [375, 254] width 9 height 9
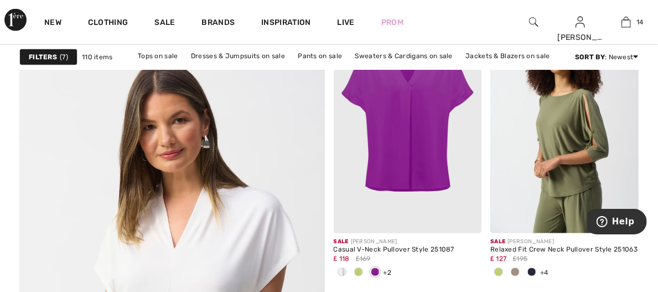
scroll to position [2363, 0]
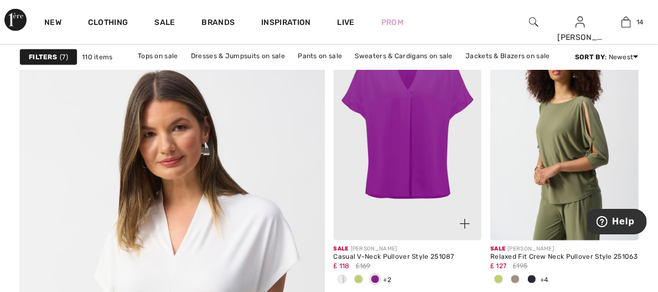
click at [392, 184] on img at bounding box center [408, 129] width 148 height 222
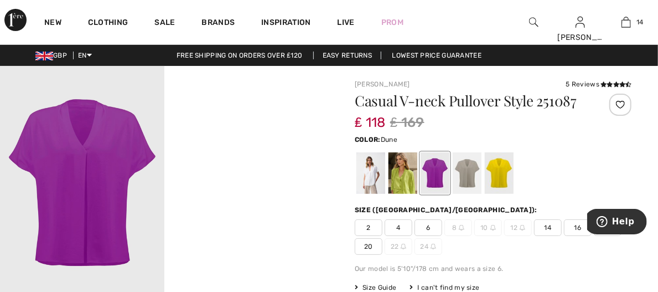
click at [460, 180] on div at bounding box center [467, 173] width 29 height 42
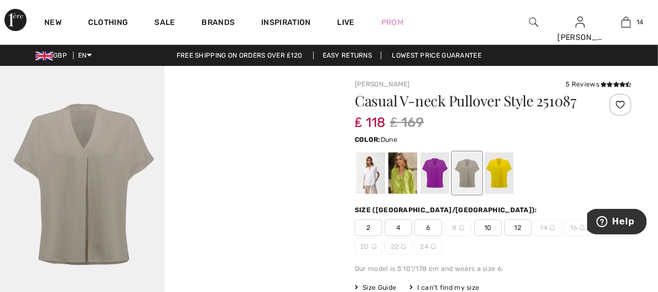
click at [453, 175] on div at bounding box center [467, 173] width 29 height 42
click at [431, 173] on div at bounding box center [435, 173] width 29 height 42
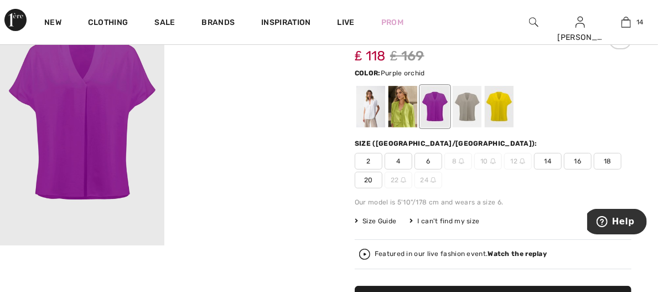
click at [367, 181] on span "20" at bounding box center [369, 180] width 28 height 17
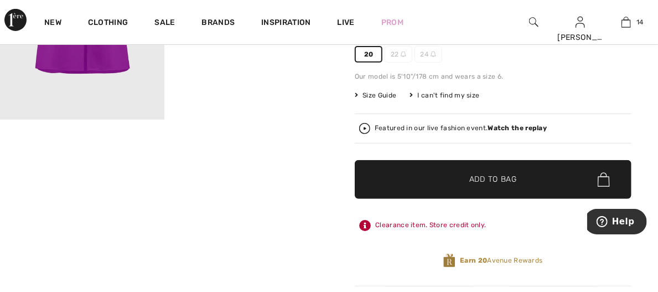
scroll to position [177, 0]
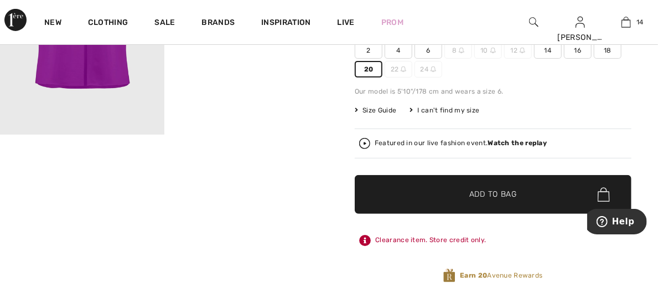
click at [464, 197] on span "✔ Added to Bag" at bounding box center [477, 195] width 68 height 12
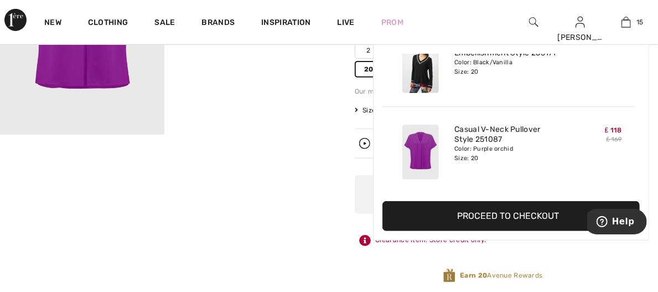
scroll to position [0, 0]
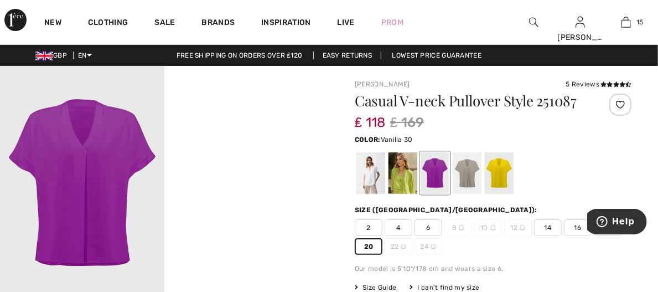
click at [372, 170] on div at bounding box center [370, 173] width 29 height 42
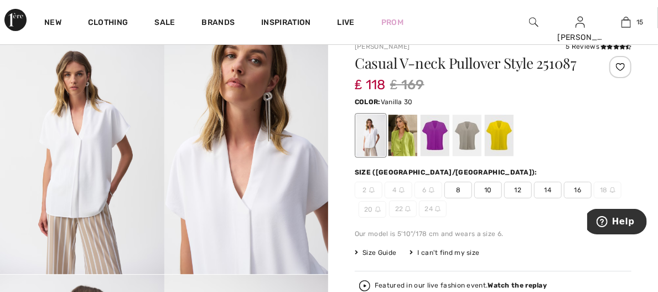
scroll to position [49, 0]
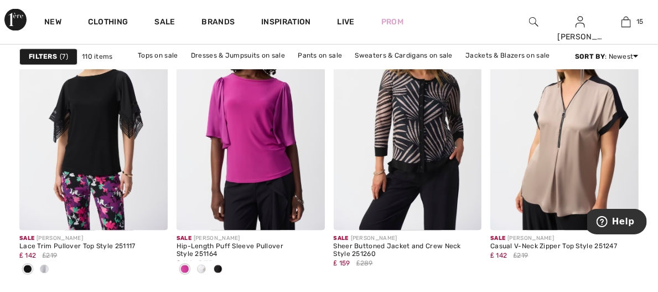
scroll to position [2950, 0]
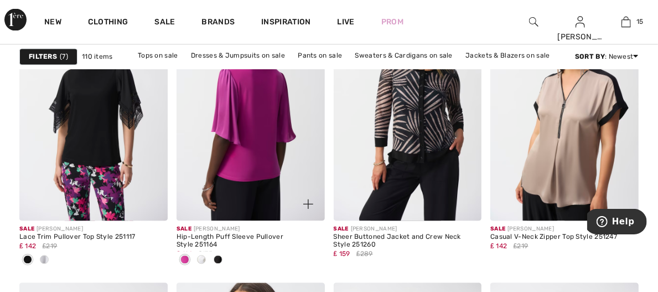
click at [263, 130] on img at bounding box center [251, 110] width 148 height 222
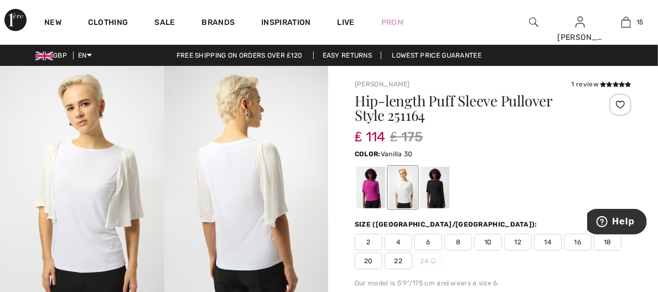
click at [408, 193] on div at bounding box center [403, 188] width 29 height 42
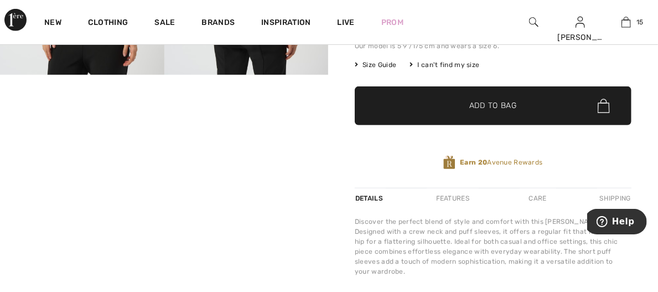
scroll to position [144, 0]
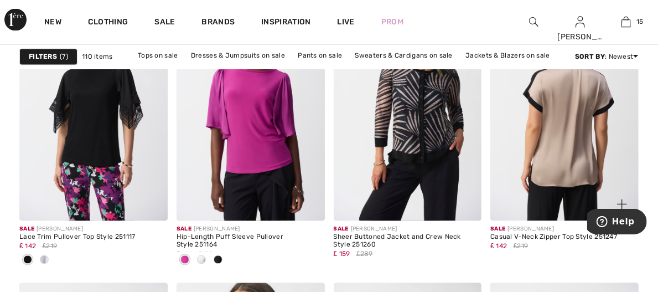
click at [586, 132] on img at bounding box center [564, 110] width 148 height 222
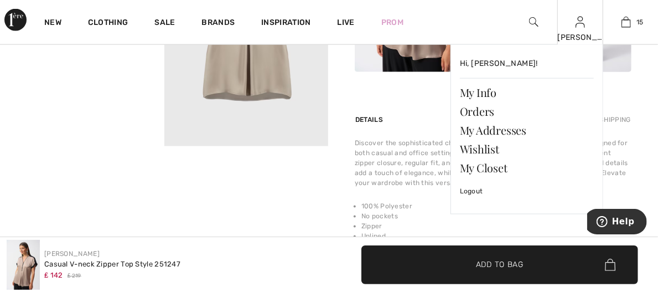
scroll to position [663, 0]
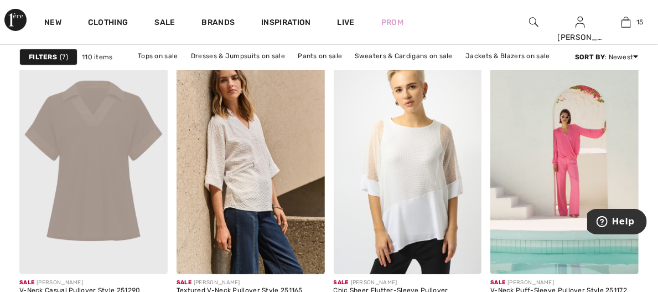
scroll to position [4176, 0]
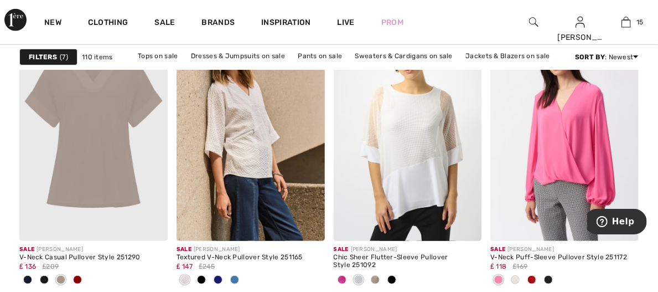
click at [574, 168] on img at bounding box center [564, 129] width 148 height 222
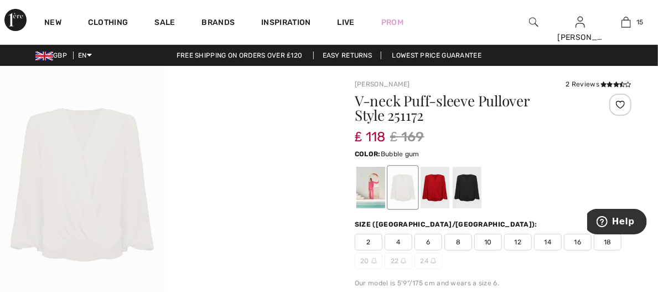
click at [373, 185] on div at bounding box center [370, 188] width 29 height 42
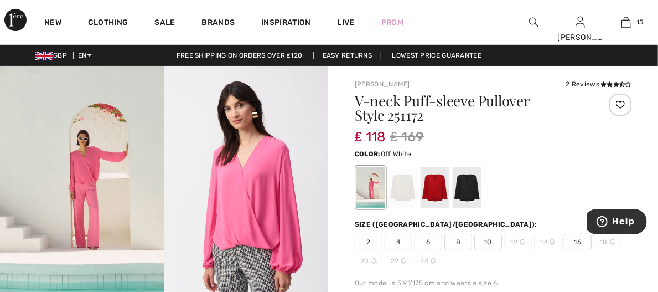
click at [400, 188] on div at bounding box center [403, 188] width 29 height 42
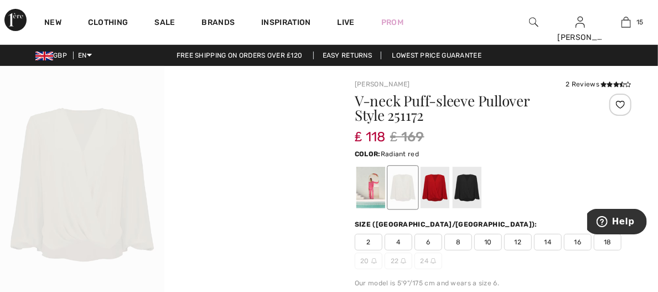
click at [436, 189] on div at bounding box center [435, 188] width 29 height 42
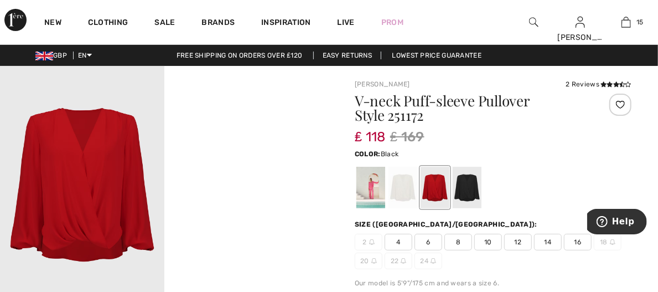
click at [466, 187] on div at bounding box center [467, 188] width 29 height 42
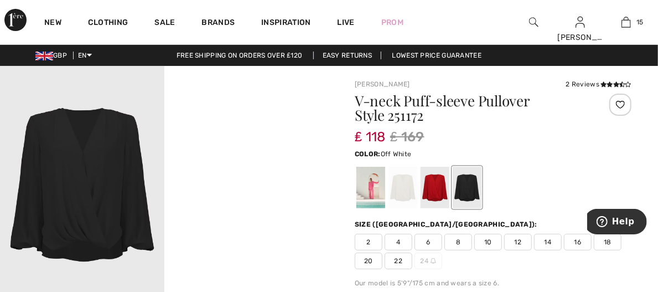
click at [396, 193] on div at bounding box center [403, 188] width 29 height 42
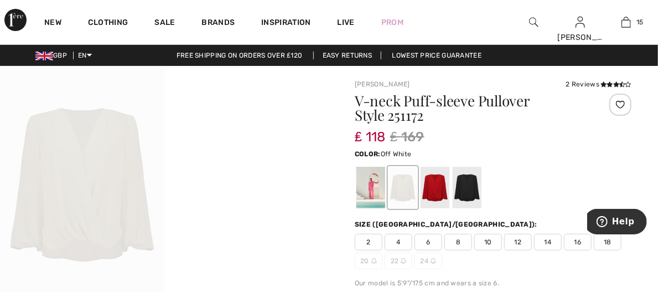
click at [609, 244] on span "18" at bounding box center [608, 242] width 28 height 17
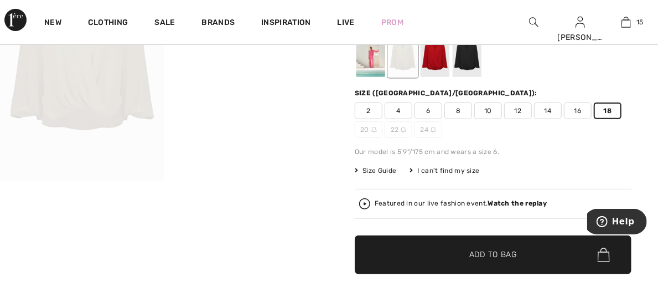
scroll to position [172, 0]
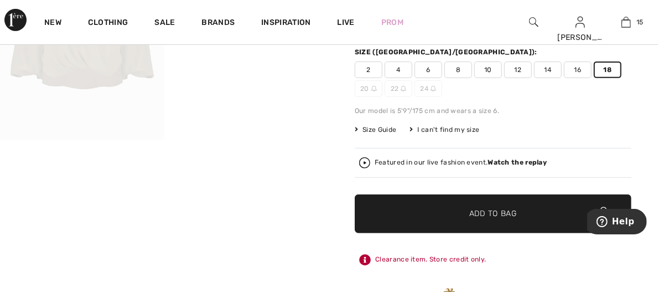
drag, startPoint x: 491, startPoint y: 224, endPoint x: 424, endPoint y: 211, distance: 68.1
click at [424, 211] on span "✔ Added to Bag Add to Bag" at bounding box center [493, 213] width 277 height 39
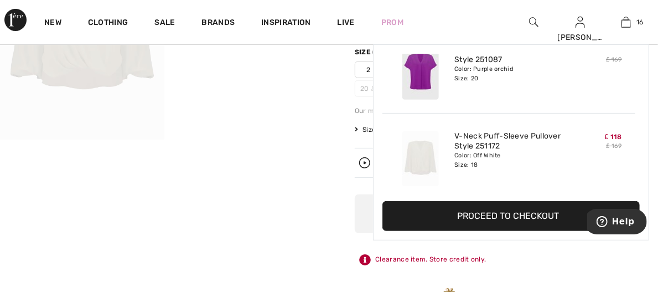
scroll to position [1242, 0]
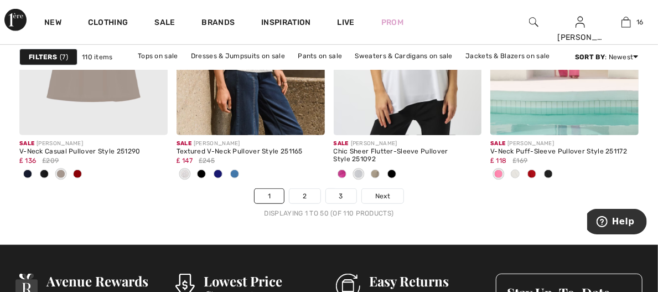
scroll to position [4224, 0]
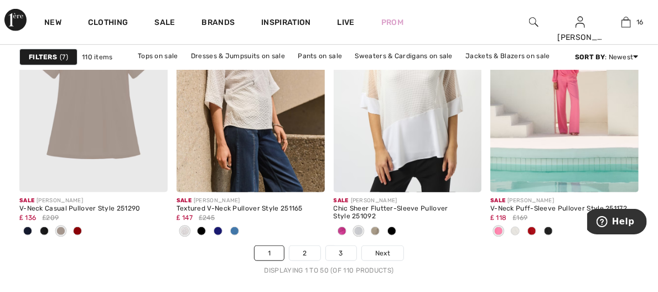
drag, startPoint x: 660, startPoint y: 8, endPoint x: 171, endPoint y: 273, distance: 556.5
click at [171, 273] on div "Displaying 1 to 50 (of 110 products)" at bounding box center [328, 270] width 619 height 10
click at [49, 226] on span at bounding box center [44, 230] width 9 height 9
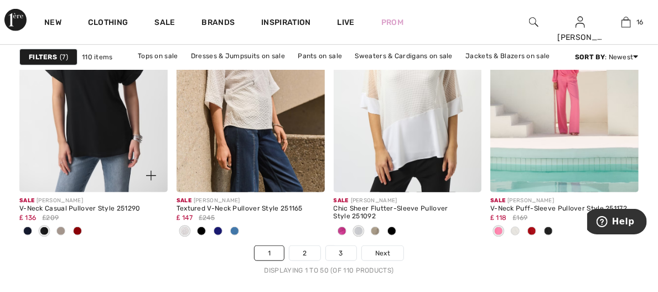
click at [32, 226] on span at bounding box center [27, 230] width 9 height 9
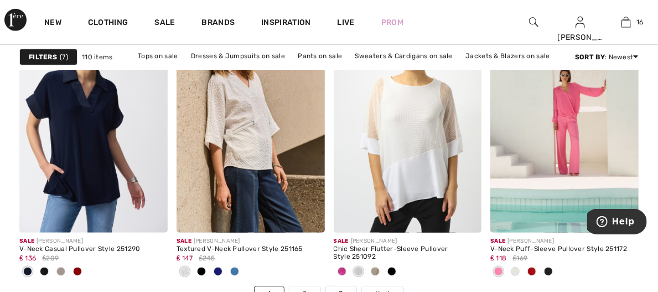
scroll to position [4159, 0]
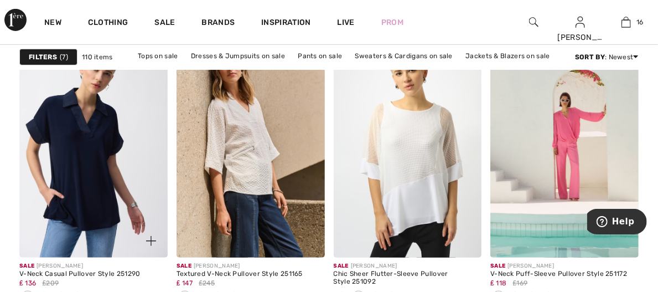
click at [101, 158] on img at bounding box center [93, 146] width 148 height 222
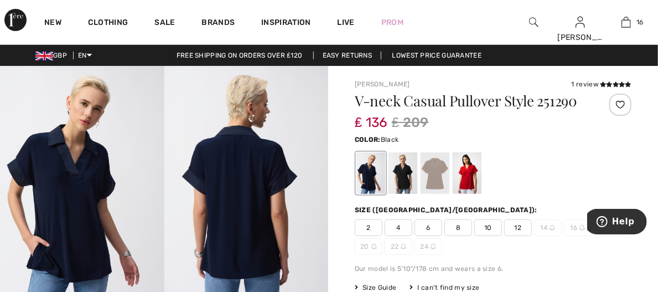
click at [401, 170] on div at bounding box center [403, 173] width 29 height 42
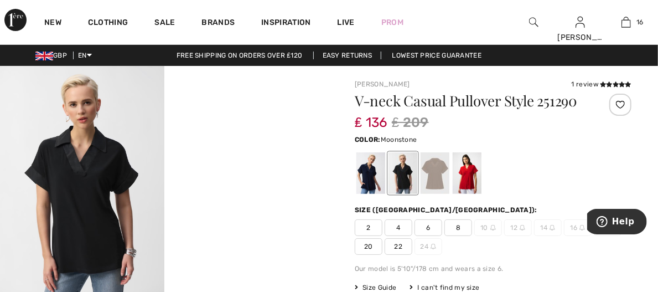
click at [435, 175] on div at bounding box center [435, 173] width 29 height 42
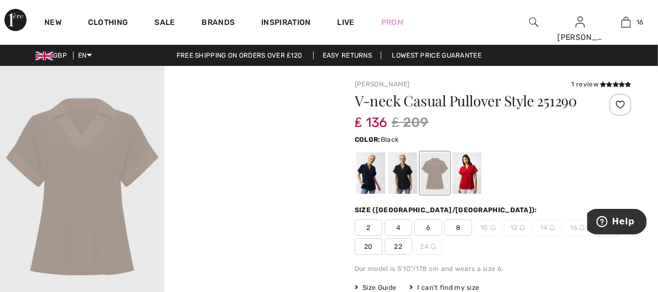
click at [401, 180] on div at bounding box center [403, 173] width 29 height 42
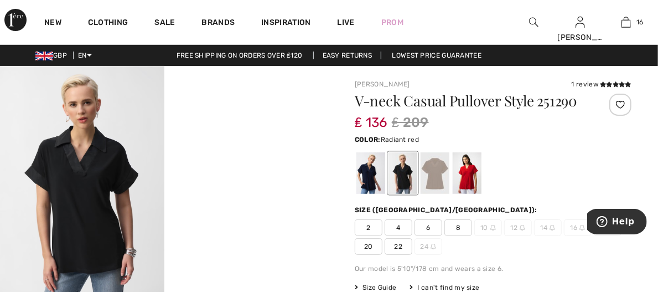
click at [453, 180] on div at bounding box center [467, 173] width 29 height 42
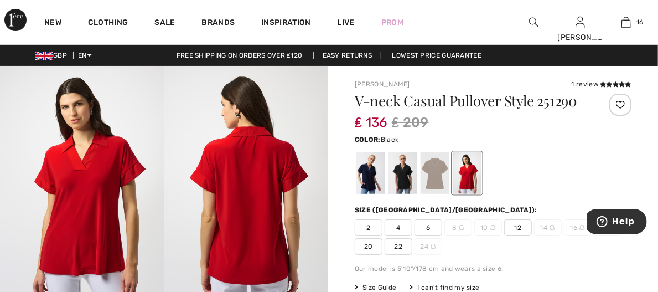
click at [399, 180] on div at bounding box center [403, 173] width 29 height 42
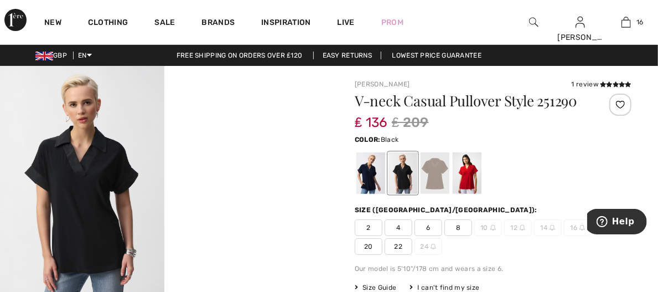
click at [366, 246] on span "20" at bounding box center [369, 246] width 28 height 17
click at [368, 189] on div at bounding box center [370, 173] width 29 height 42
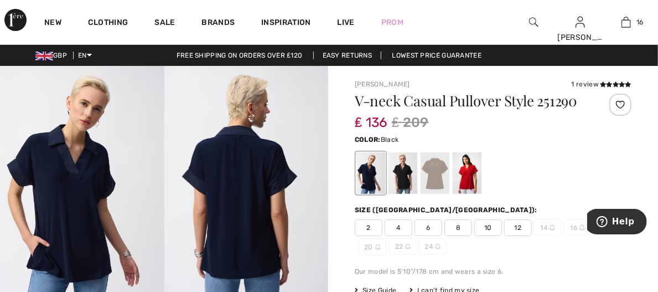
click at [401, 182] on div at bounding box center [403, 173] width 29 height 42
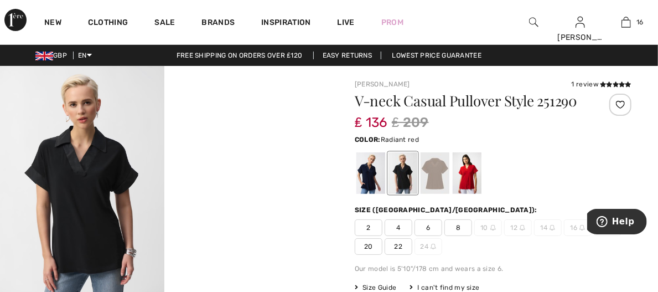
click at [470, 170] on div at bounding box center [467, 173] width 29 height 42
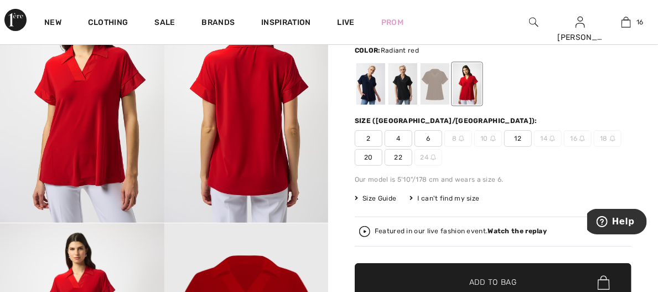
scroll to position [97, 0]
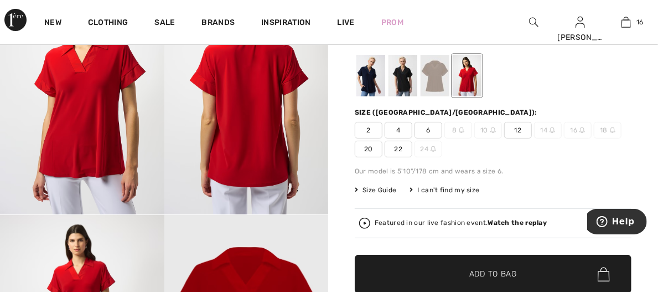
click at [364, 148] on span "20" at bounding box center [369, 149] width 28 height 17
click at [413, 71] on div at bounding box center [403, 76] width 29 height 42
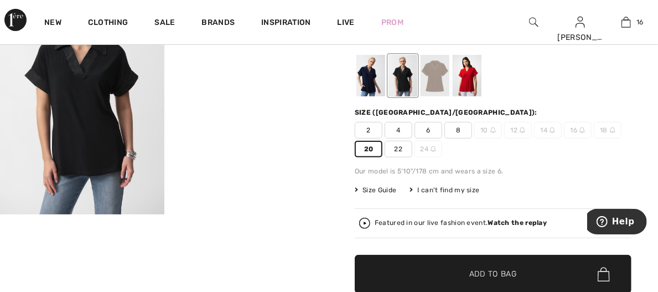
click at [537, 273] on span "✔ Added to Bag Add to Bag" at bounding box center [493, 274] width 277 height 39
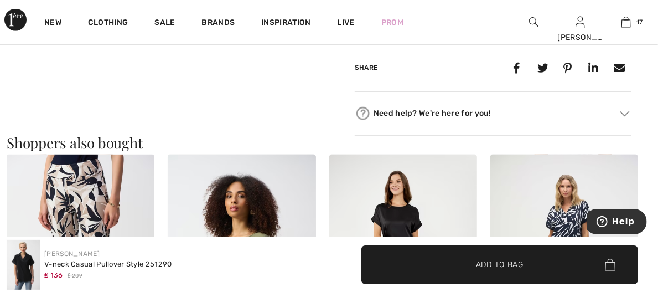
scroll to position [586, 0]
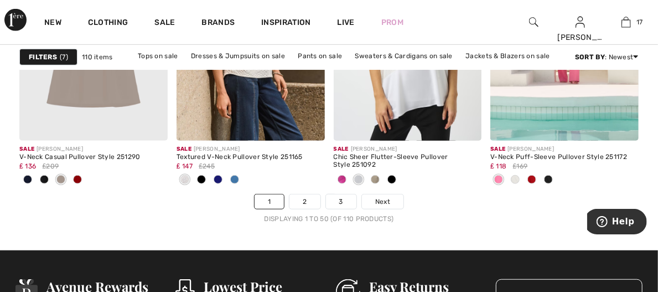
scroll to position [4285, 0]
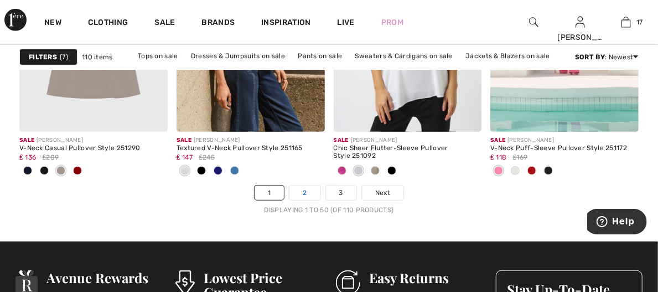
click at [306, 195] on link "2" at bounding box center [304, 192] width 30 height 14
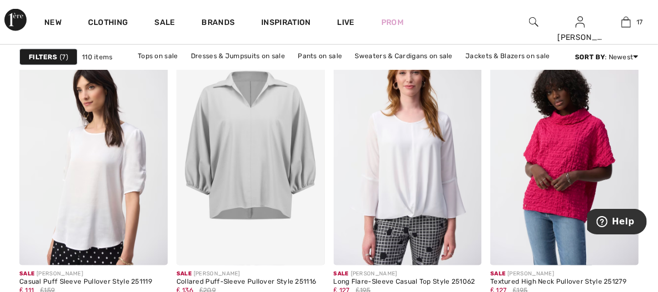
scroll to position [691, 0]
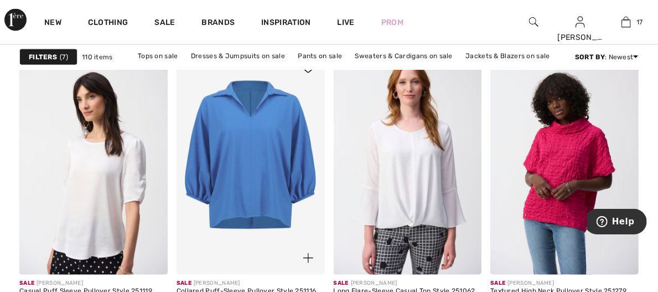
click at [275, 182] on img at bounding box center [251, 163] width 148 height 222
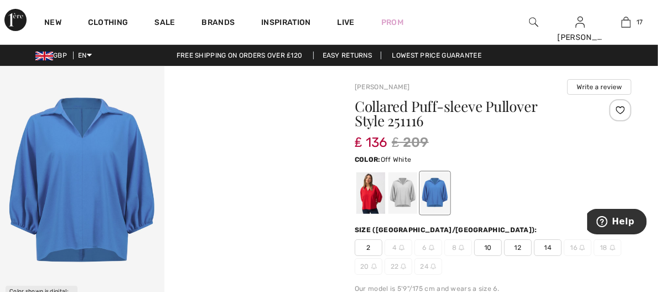
click at [403, 187] on div at bounding box center [403, 193] width 29 height 42
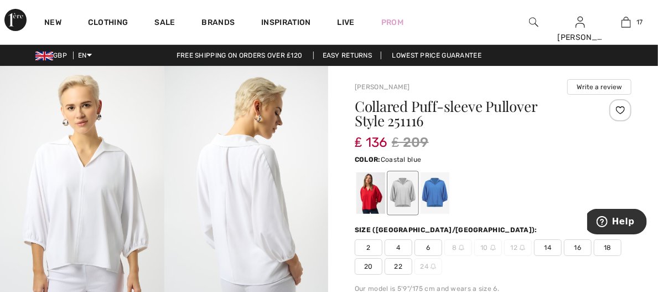
click at [438, 189] on div at bounding box center [435, 193] width 29 height 42
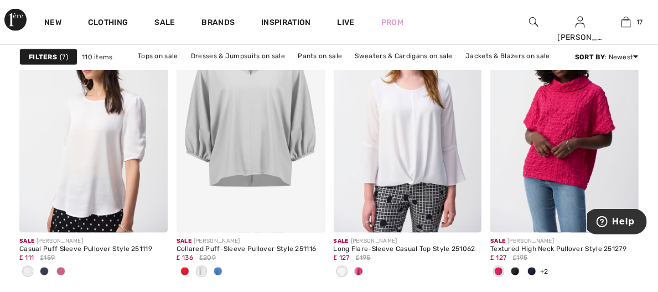
scroll to position [723, 0]
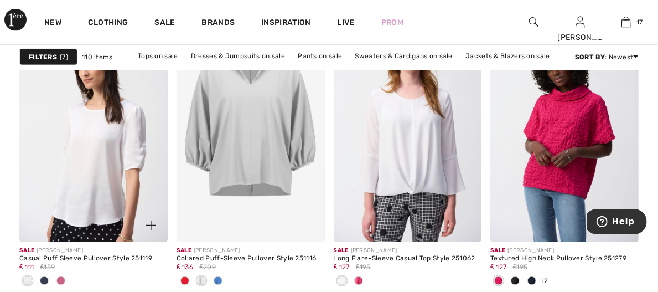
click at [65, 276] on span at bounding box center [60, 280] width 9 height 9
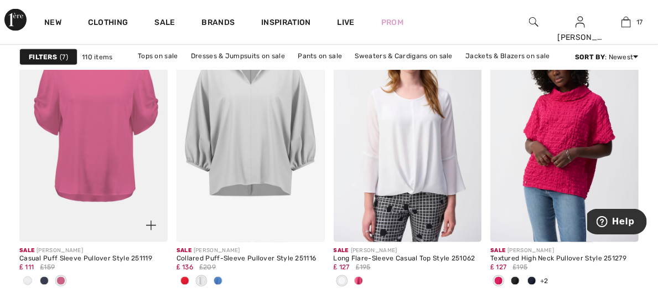
click at [49, 276] on span at bounding box center [44, 280] width 9 height 9
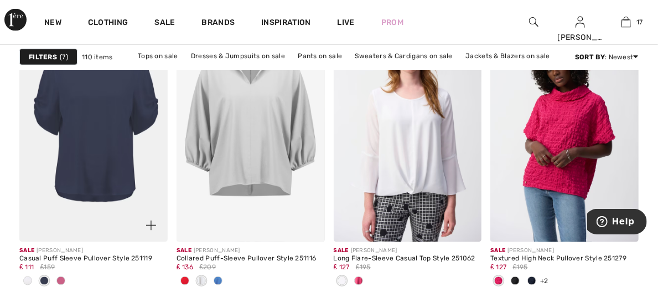
click at [120, 179] on img at bounding box center [93, 130] width 148 height 222
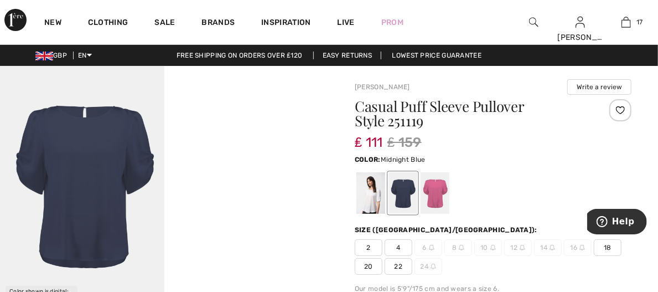
click at [408, 189] on div at bounding box center [403, 193] width 29 height 42
click at [367, 265] on span "20" at bounding box center [369, 266] width 28 height 17
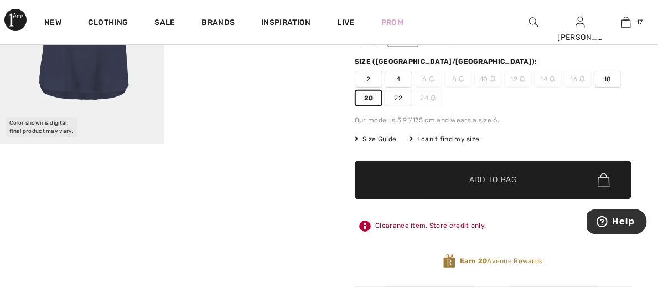
scroll to position [161, 0]
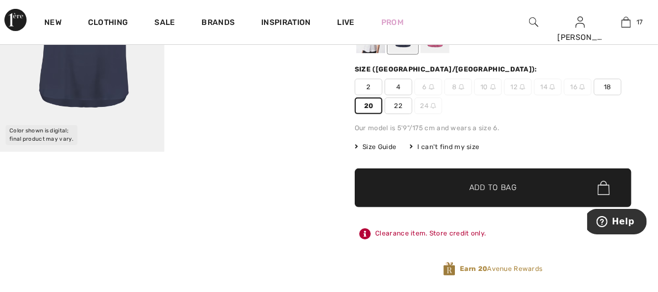
click at [479, 188] on span "Add to Bag" at bounding box center [493, 188] width 48 height 12
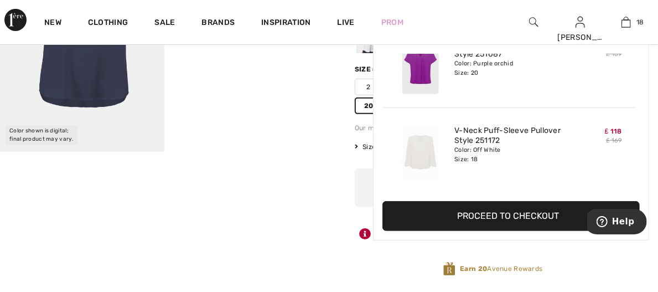
scroll to position [1415, 0]
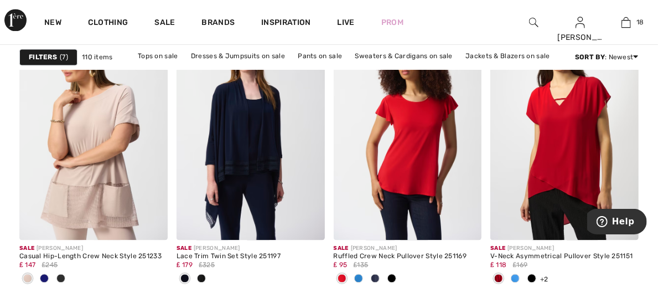
scroll to position [1067, 0]
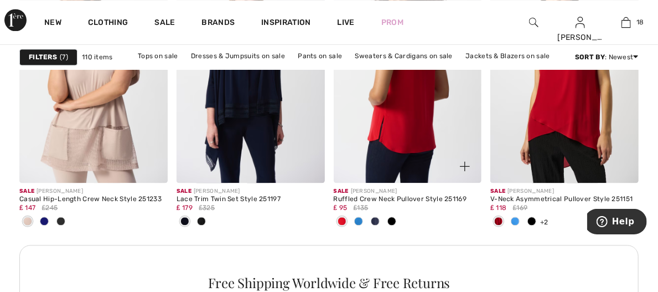
drag, startPoint x: 420, startPoint y: 122, endPoint x: 403, endPoint y: 124, distance: 16.1
click at [403, 124] on img at bounding box center [408, 71] width 148 height 222
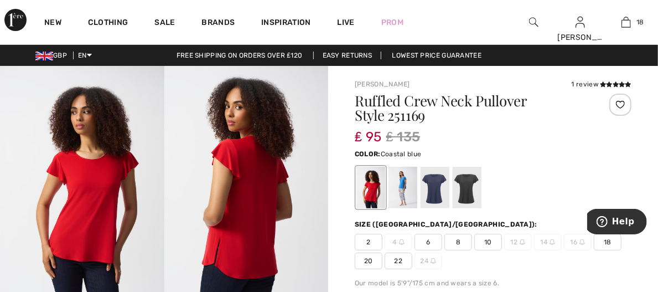
click at [403, 192] on div at bounding box center [403, 188] width 29 height 42
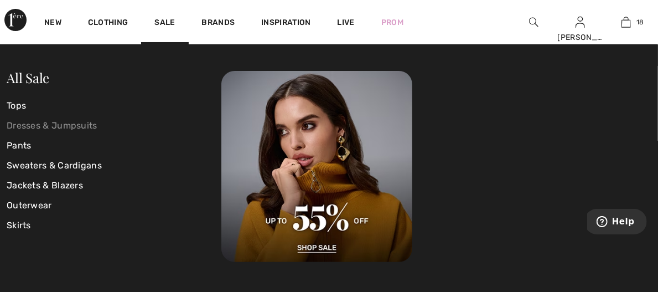
click at [45, 125] on link "Dresses & Jumpsuits" at bounding box center [114, 126] width 215 height 20
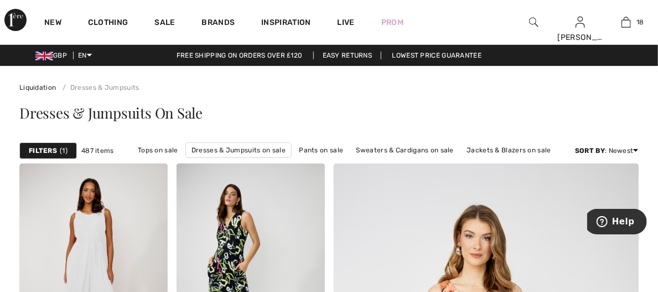
click at [64, 151] on span "1" at bounding box center [64, 151] width 8 height 10
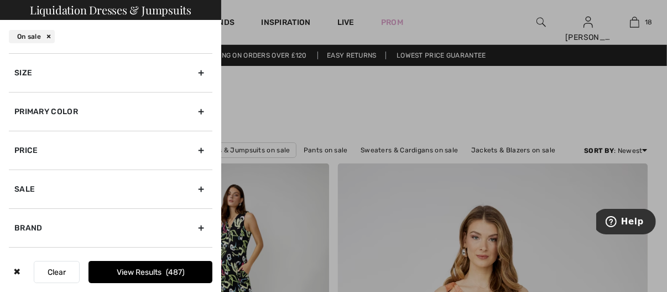
click at [191, 70] on div "Size" at bounding box center [111, 72] width 204 height 39
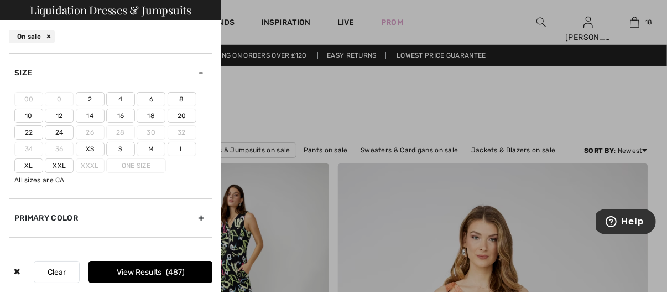
click at [178, 117] on label "20" at bounding box center [182, 115] width 29 height 14
click at [0, 0] on input"] "20" at bounding box center [0, 0] width 0 height 0
click at [23, 132] on label "22" at bounding box center [28, 132] width 29 height 14
click at [0, 0] on input"] "22" at bounding box center [0, 0] width 0 height 0
click at [152, 116] on label "18" at bounding box center [151, 115] width 29 height 14
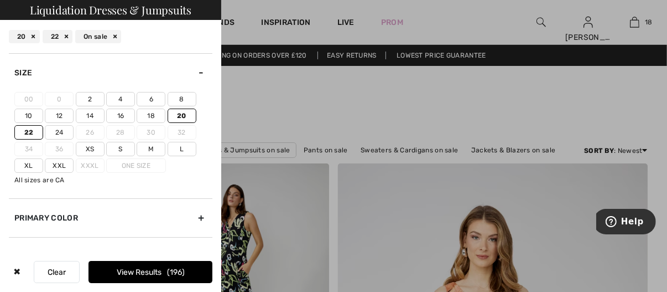
click at [0, 0] on input"] "18" at bounding box center [0, 0] width 0 height 0
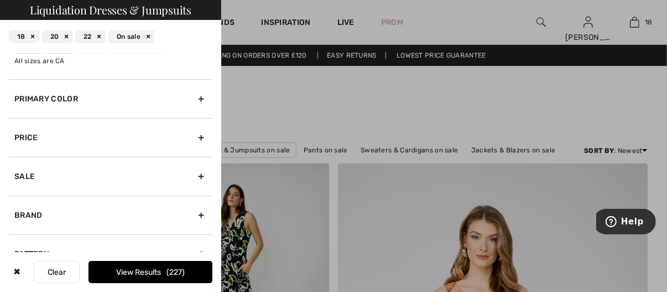
scroll to position [151, 0]
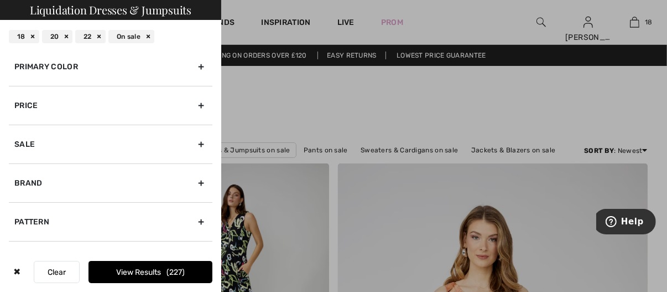
click at [193, 143] on div "Sale" at bounding box center [111, 144] width 204 height 39
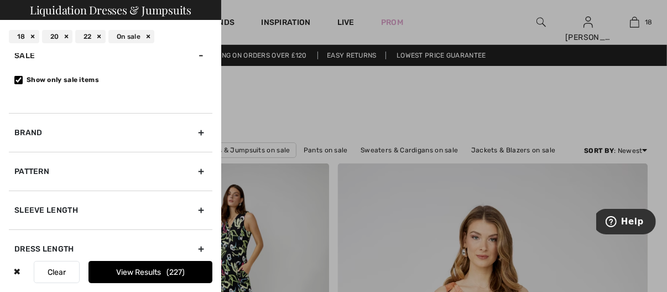
scroll to position [137, 0]
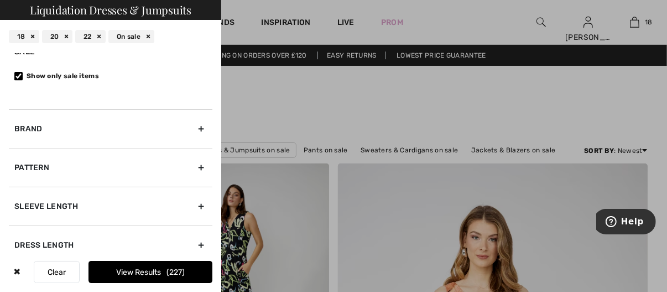
click at [195, 133] on div "Brand" at bounding box center [111, 128] width 204 height 39
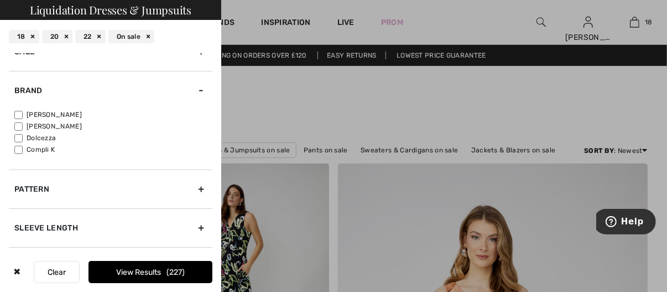
click at [18, 112] on input"] "[PERSON_NAME]" at bounding box center [18, 115] width 8 height 8
checkbox input"] "true"
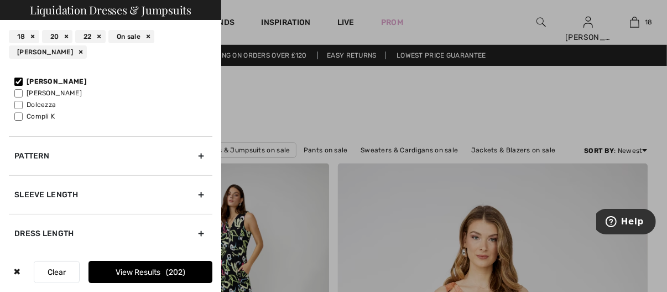
scroll to position [224, 0]
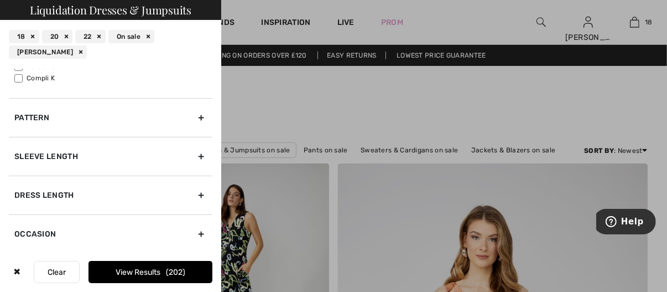
click at [193, 157] on div "Sleeve length" at bounding box center [111, 156] width 204 height 39
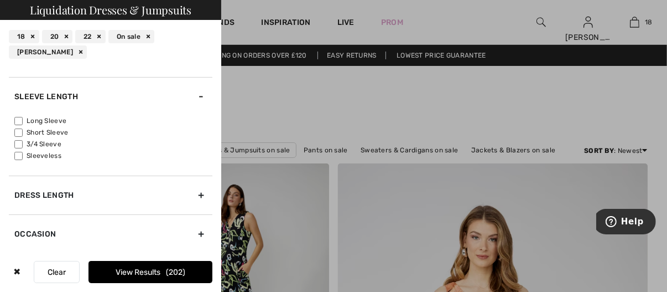
click at [19, 142] on input"] "3/4 Sleeve" at bounding box center [18, 144] width 8 height 8
checkbox input"] "true"
click at [18, 133] on input"] "Short Sleeve" at bounding box center [18, 132] width 8 height 8
checkbox input"] "true"
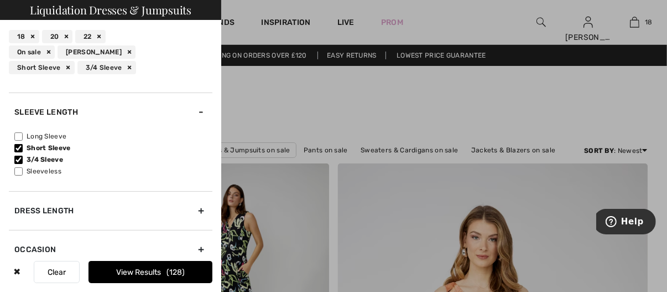
click at [17, 136] on input"] "Long Sleeve" at bounding box center [18, 136] width 8 height 8
checkbox input"] "true"
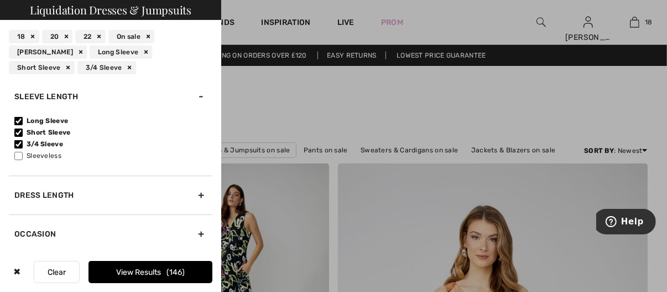
drag, startPoint x: 192, startPoint y: 188, endPoint x: 180, endPoint y: 198, distance: 15.3
click at [180, 198] on div "Dress Length" at bounding box center [111, 194] width 204 height 39
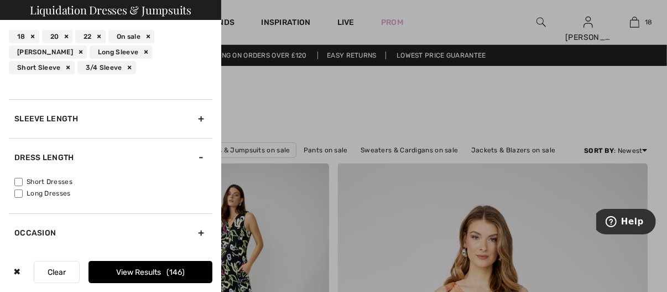
scroll to position [217, 0]
click at [14, 181] on input"] "Short Dresses" at bounding box center [18, 182] width 8 height 8
checkbox input"] "true"
click at [149, 268] on button "View Results 90" at bounding box center [151, 272] width 124 height 22
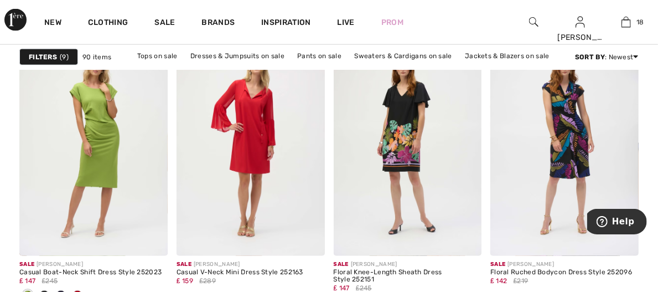
scroll to position [700, 0]
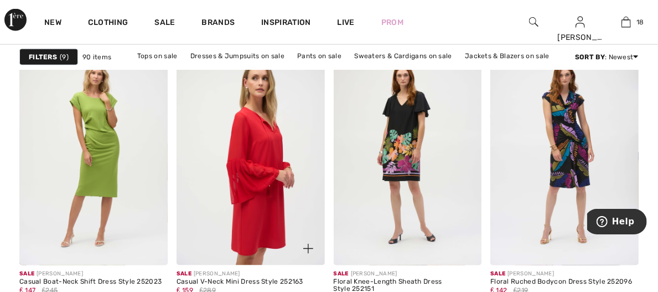
click at [230, 115] on img at bounding box center [251, 154] width 148 height 222
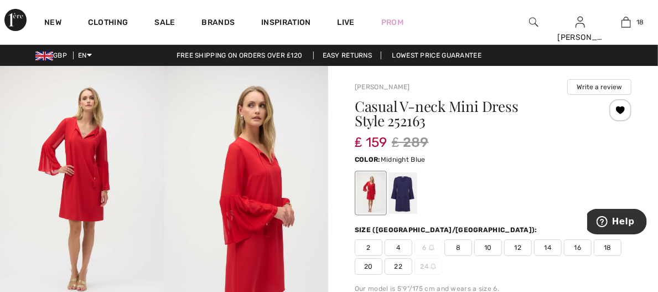
click at [395, 183] on div at bounding box center [403, 193] width 29 height 42
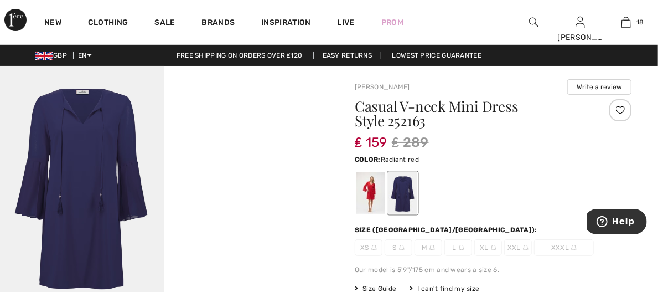
click at [373, 185] on div at bounding box center [370, 193] width 29 height 42
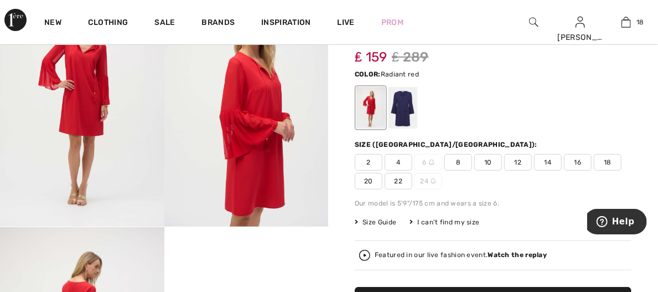
scroll to position [86, 0]
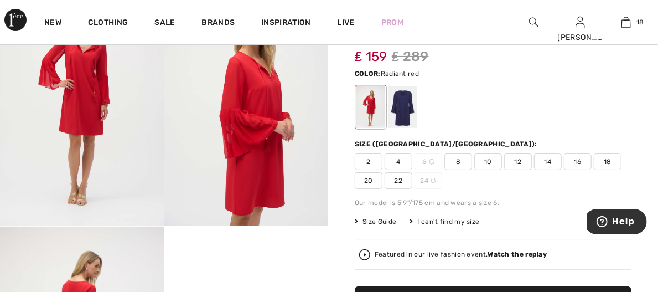
click at [367, 185] on span "20" at bounding box center [369, 180] width 28 height 17
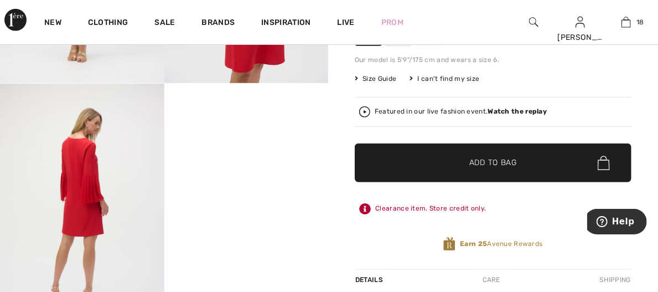
scroll to position [209, 0]
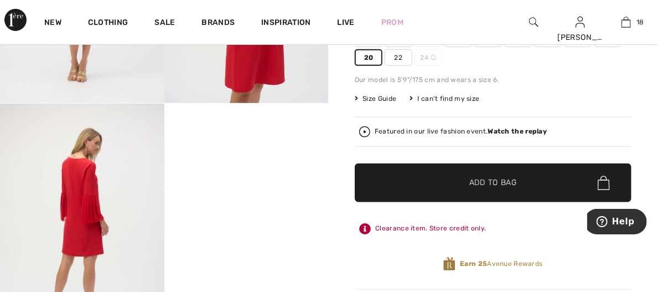
click at [475, 189] on span "✔ Added to Bag Add to Bag" at bounding box center [493, 182] width 277 height 39
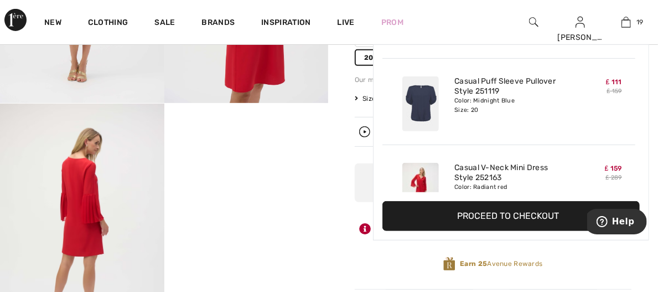
scroll to position [1501, 0]
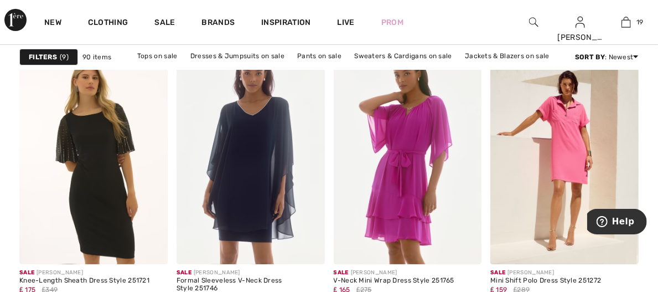
scroll to position [1971, 0]
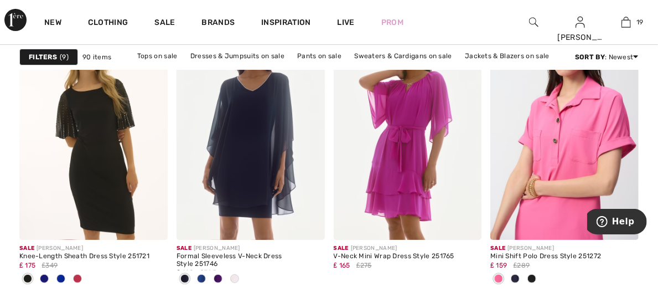
click at [570, 146] on img at bounding box center [564, 128] width 148 height 222
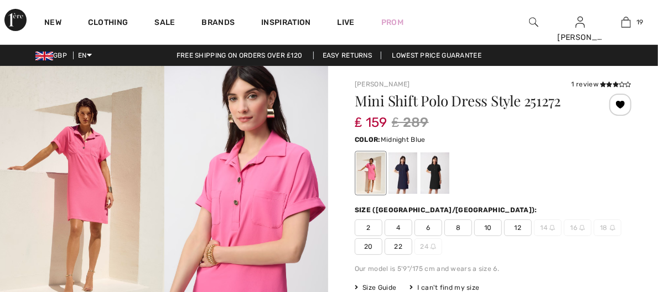
click at [403, 169] on div at bounding box center [403, 173] width 29 height 42
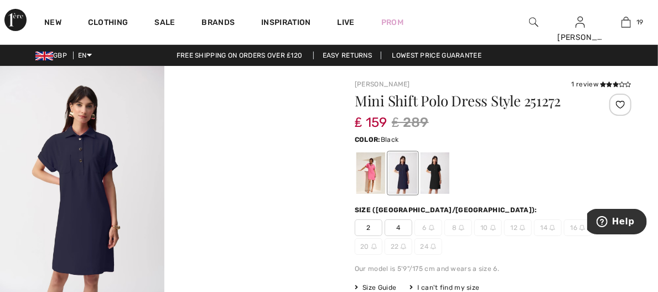
click at [438, 167] on div at bounding box center [435, 173] width 29 height 42
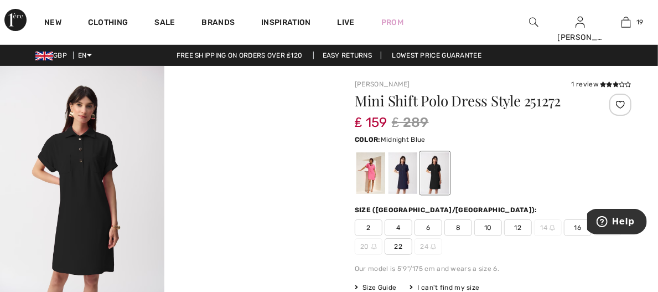
click at [407, 179] on div at bounding box center [403, 173] width 29 height 42
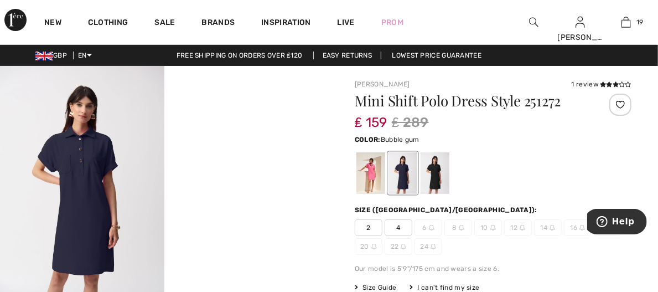
click at [364, 166] on div at bounding box center [370, 173] width 29 height 42
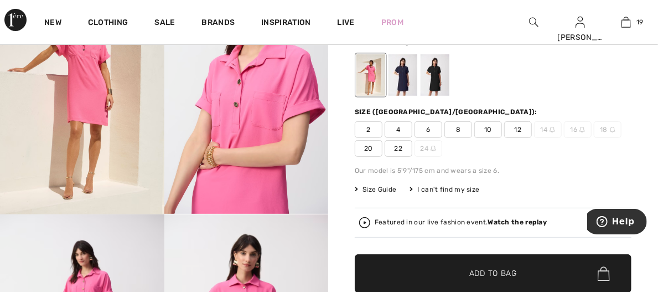
scroll to position [89, 0]
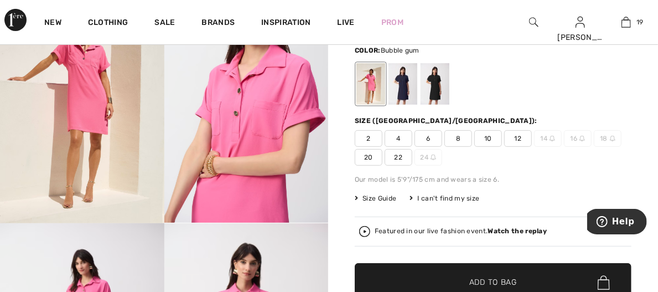
click at [369, 161] on span "20" at bounding box center [369, 157] width 28 height 17
click at [468, 277] on span "✔ Added to Bag" at bounding box center [477, 283] width 68 height 12
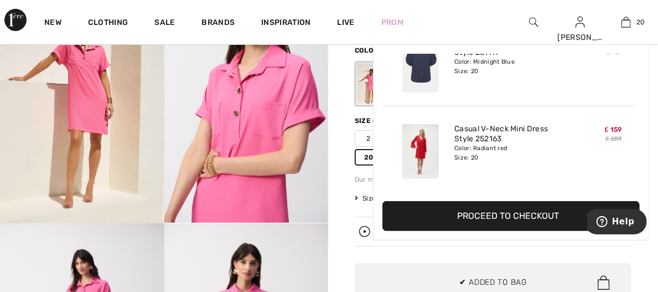
scroll to position [1587, 0]
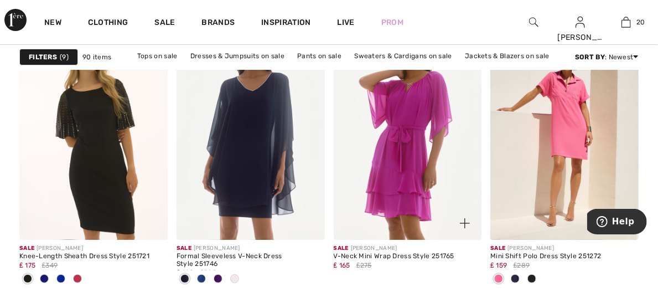
drag, startPoint x: 663, startPoint y: 286, endPoint x: 417, endPoint y: 285, distance: 246.3
click at [417, 270] on div "Sale [PERSON_NAME] V-Neck Mini Wrap Dress Style 251765 ₤ 165 ₤275" at bounding box center [408, 257] width 148 height 26
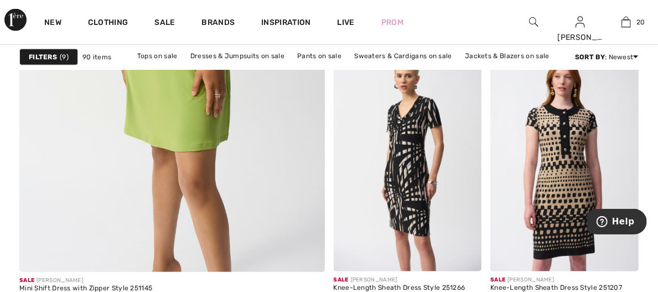
scroll to position [2607, 0]
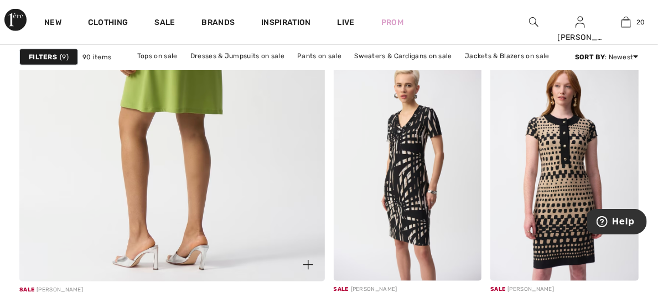
click at [221, 177] on img at bounding box center [172, 49] width 366 height 550
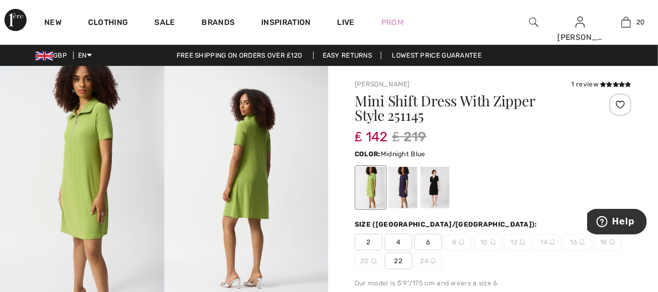
click at [399, 188] on div at bounding box center [403, 188] width 29 height 42
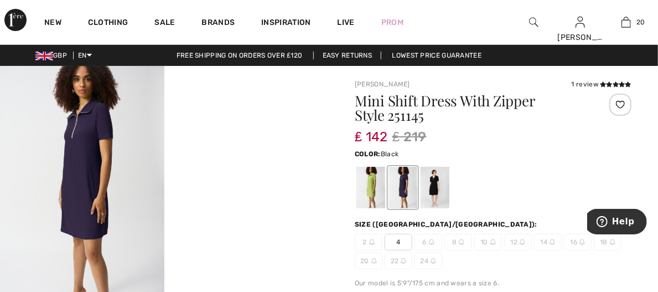
click at [440, 178] on div at bounding box center [435, 188] width 29 height 42
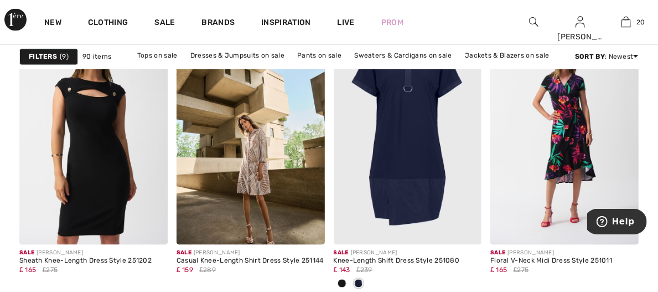
scroll to position [2936, 0]
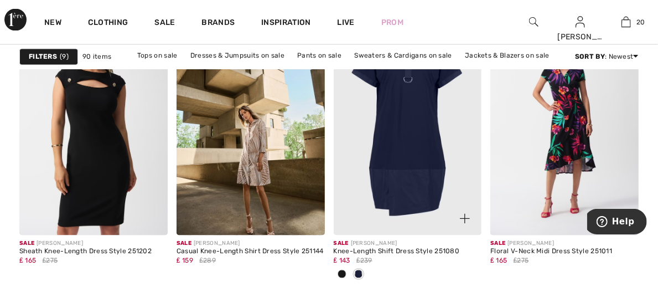
click at [391, 137] on img at bounding box center [408, 124] width 148 height 222
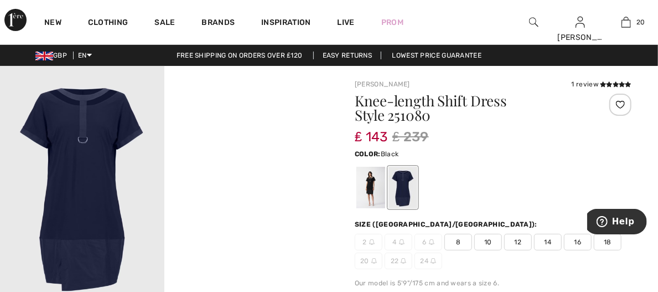
click at [375, 187] on div at bounding box center [370, 188] width 29 height 42
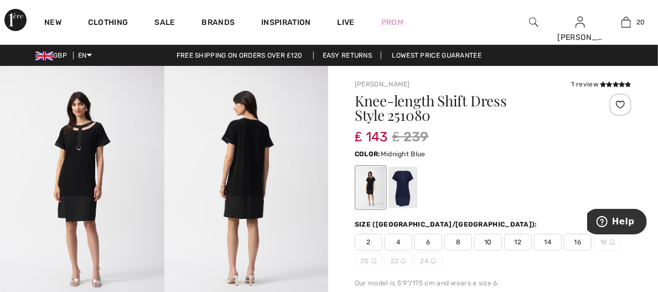
click at [392, 193] on div at bounding box center [403, 188] width 29 height 42
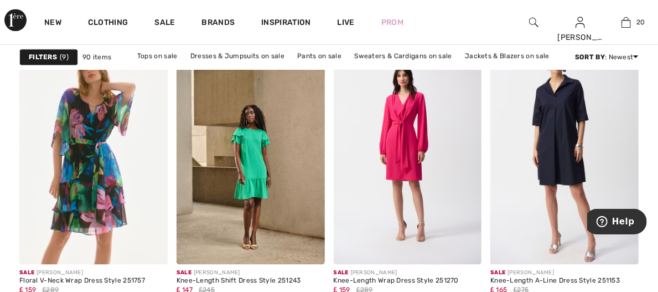
scroll to position [3201, 0]
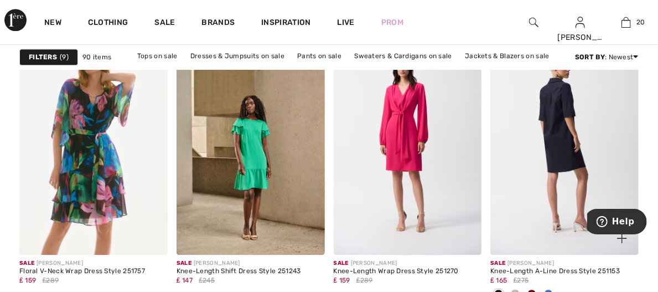
click at [551, 117] on img at bounding box center [564, 143] width 148 height 222
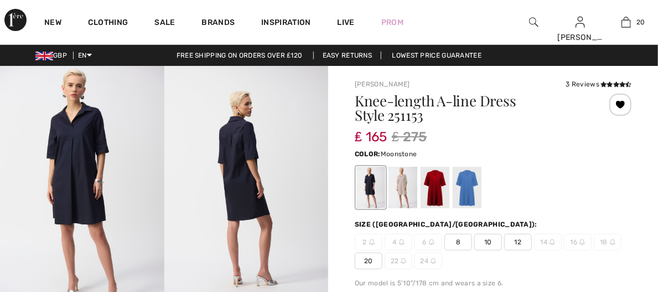
click at [402, 182] on div at bounding box center [403, 188] width 29 height 42
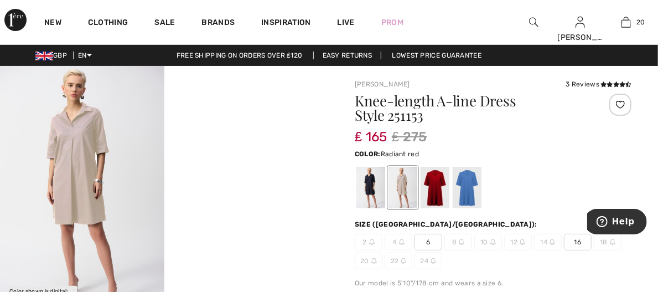
click at [435, 187] on div at bounding box center [435, 188] width 29 height 42
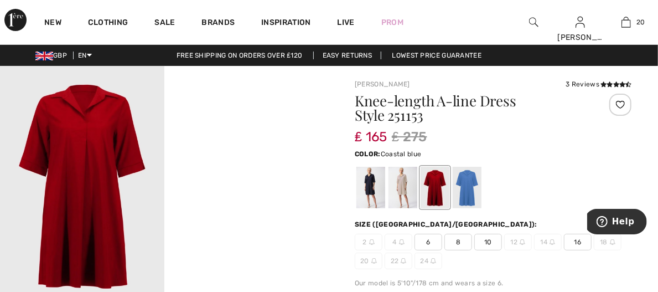
click at [466, 185] on div at bounding box center [467, 188] width 29 height 42
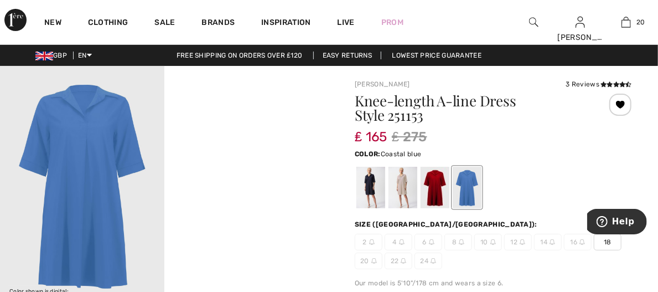
click at [605, 244] on span "18" at bounding box center [608, 242] width 28 height 17
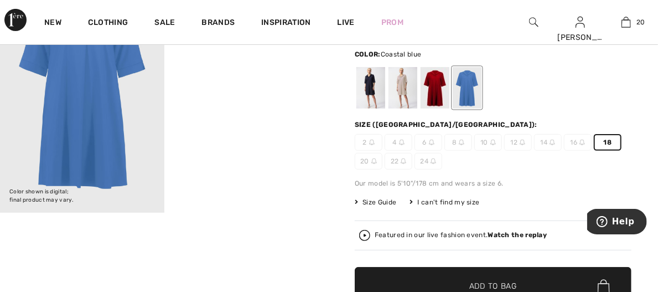
scroll to position [109, 0]
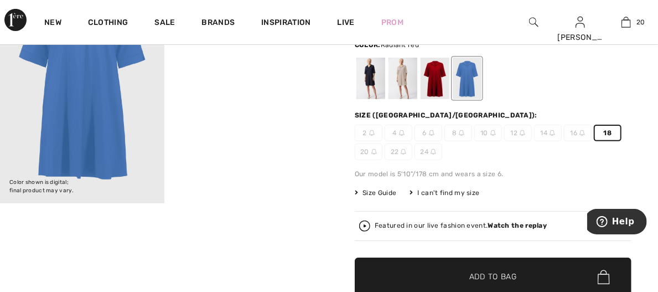
click at [432, 85] on div at bounding box center [435, 79] width 29 height 42
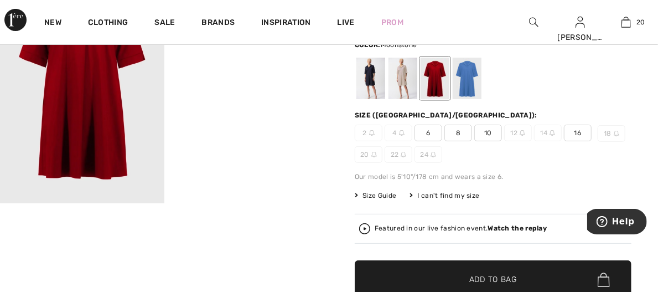
click at [401, 80] on div at bounding box center [403, 79] width 29 height 42
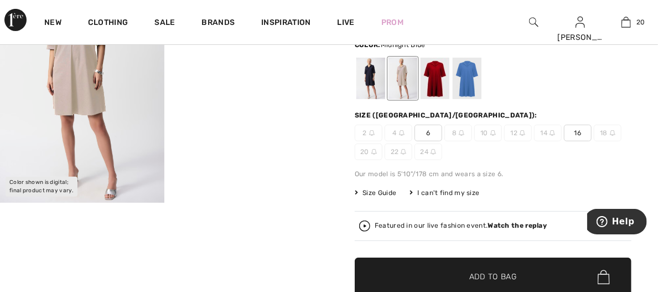
click at [363, 75] on div at bounding box center [370, 79] width 29 height 42
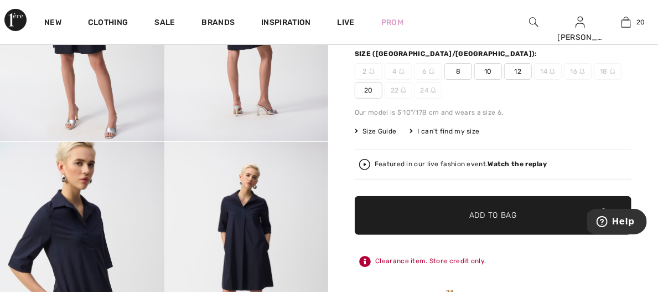
scroll to position [151, 0]
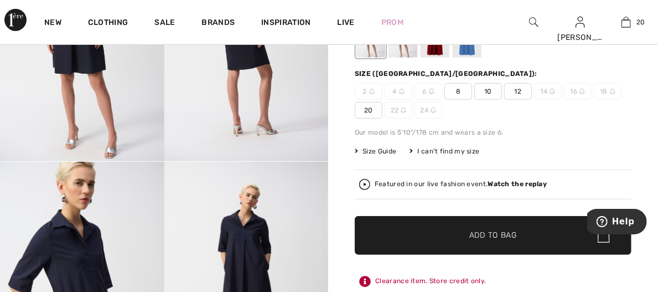
click at [371, 111] on span "20" at bounding box center [369, 110] width 28 height 17
click at [484, 232] on span "Add to Bag" at bounding box center [493, 236] width 48 height 12
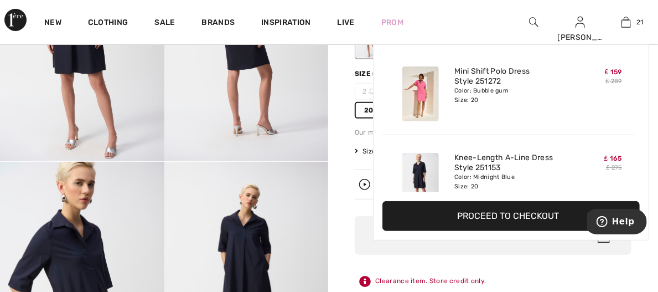
scroll to position [1674, 0]
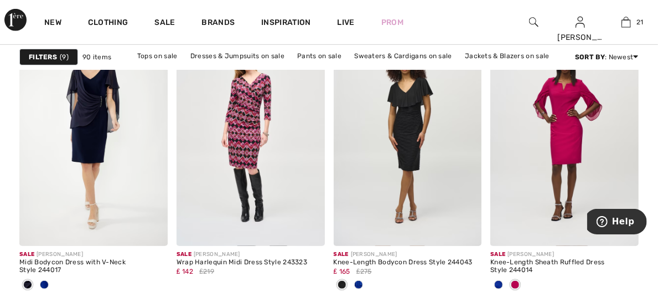
scroll to position [4394, 0]
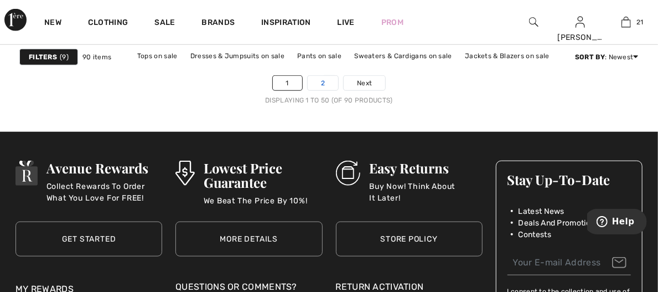
click at [323, 77] on link "2" at bounding box center [323, 83] width 30 height 14
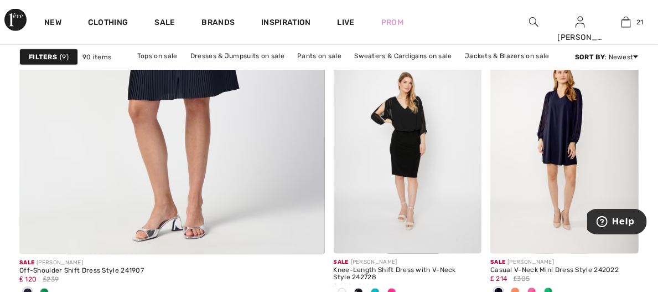
scroll to position [2642, 0]
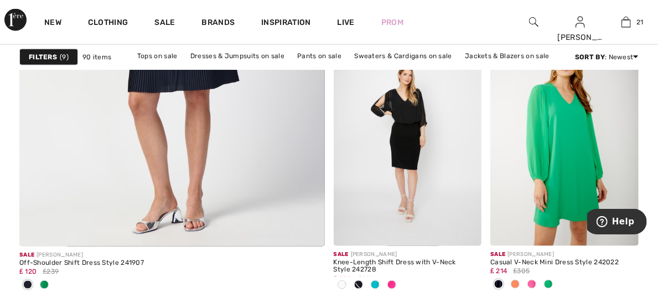
click at [589, 148] on img at bounding box center [564, 134] width 148 height 222
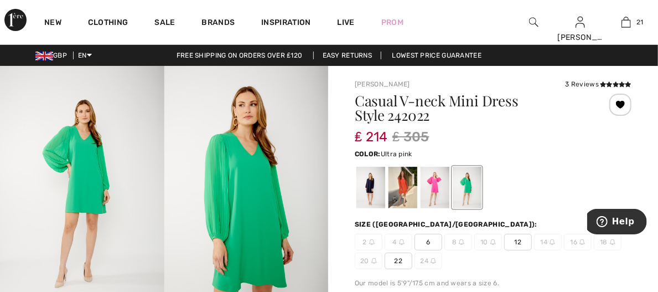
click at [434, 183] on div at bounding box center [435, 188] width 29 height 42
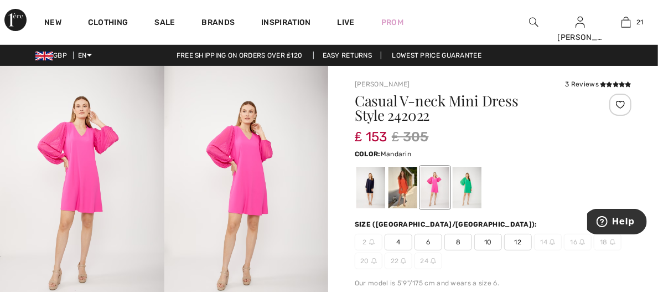
click at [399, 184] on div at bounding box center [403, 188] width 29 height 42
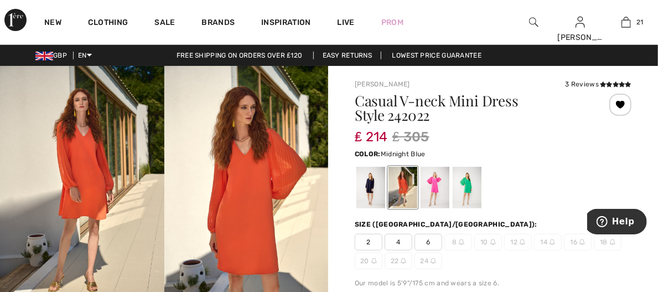
click at [367, 183] on div at bounding box center [370, 188] width 29 height 42
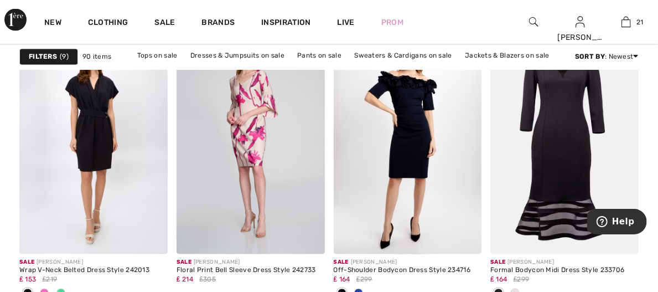
scroll to position [2928, 0]
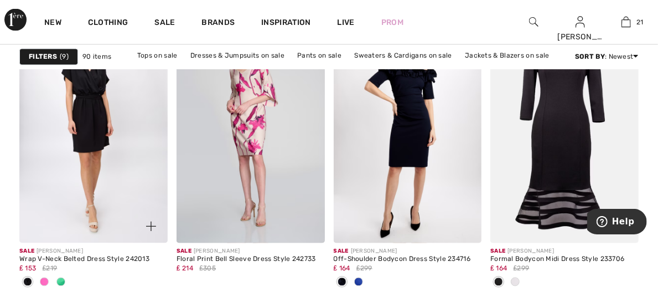
click at [92, 163] on img at bounding box center [93, 132] width 148 height 222
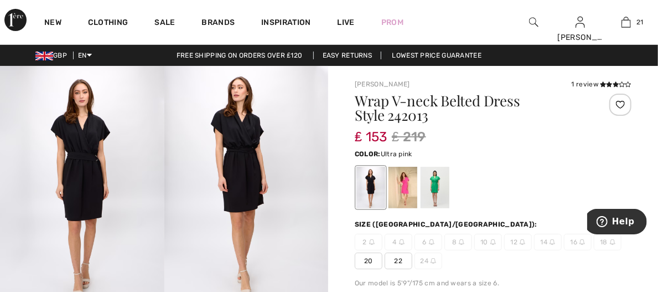
click at [404, 187] on div at bounding box center [403, 188] width 29 height 42
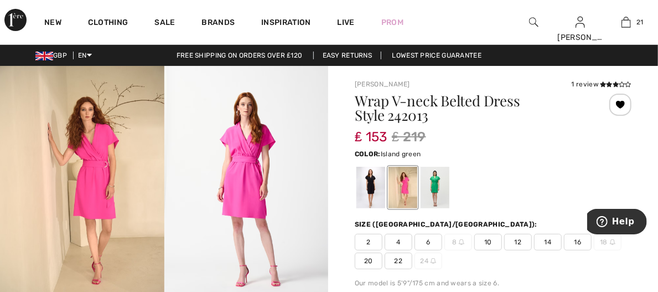
click at [434, 188] on div at bounding box center [435, 188] width 29 height 42
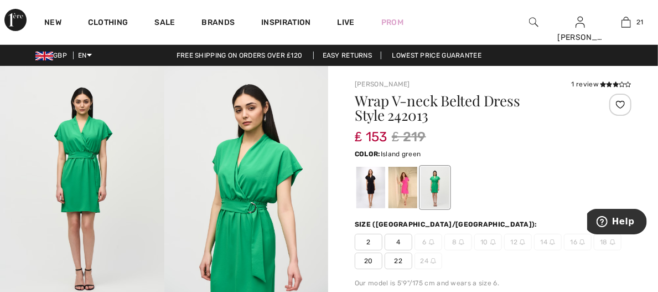
click at [361, 258] on span "20" at bounding box center [369, 260] width 28 height 17
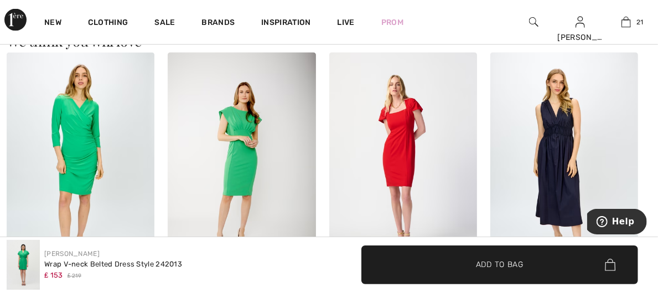
scroll to position [741, 0]
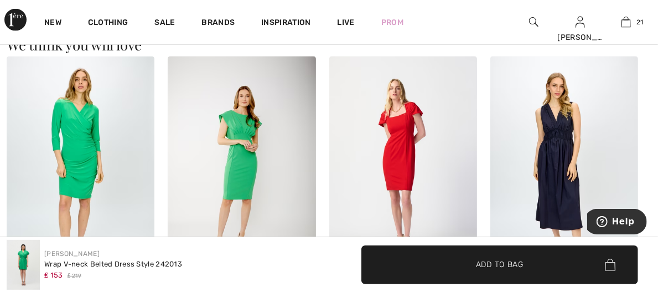
click at [0, 0] on img at bounding box center [0, 0] width 0 height 0
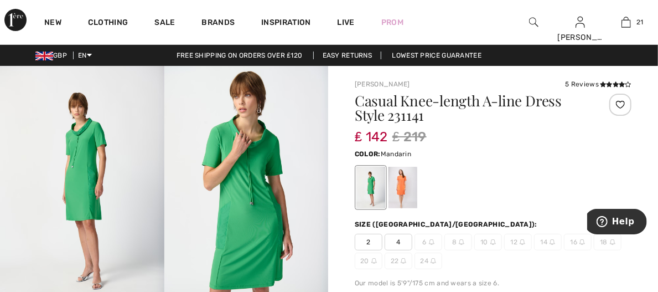
click at [402, 174] on div at bounding box center [403, 188] width 29 height 42
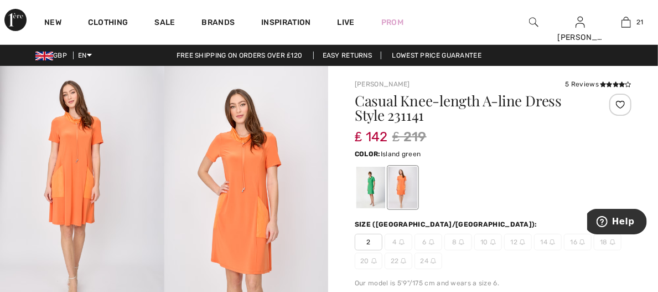
click at [370, 186] on div at bounding box center [370, 188] width 29 height 42
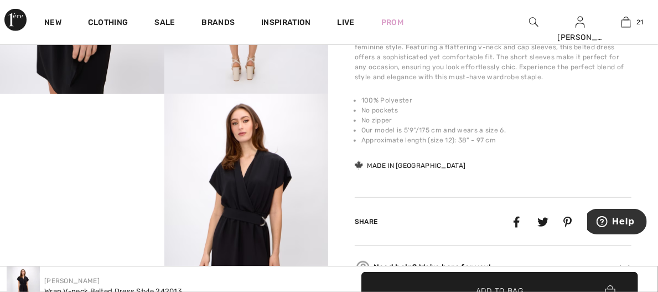
scroll to position [39, 0]
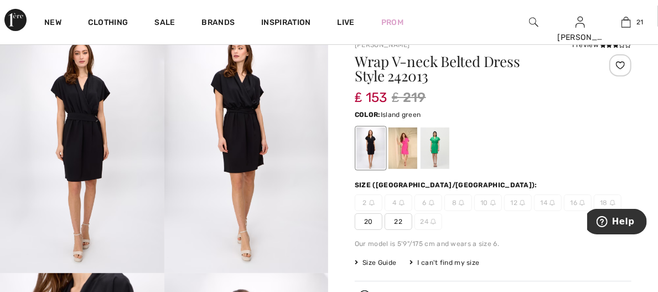
click at [437, 144] on div at bounding box center [435, 148] width 29 height 42
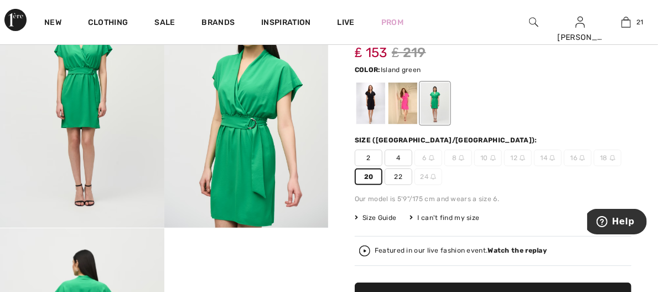
scroll to position [76, 0]
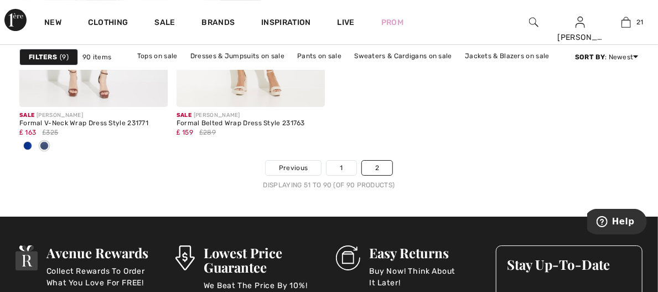
scroll to position [3775, 0]
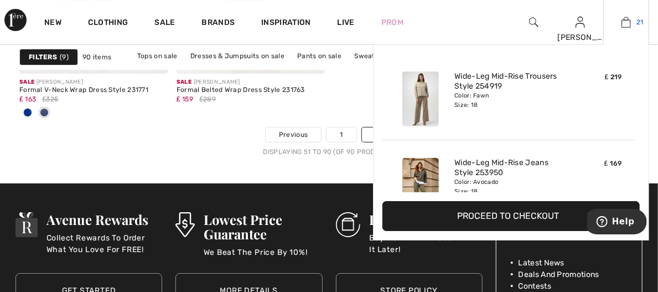
click at [625, 27] on img at bounding box center [626, 21] width 9 height 13
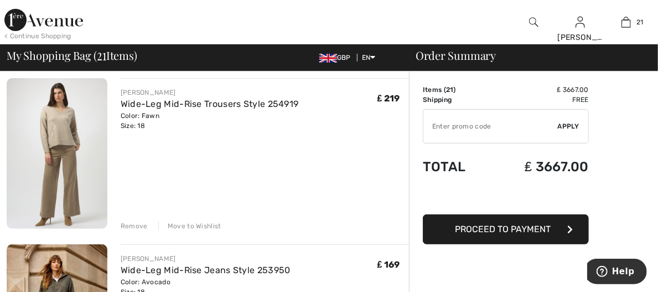
scroll to position [40, 0]
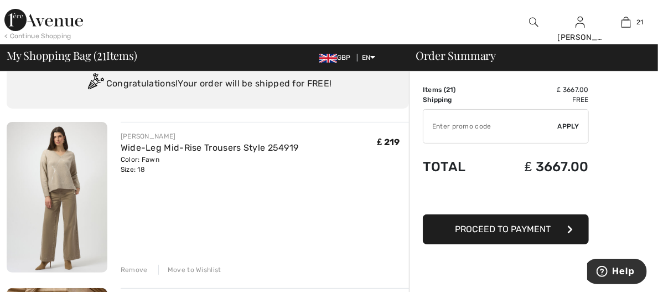
click at [158, 265] on div "Move to Wishlist" at bounding box center [189, 270] width 63 height 10
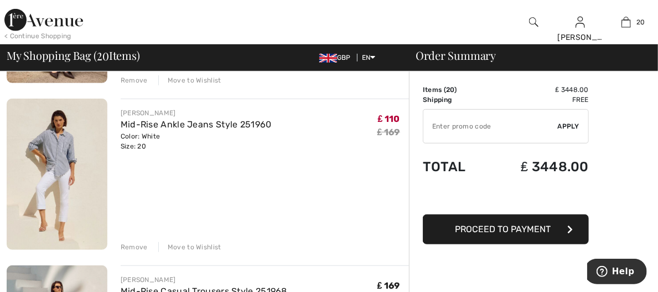
scroll to position [235, 0]
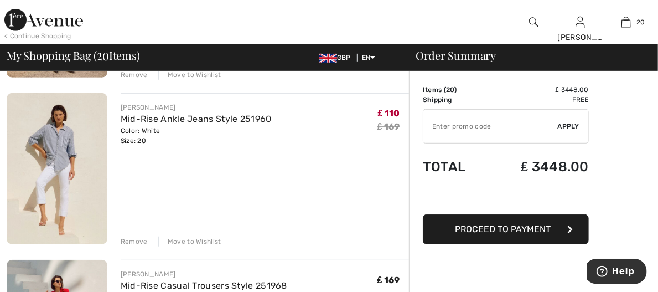
click at [158, 236] on div "Move to Wishlist" at bounding box center [189, 241] width 63 height 10
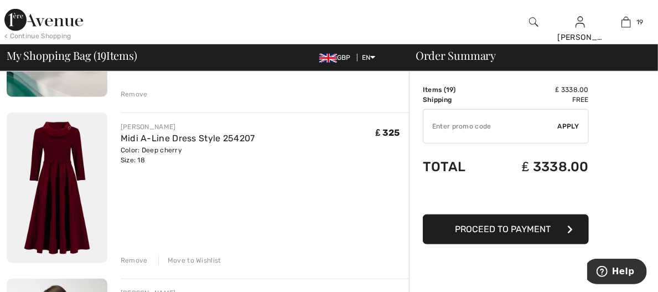
scroll to position [365, 0]
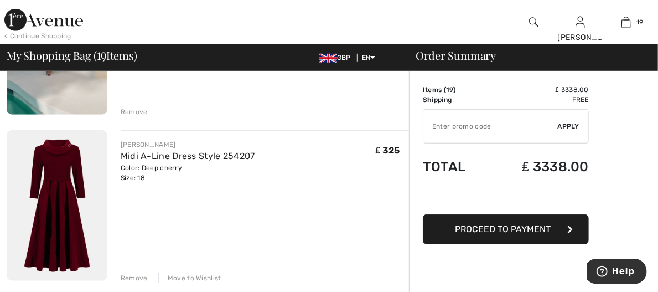
click at [175, 273] on div "Move to Wishlist" at bounding box center [189, 278] width 63 height 10
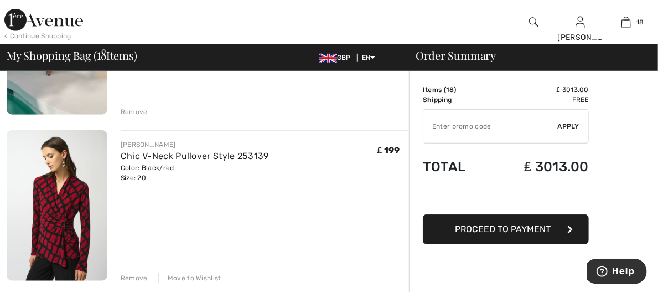
click at [175, 273] on div "Move to Wishlist" at bounding box center [189, 278] width 63 height 10
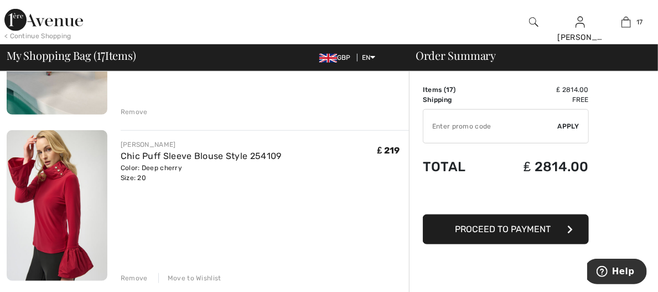
click at [176, 273] on div "Move to Wishlist" at bounding box center [189, 278] width 63 height 10
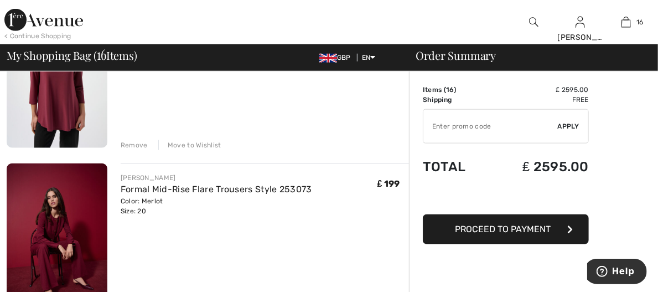
scroll to position [513, 0]
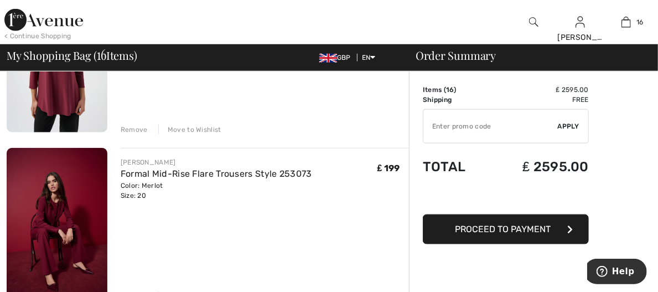
click at [180, 291] on div "Move to Wishlist" at bounding box center [189, 296] width 63 height 10
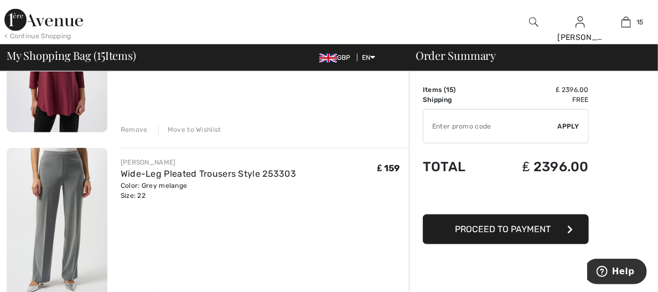
scroll to position [499, 0]
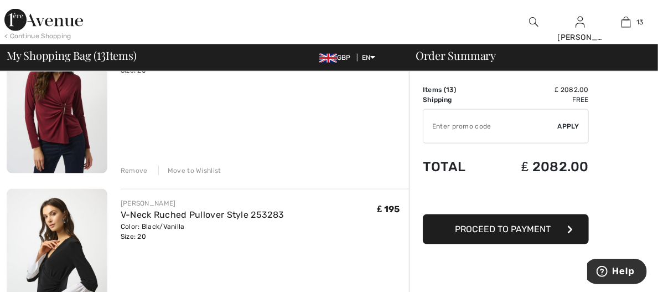
scroll to position [646, 0]
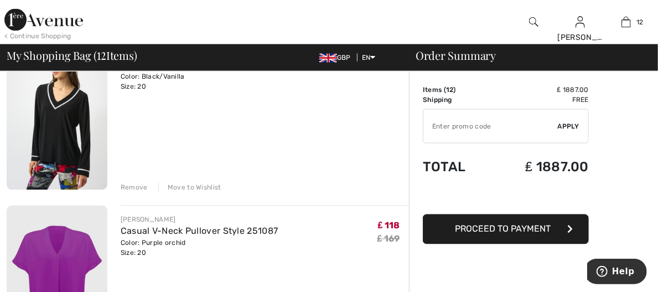
scroll to position [813, 0]
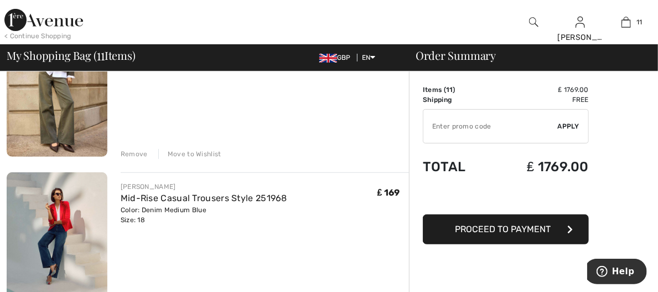
scroll to position [159, 0]
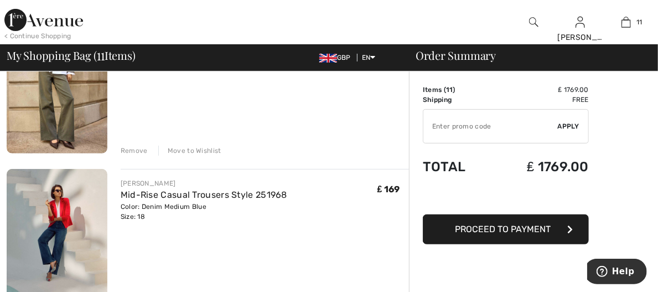
click at [160, 146] on div "Move to Wishlist" at bounding box center [189, 151] width 63 height 10
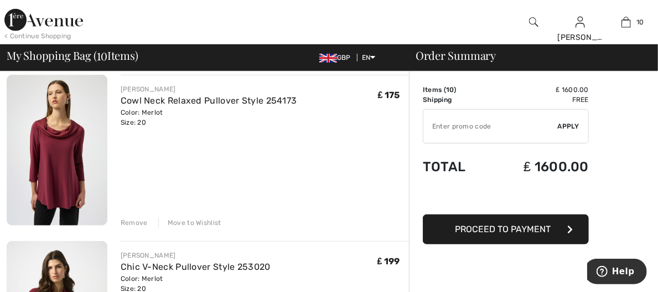
scroll to position [279, 0]
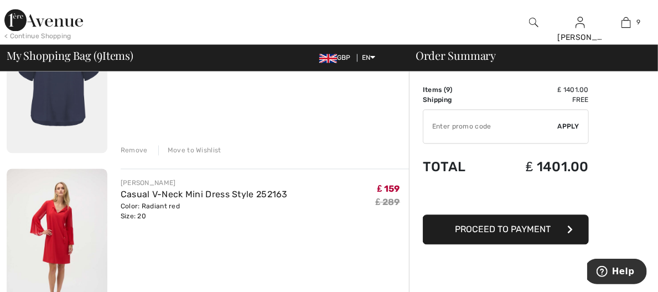
scroll to position [1042, 0]
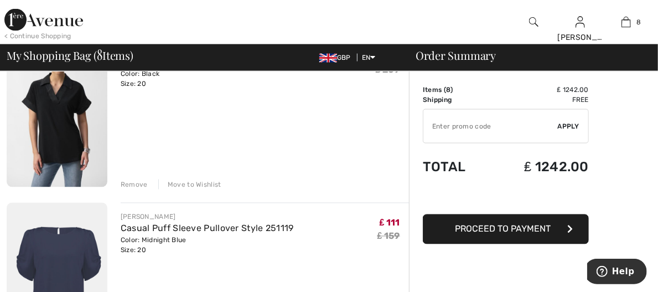
scroll to position [790, 0]
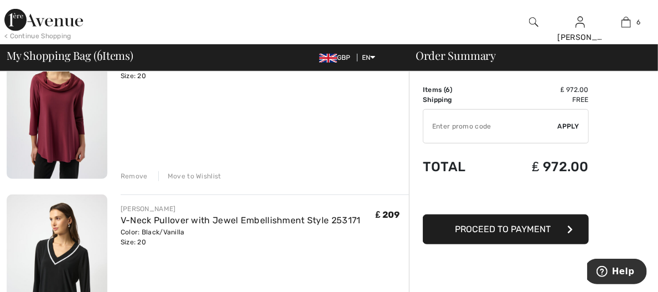
scroll to position [244, 0]
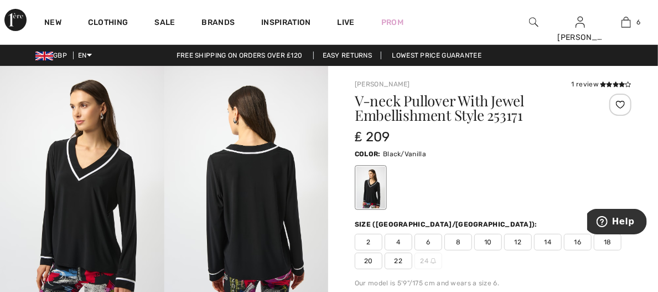
click at [222, 210] on img at bounding box center [246, 189] width 164 height 246
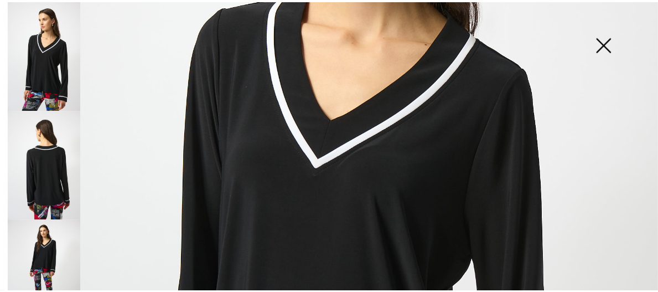
scroll to position [297, 0]
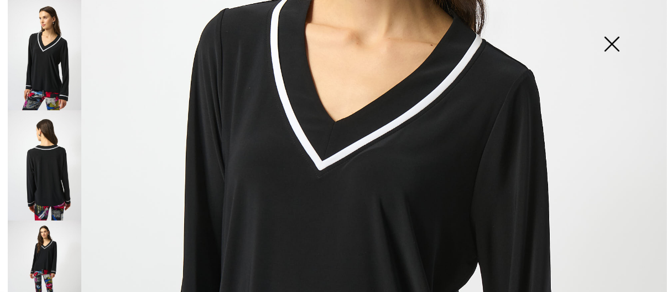
click at [616, 50] on img at bounding box center [611, 45] width 55 height 57
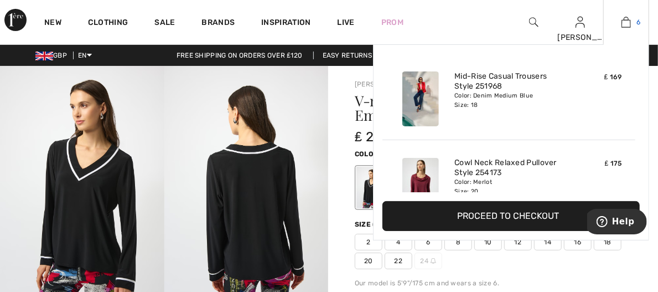
click at [629, 24] on img at bounding box center [626, 21] width 9 height 13
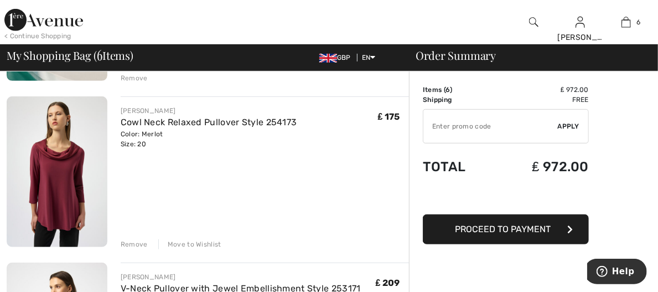
scroll to position [222, 0]
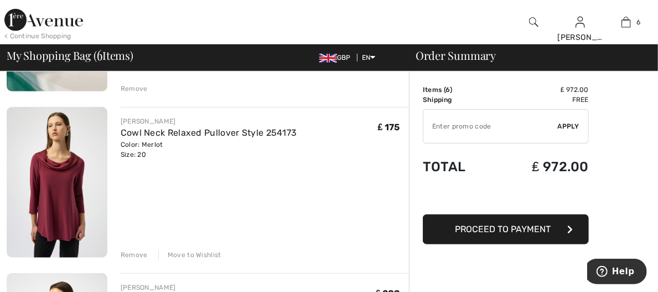
drag, startPoint x: 54, startPoint y: 140, endPoint x: 32, endPoint y: 134, distance: 23.4
click at [32, 134] on img at bounding box center [57, 182] width 101 height 151
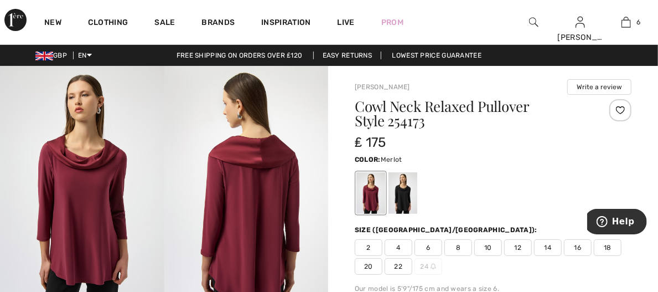
click at [268, 183] on img at bounding box center [246, 189] width 164 height 246
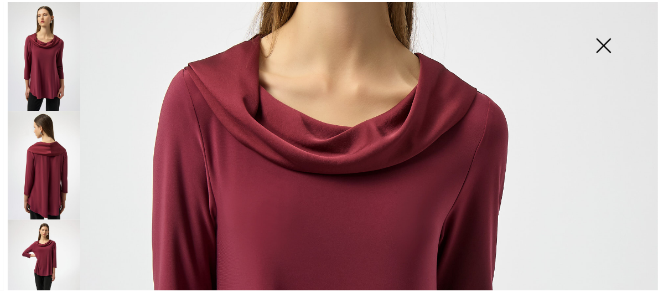
scroll to position [229, 0]
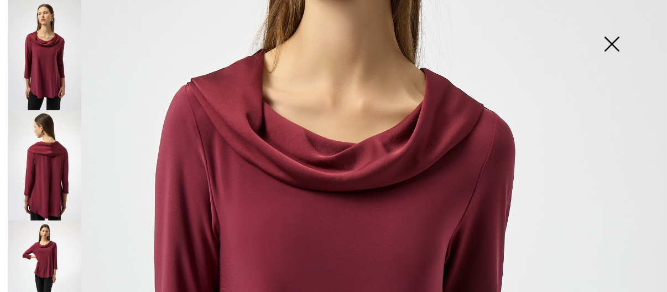
click at [613, 42] on img at bounding box center [611, 45] width 55 height 57
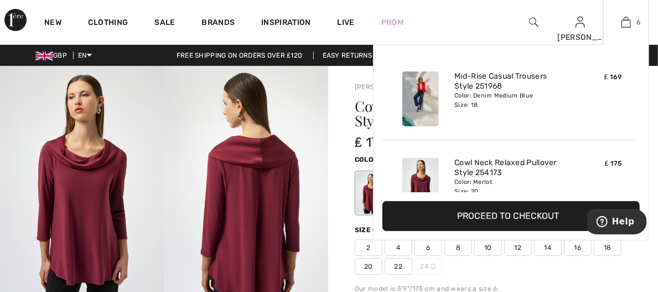
click at [633, 24] on link "6" at bounding box center [626, 21] width 45 height 13
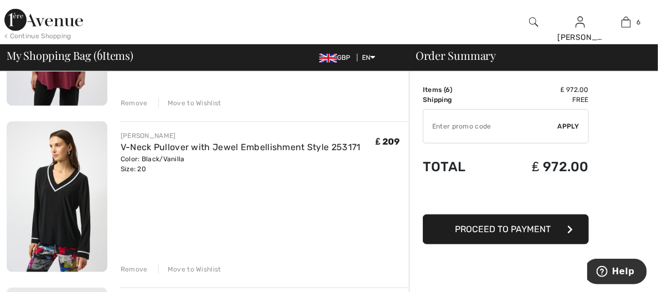
scroll to position [371, 0]
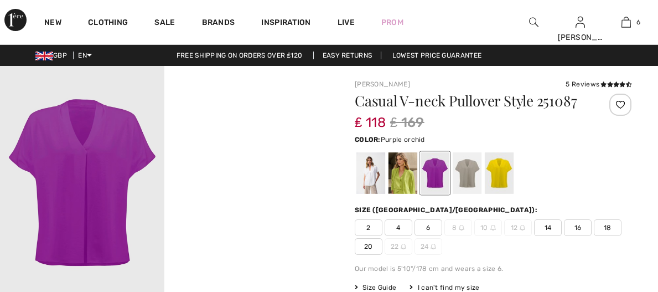
checkbox input "true"
click at [401, 179] on div at bounding box center [403, 173] width 29 height 42
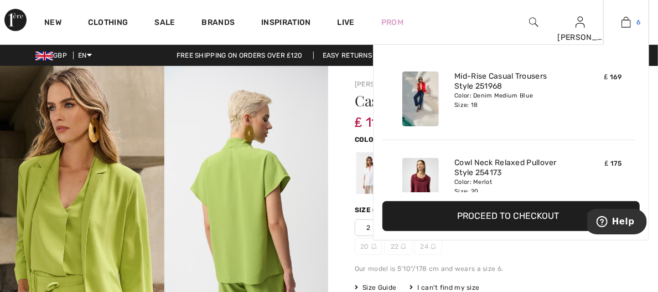
click at [631, 26] on link "6" at bounding box center [626, 21] width 45 height 13
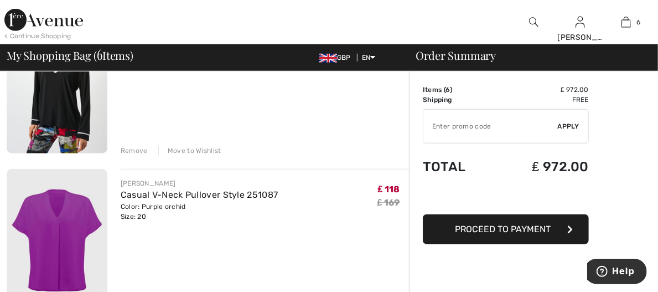
scroll to position [583, 0]
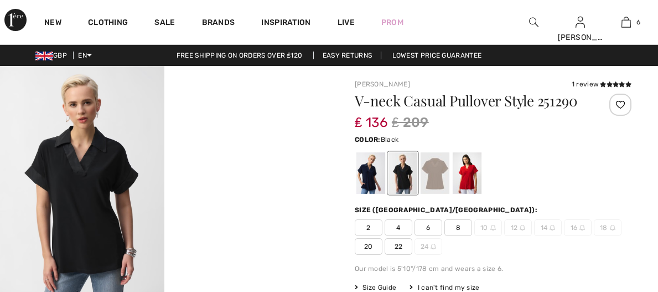
checkbox input "true"
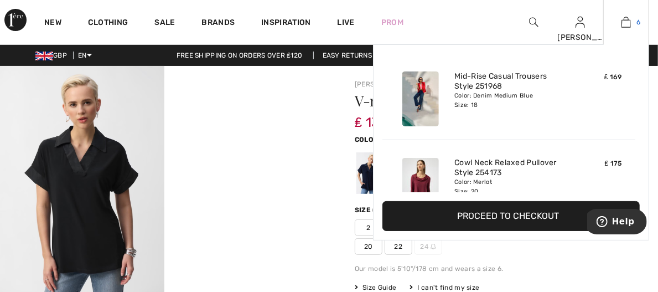
click at [633, 22] on link "6" at bounding box center [626, 21] width 45 height 13
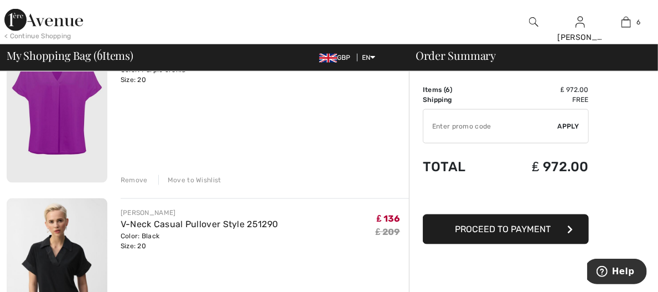
scroll to position [625, 0]
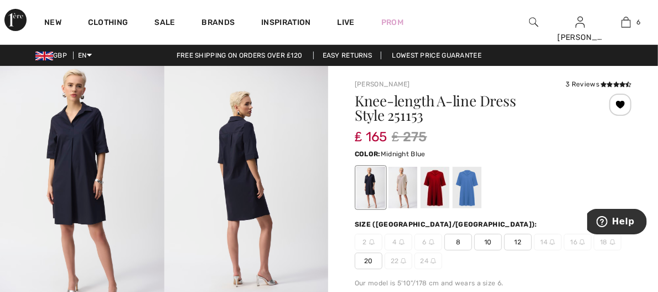
click at [68, 148] on img at bounding box center [82, 189] width 164 height 246
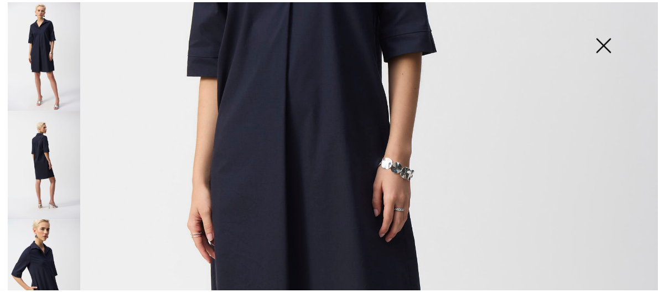
scroll to position [204, 0]
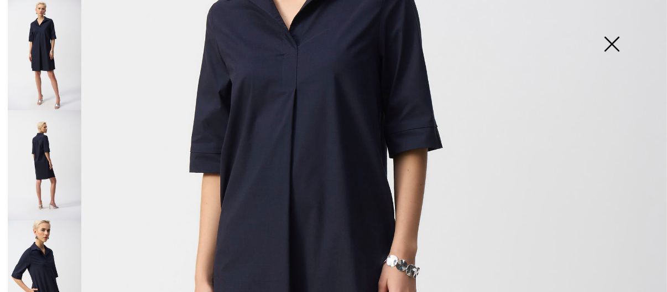
click at [609, 43] on img at bounding box center [611, 45] width 55 height 57
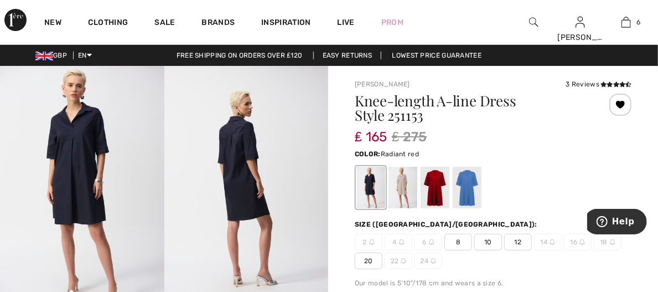
click at [432, 190] on div at bounding box center [435, 188] width 29 height 42
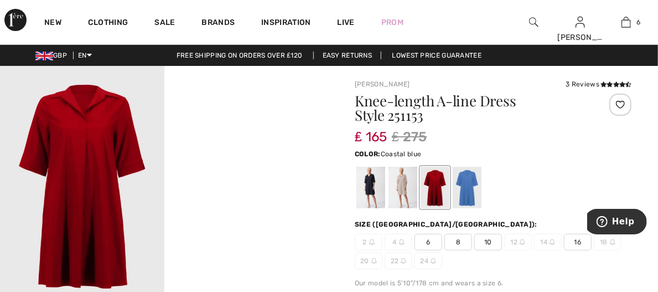
click at [467, 187] on div at bounding box center [467, 188] width 29 height 42
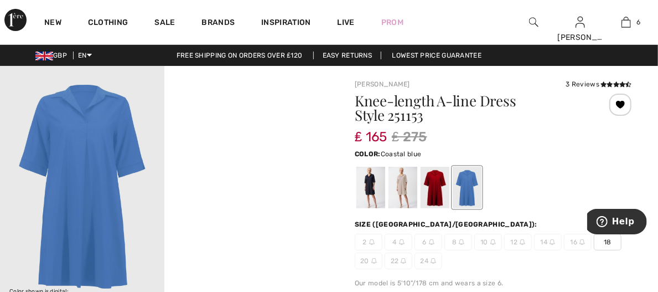
click at [609, 246] on span "18" at bounding box center [608, 242] width 28 height 17
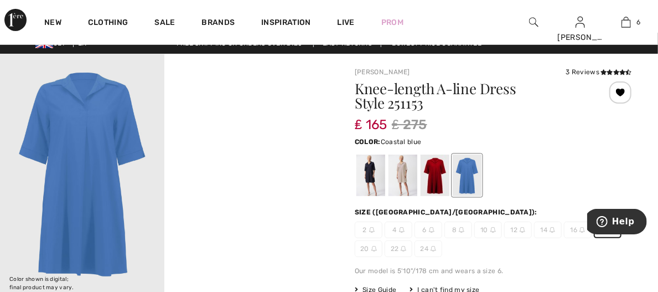
scroll to position [2, 0]
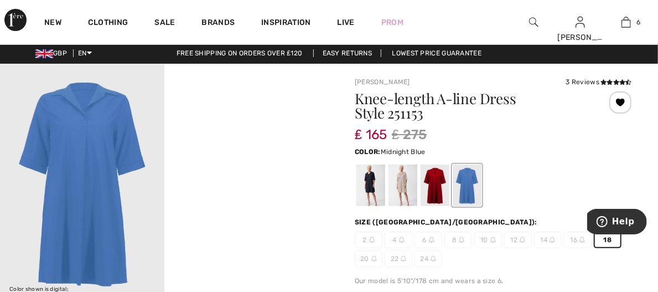
click at [363, 184] on div at bounding box center [370, 185] width 29 height 42
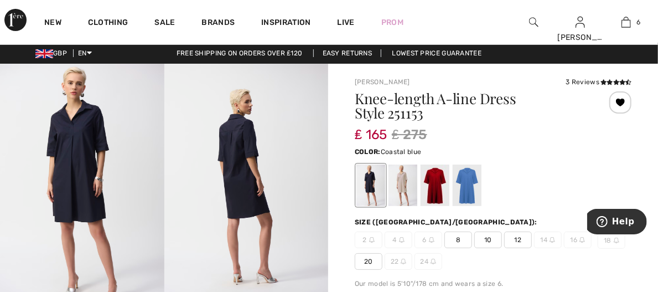
click at [470, 189] on div at bounding box center [467, 185] width 29 height 42
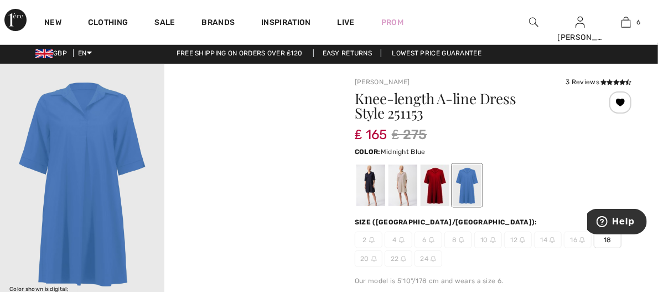
click at [372, 179] on div at bounding box center [370, 185] width 29 height 42
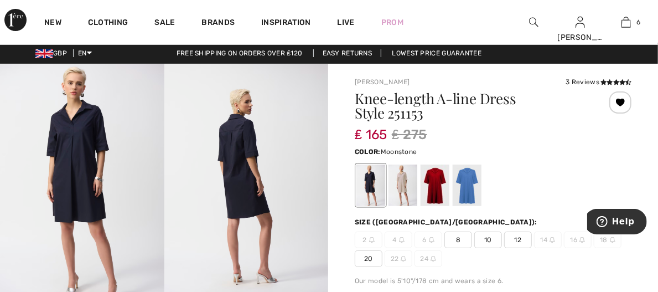
click at [410, 180] on div at bounding box center [403, 185] width 29 height 42
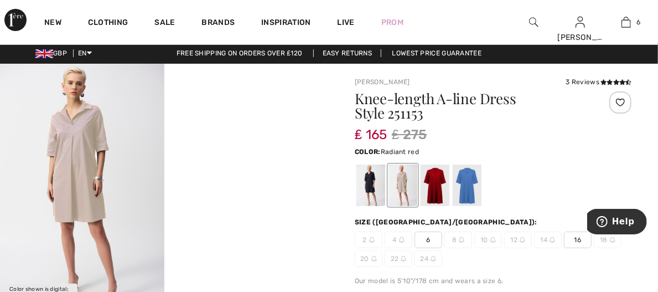
click at [434, 183] on div at bounding box center [435, 185] width 29 height 42
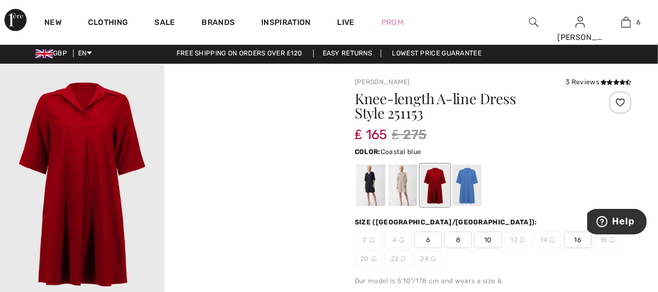
click at [467, 183] on div at bounding box center [467, 185] width 29 height 42
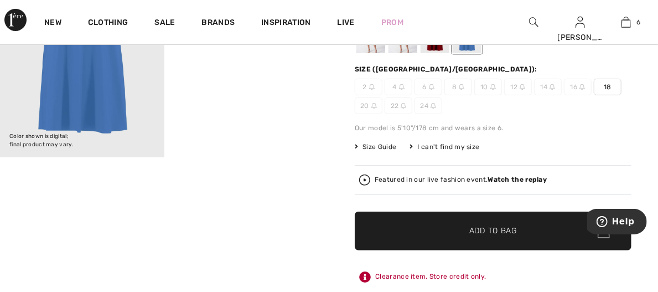
scroll to position [146, 0]
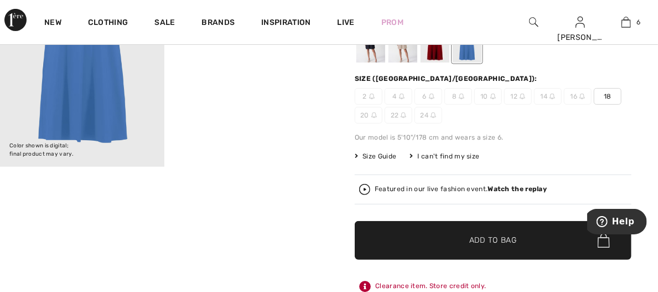
click at [491, 237] on span "Add to Bag" at bounding box center [493, 241] width 48 height 12
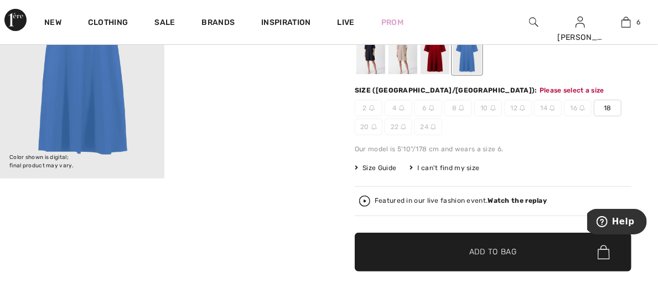
scroll to position [130, 0]
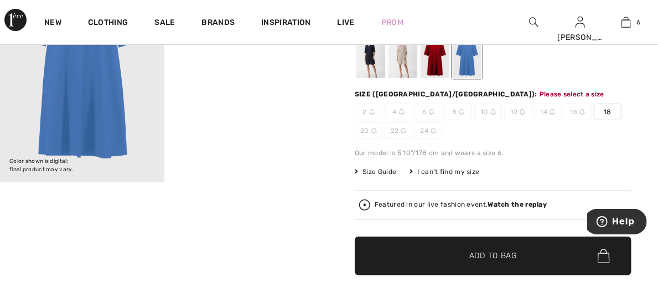
click at [483, 253] on span "Add to Bag" at bounding box center [493, 256] width 48 height 12
click at [607, 107] on span "18" at bounding box center [608, 111] width 28 height 17
click at [472, 256] on span "Add to Bag" at bounding box center [493, 256] width 48 height 12
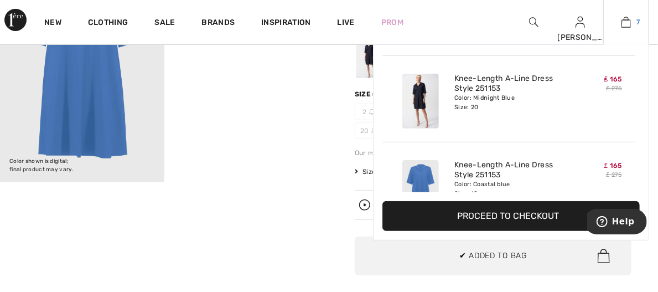
scroll to position [465, 0]
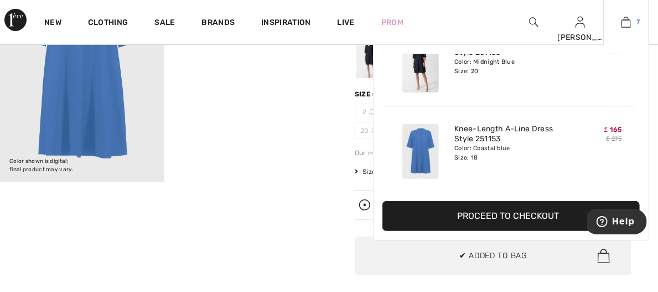
click at [628, 25] on img at bounding box center [626, 21] width 9 height 13
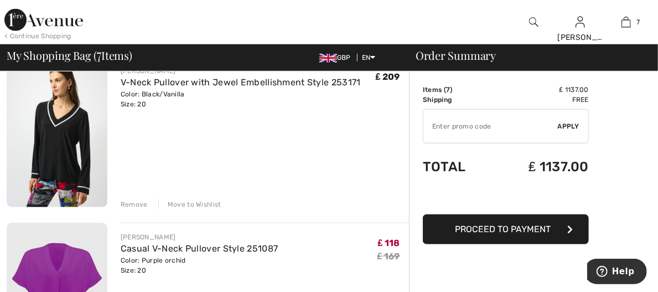
scroll to position [460, 0]
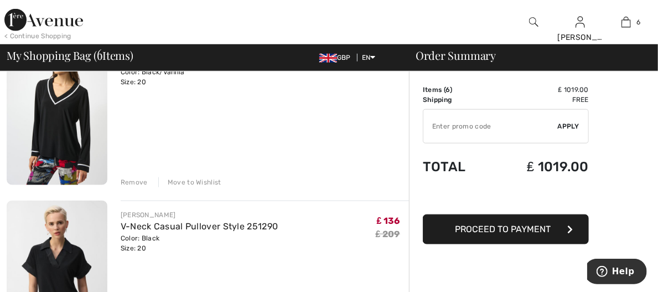
scroll to position [205, 0]
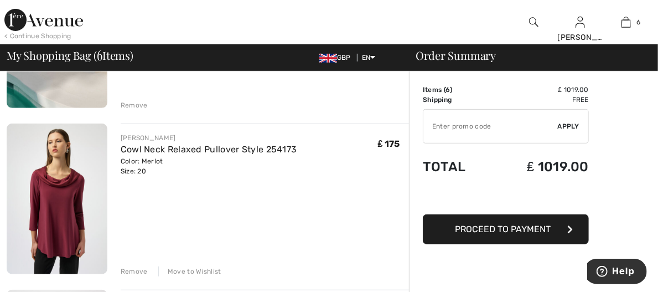
click at [59, 154] on img at bounding box center [57, 198] width 101 height 151
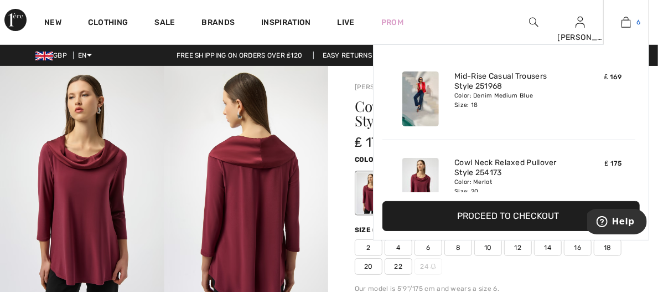
click at [628, 24] on img at bounding box center [626, 21] width 9 height 13
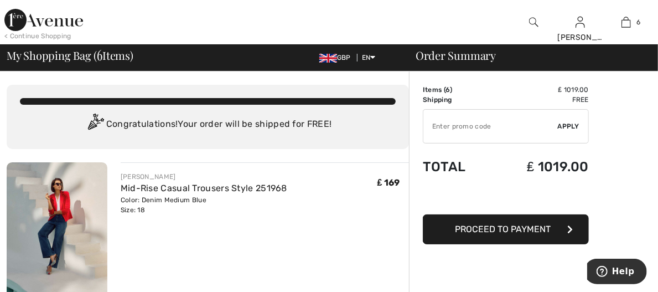
click at [657, 19] on div "< Continue Shopping [PERSON_NAME] Hi, [PERSON_NAME]! My Info Orders My Addresse…" at bounding box center [329, 22] width 658 height 44
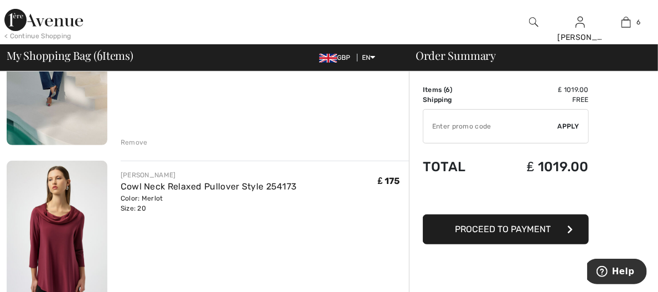
scroll to position [176, 0]
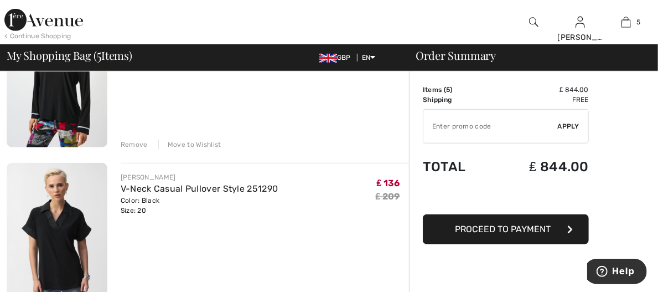
scroll to position [356, 0]
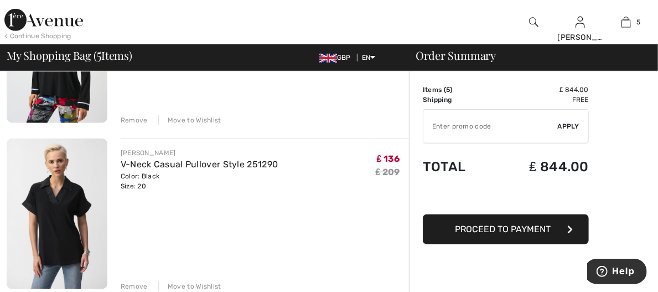
click at [121, 281] on div "Remove" at bounding box center [134, 286] width 27 height 10
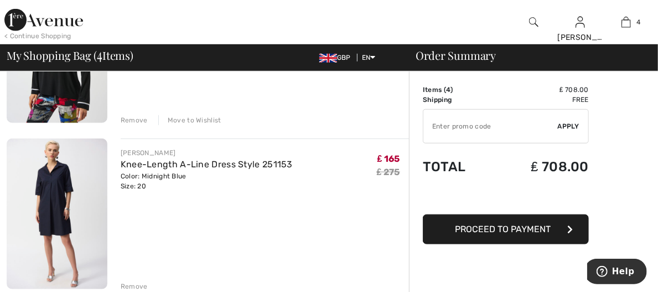
click at [121, 281] on div "Remove" at bounding box center [134, 286] width 27 height 10
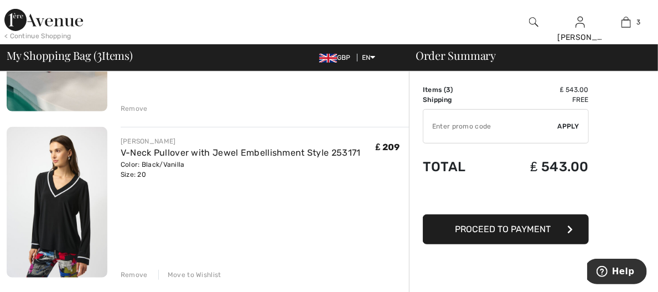
scroll to position [0, 0]
